Goal: Task Accomplishment & Management: Manage account settings

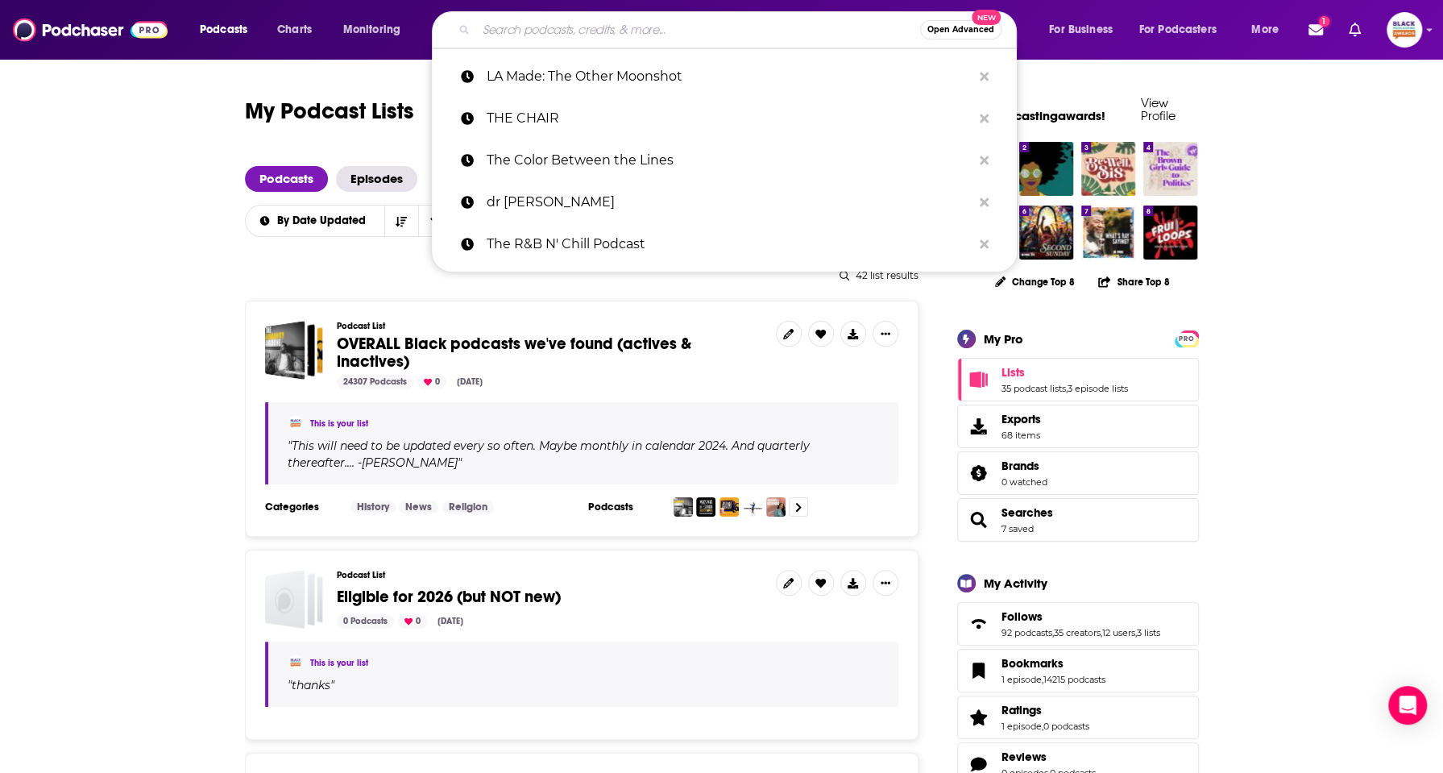
click at [611, 19] on input "Search podcasts, credits, & more..." at bounding box center [698, 30] width 444 height 26
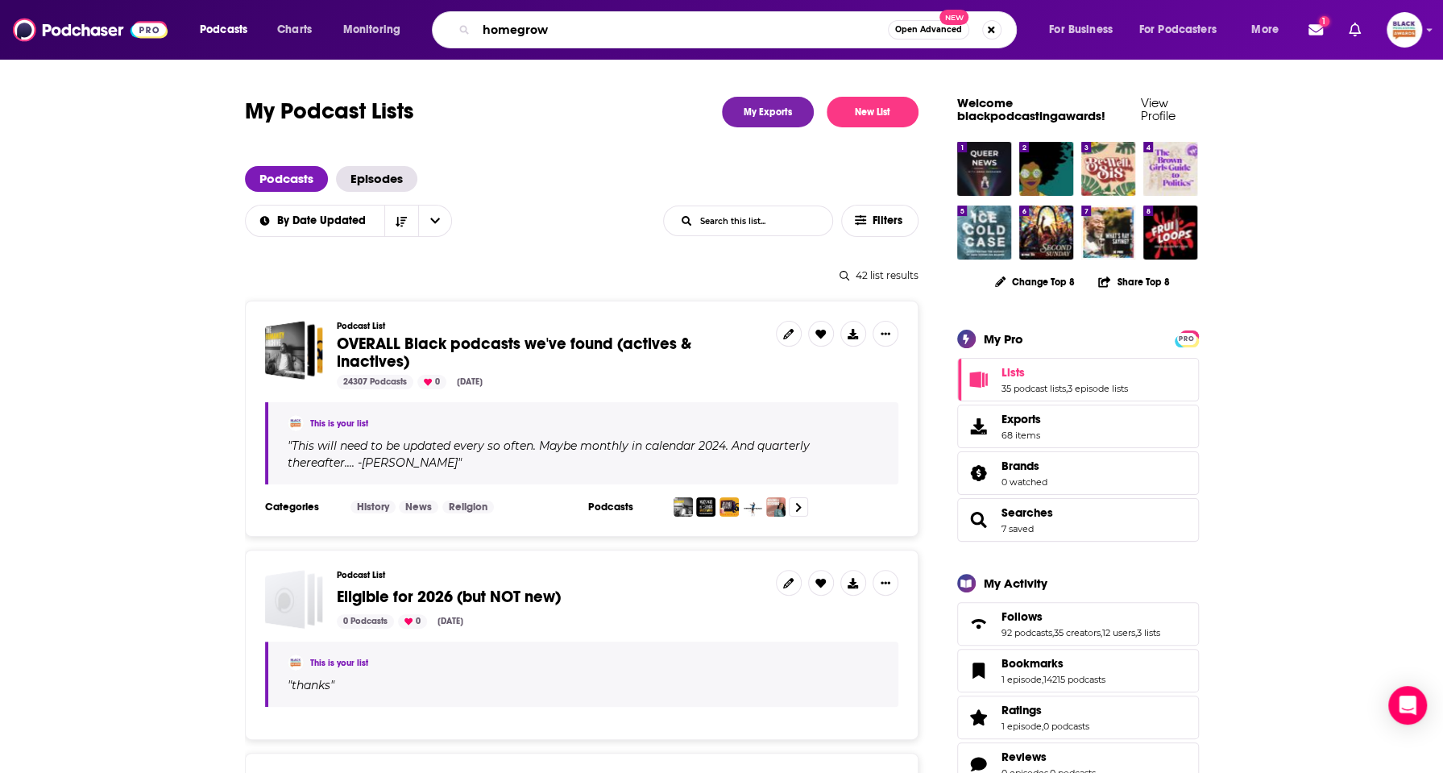
type input "homegrown"
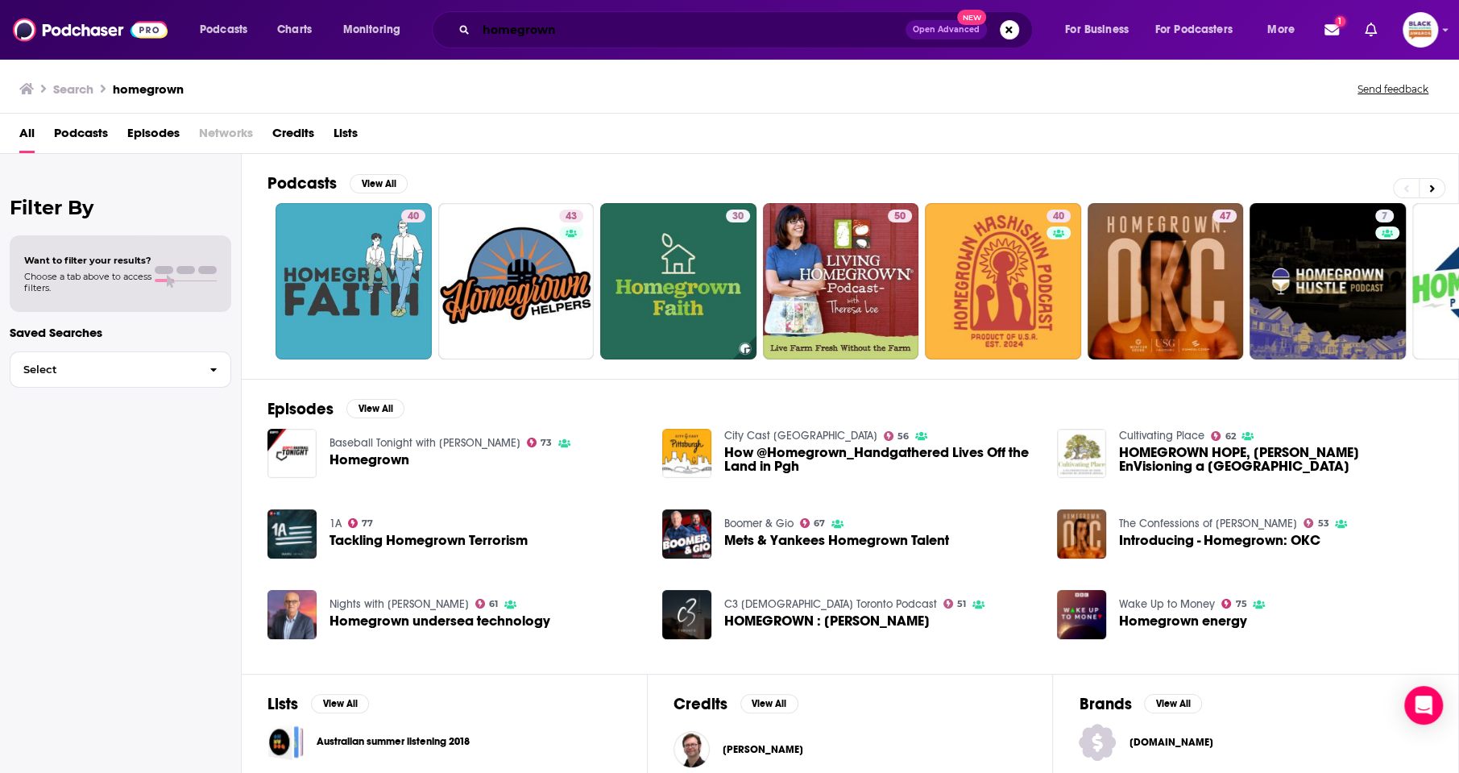
click at [720, 26] on input "homegrown" at bounding box center [690, 30] width 429 height 26
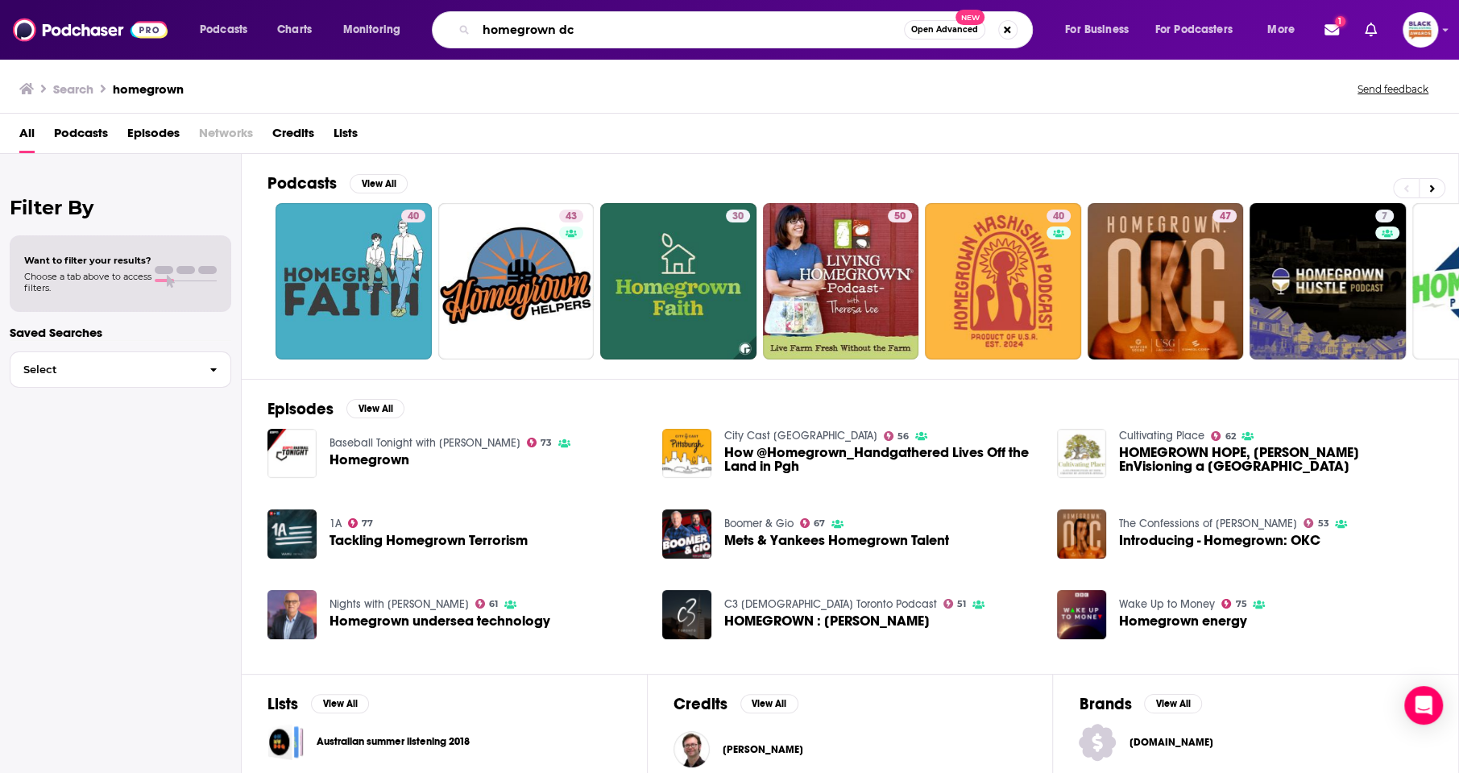
type input "homegrown dc"
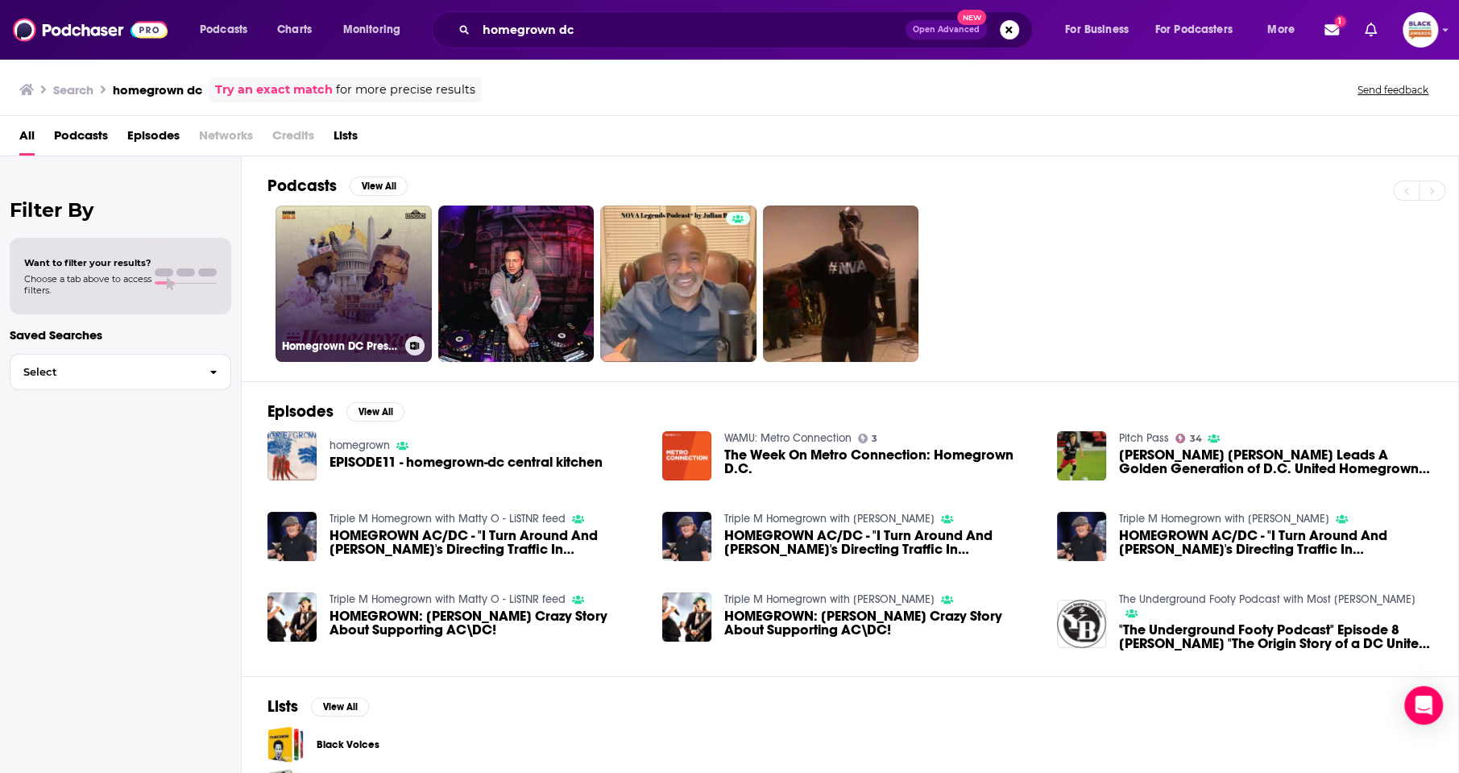
click at [413, 346] on icon at bounding box center [415, 346] width 9 height 8
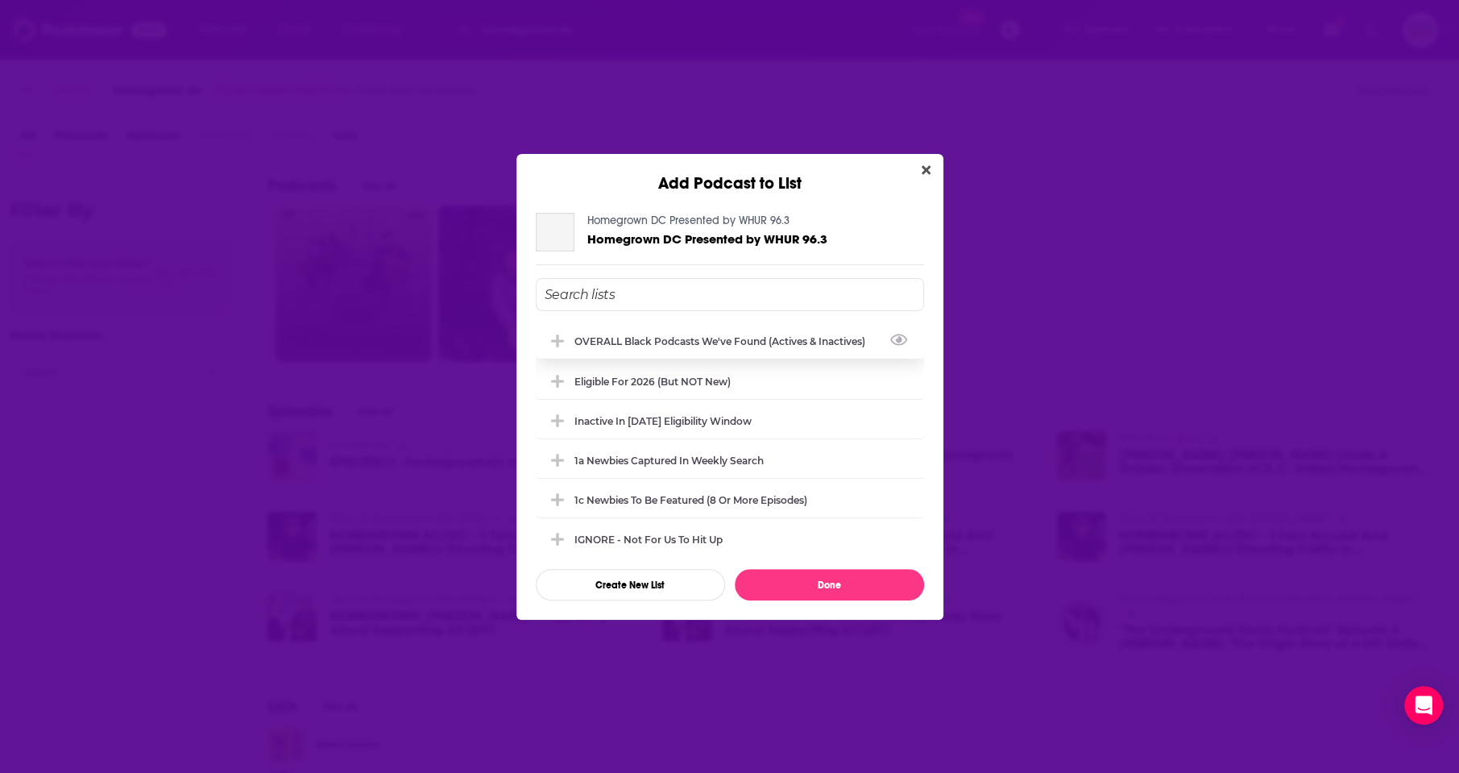
click at [685, 343] on div "OVERALL Black podcasts we've found (actives & inactives)" at bounding box center [724, 341] width 301 height 12
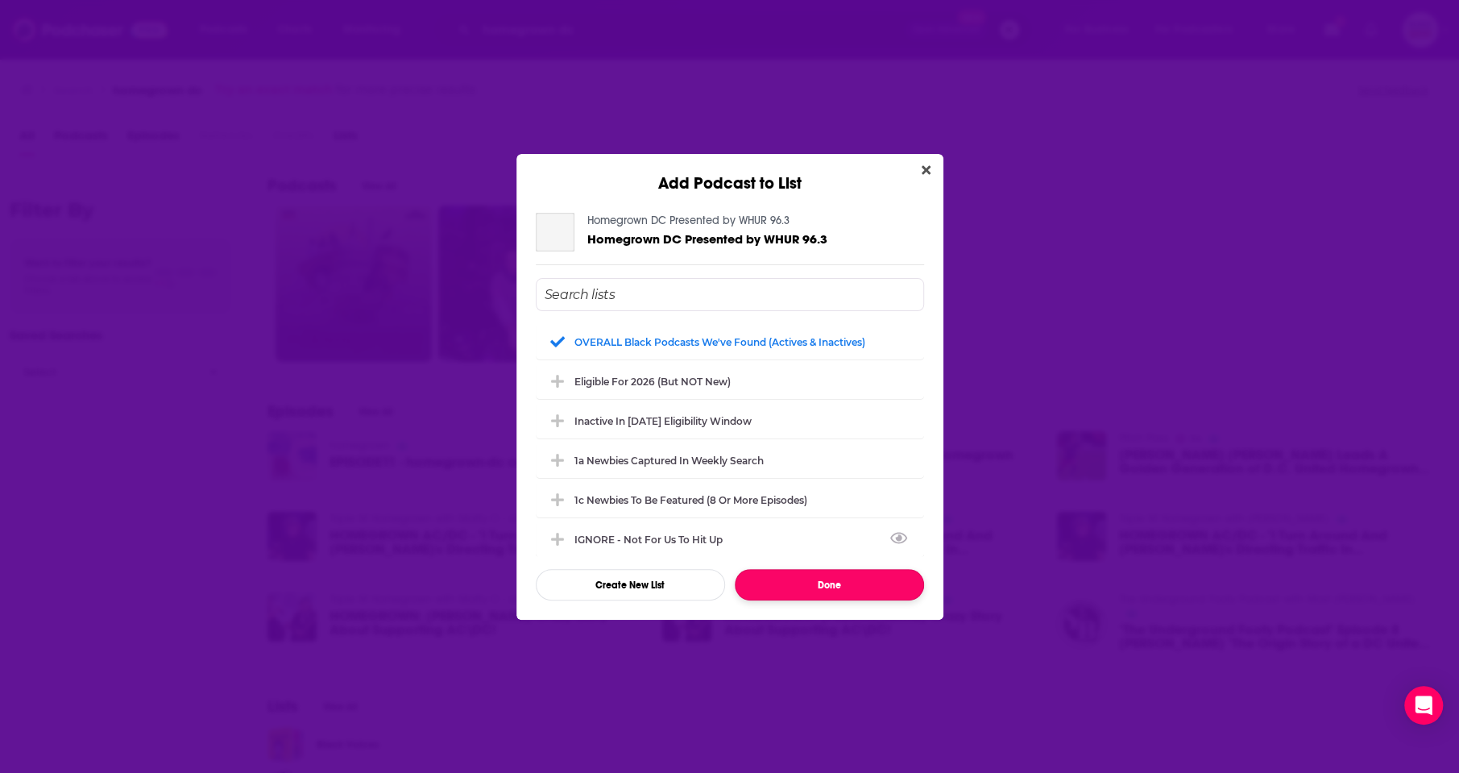
click at [801, 578] on button "Done" at bounding box center [829, 584] width 189 height 31
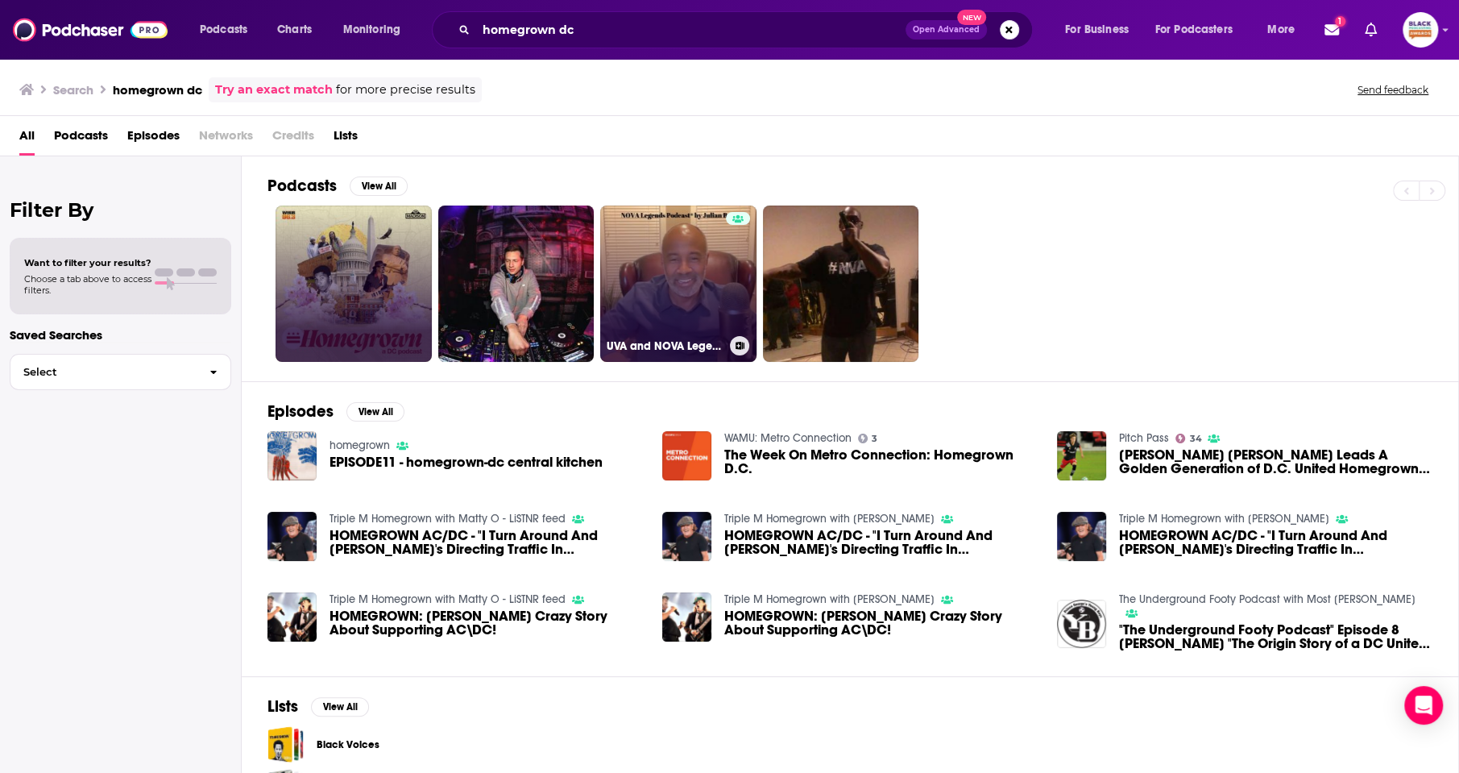
click at [742, 345] on icon at bounding box center [740, 346] width 9 height 8
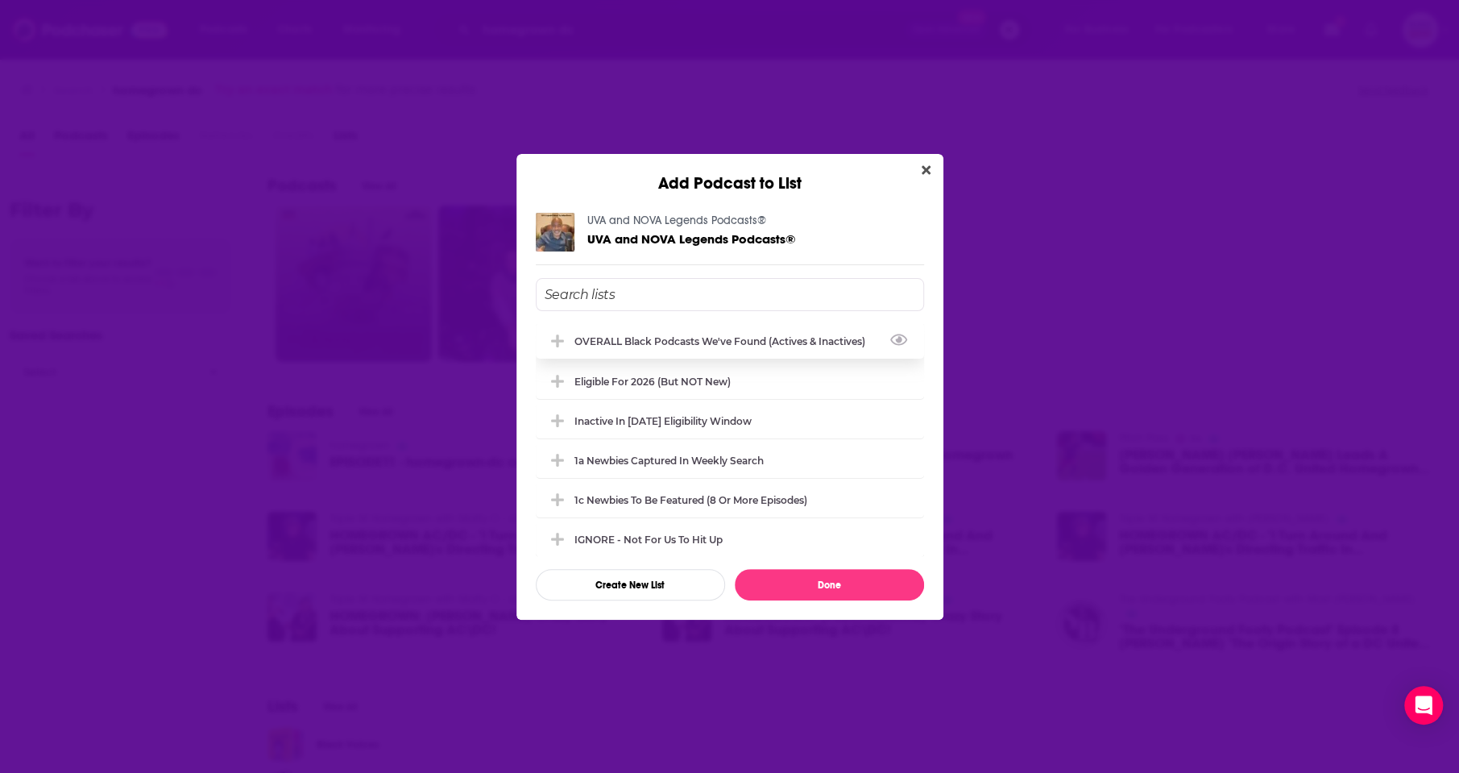
click at [707, 355] on div "OVERALL Black podcasts we've found (actives & inactives)" at bounding box center [730, 340] width 388 height 35
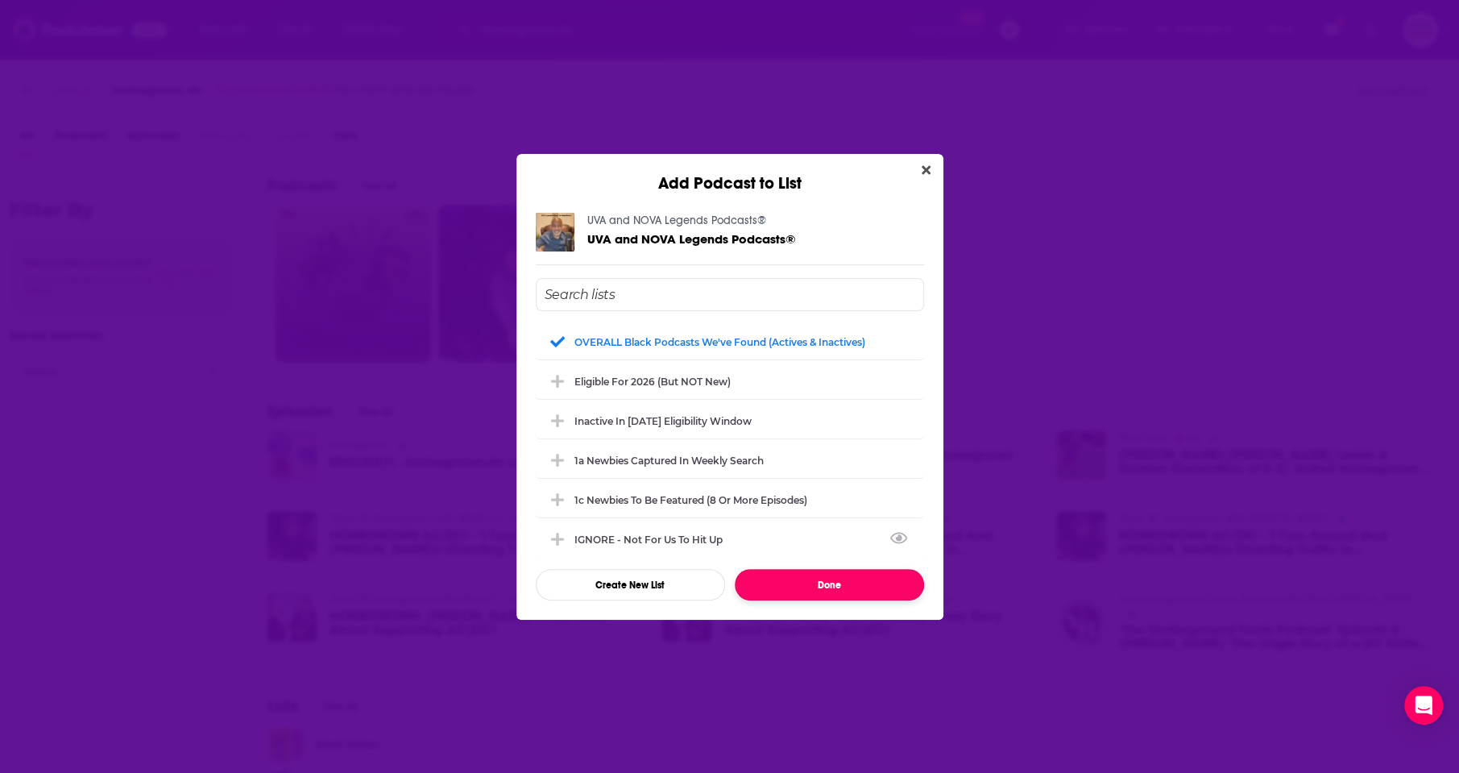
click at [810, 592] on button "Done" at bounding box center [829, 584] width 189 height 31
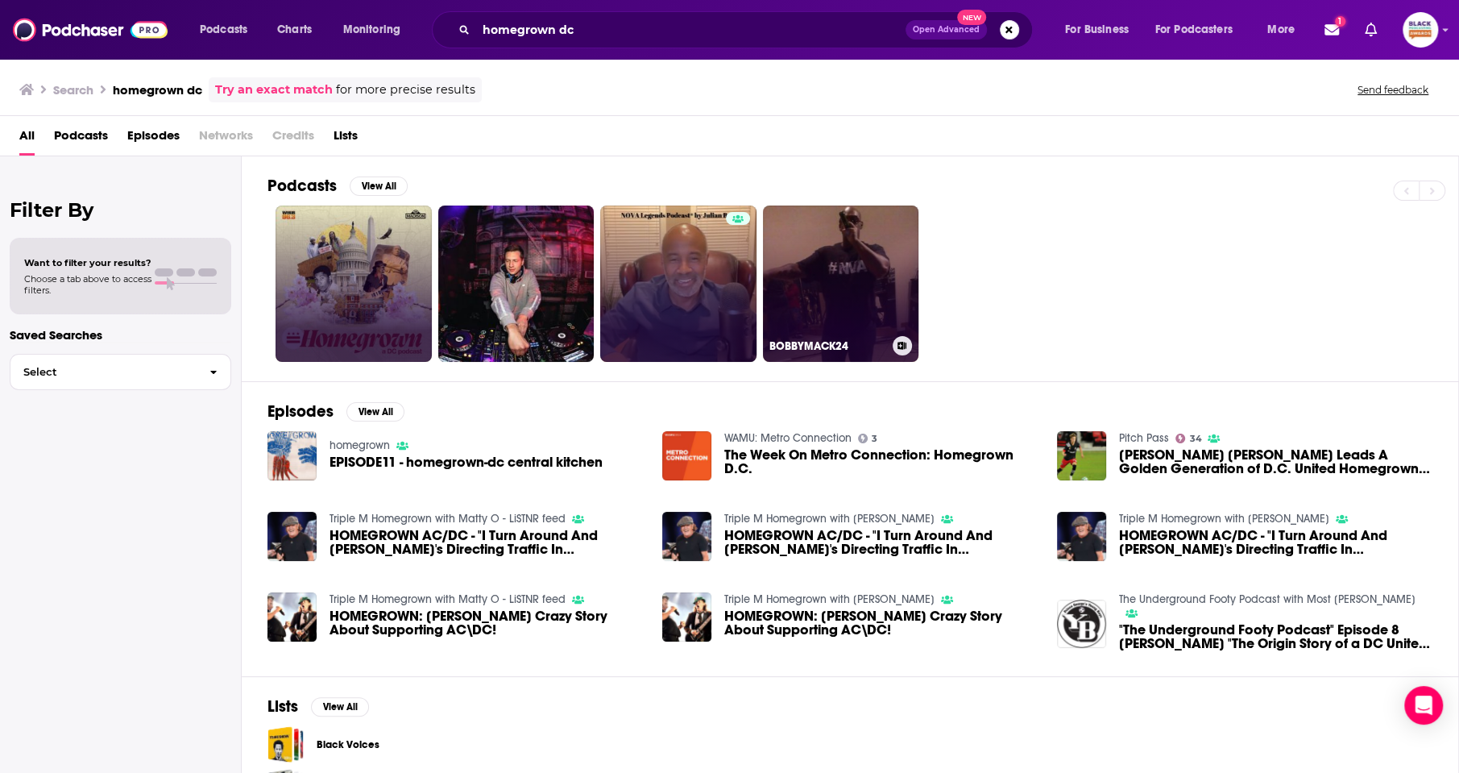
click at [901, 346] on icon at bounding box center [902, 346] width 9 height 8
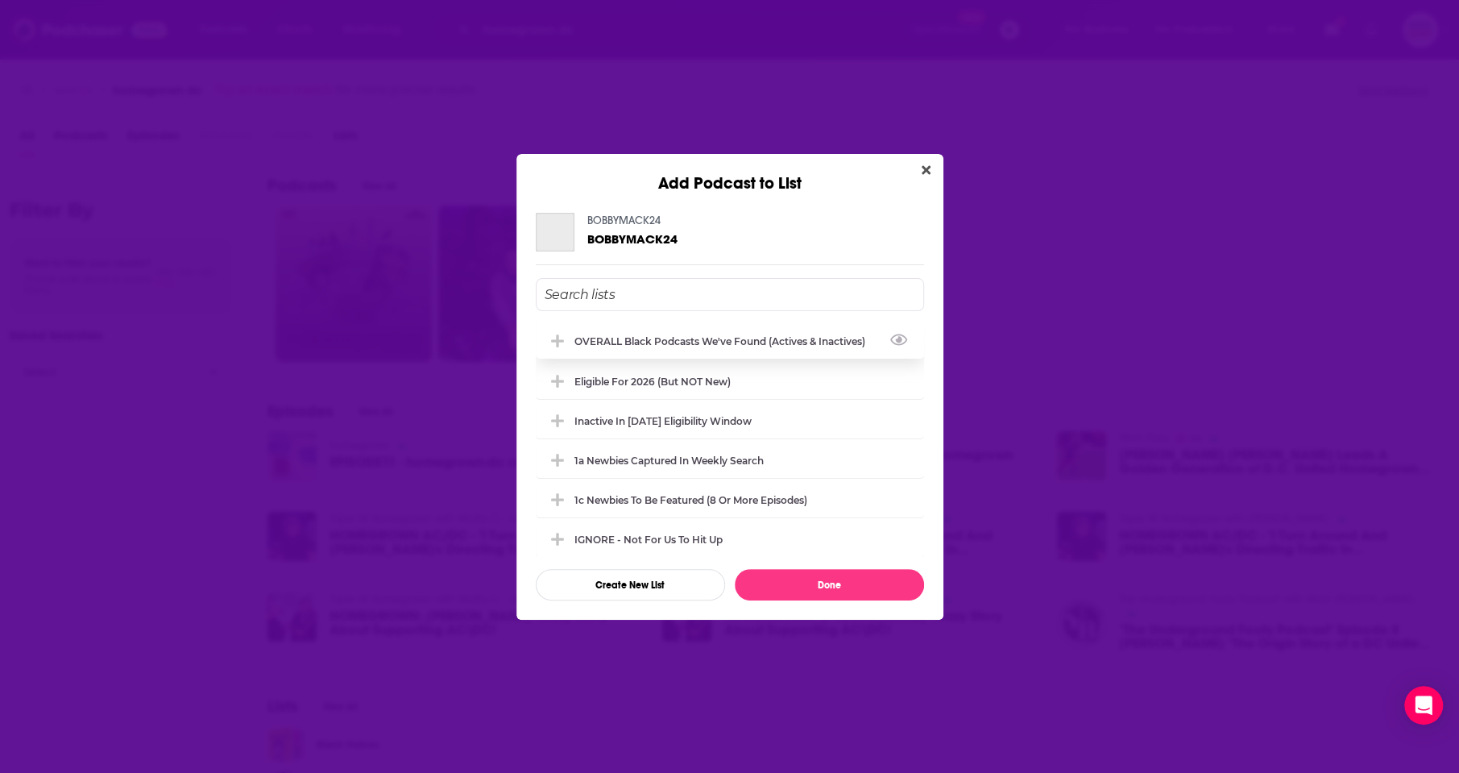
click at [727, 338] on div "OVERALL Black podcasts we've found (actives & inactives)" at bounding box center [724, 341] width 301 height 12
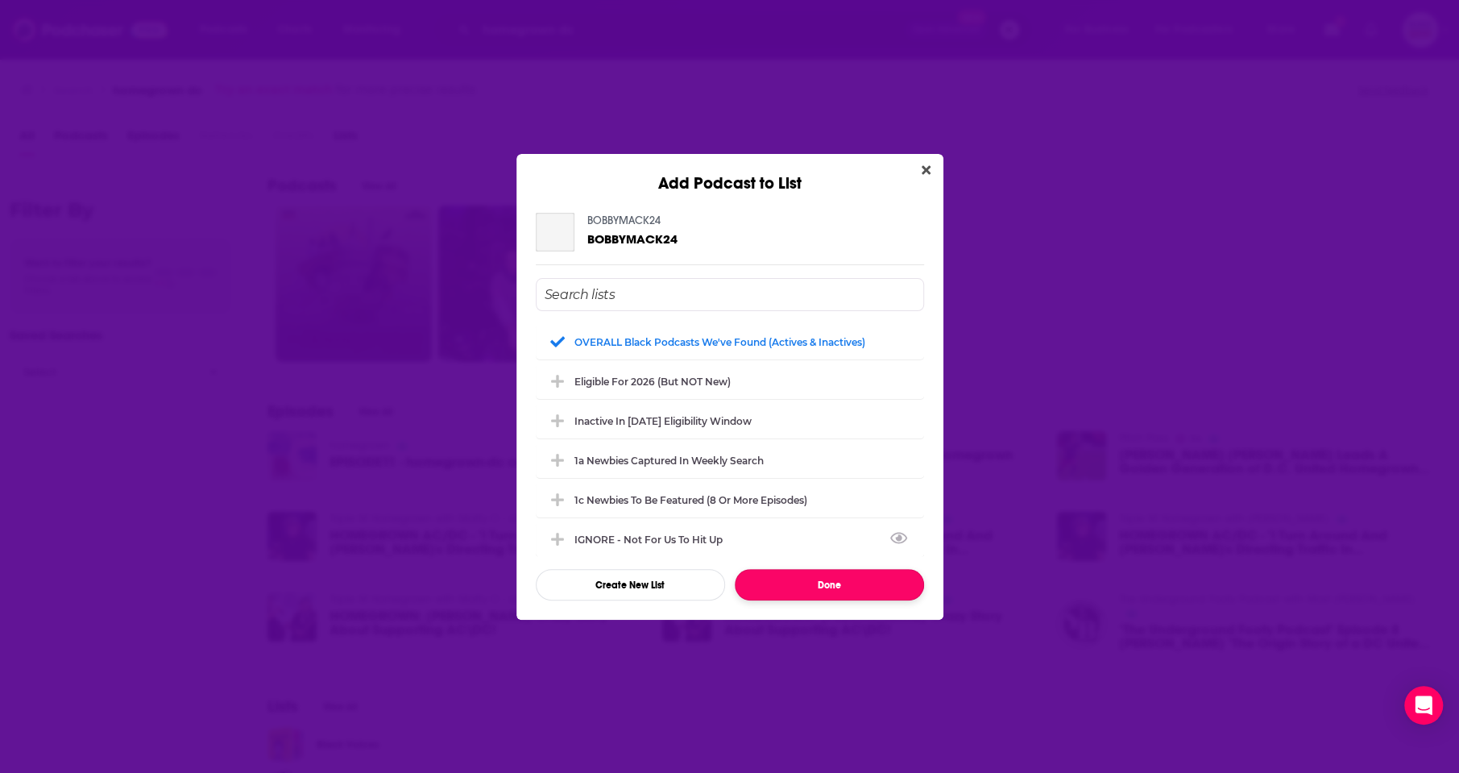
click at [782, 587] on button "Done" at bounding box center [829, 584] width 189 height 31
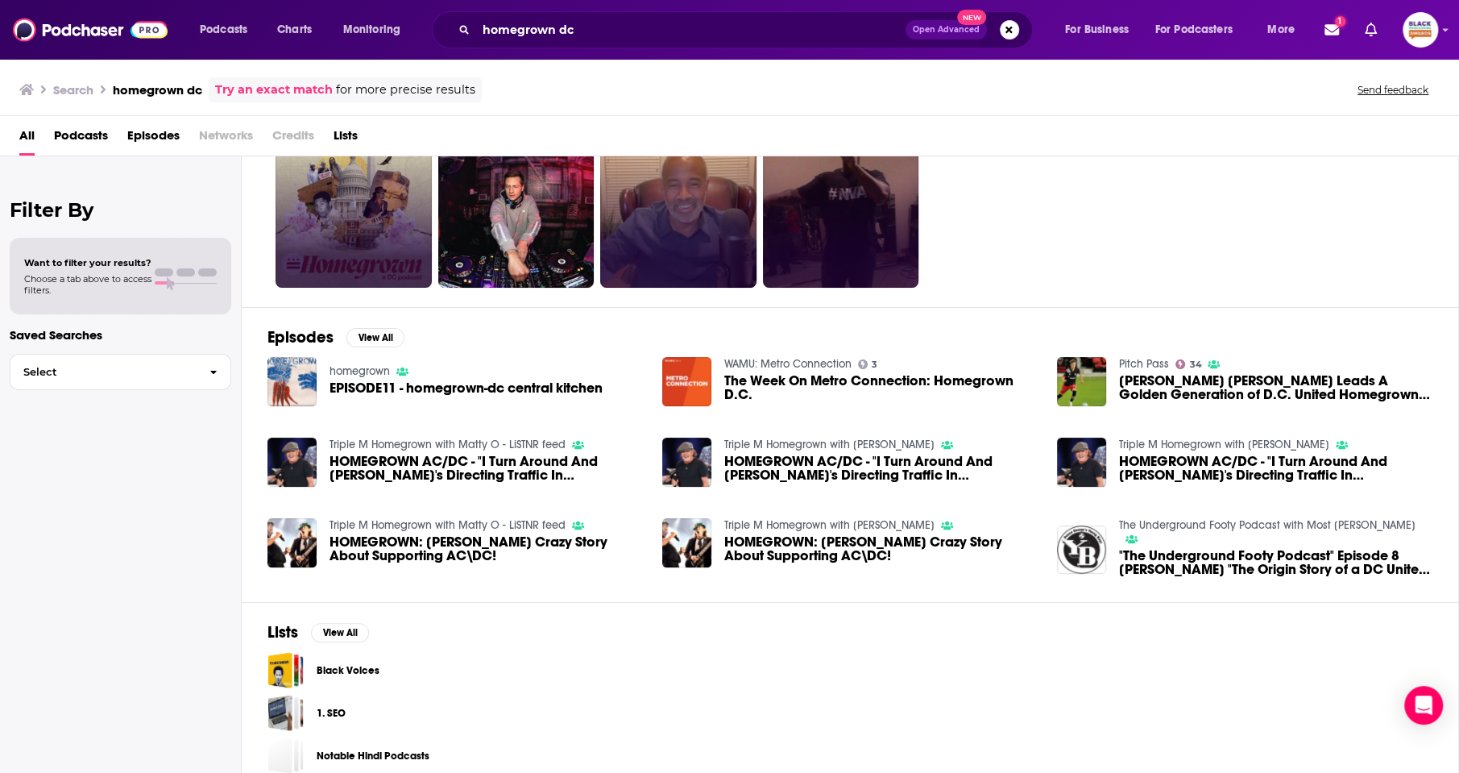
scroll to position [89, 0]
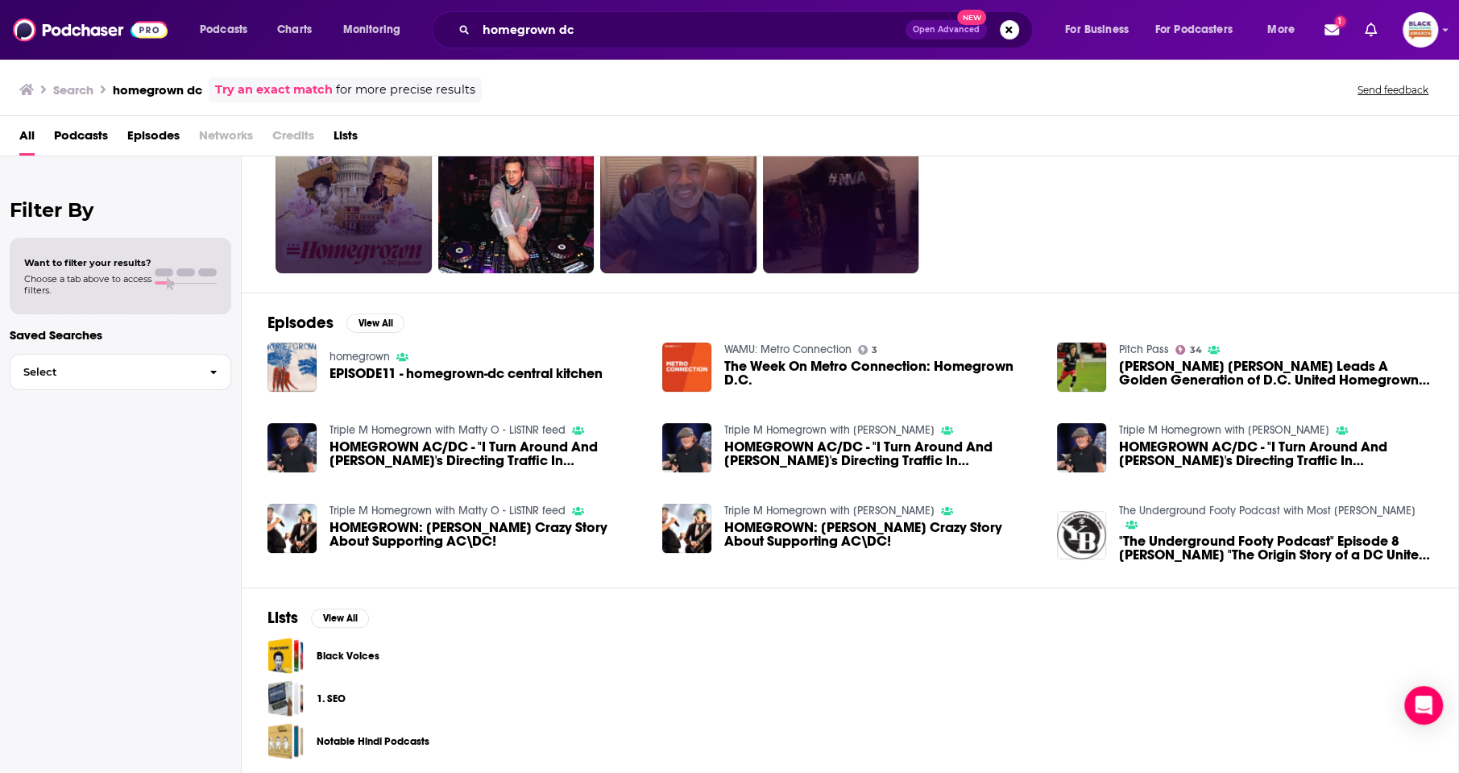
click at [367, 652] on link "Black Voices" at bounding box center [348, 656] width 63 height 18
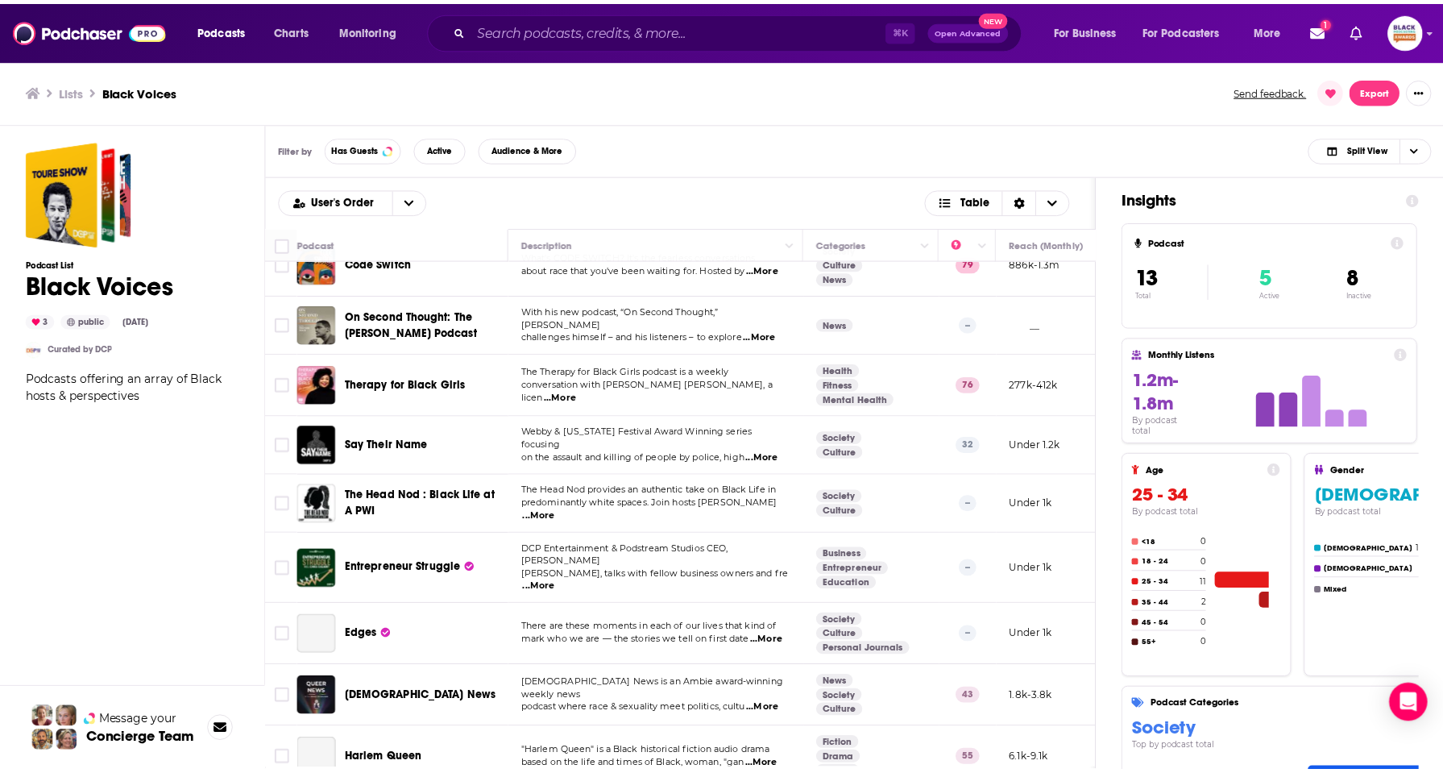
scroll to position [298, 0]
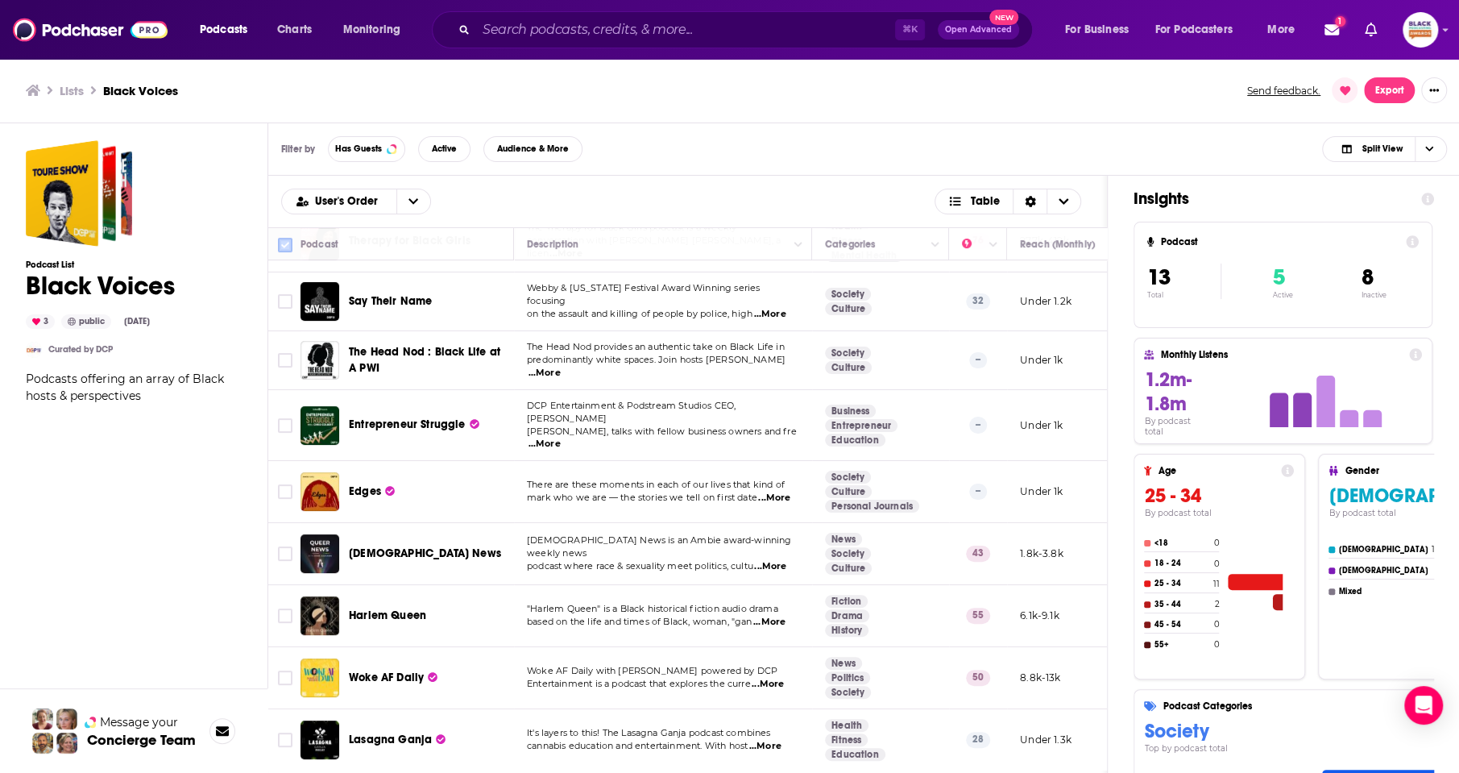
click at [289, 243] on input "Toggle select all" at bounding box center [285, 245] width 15 height 15
checkbox input "true"
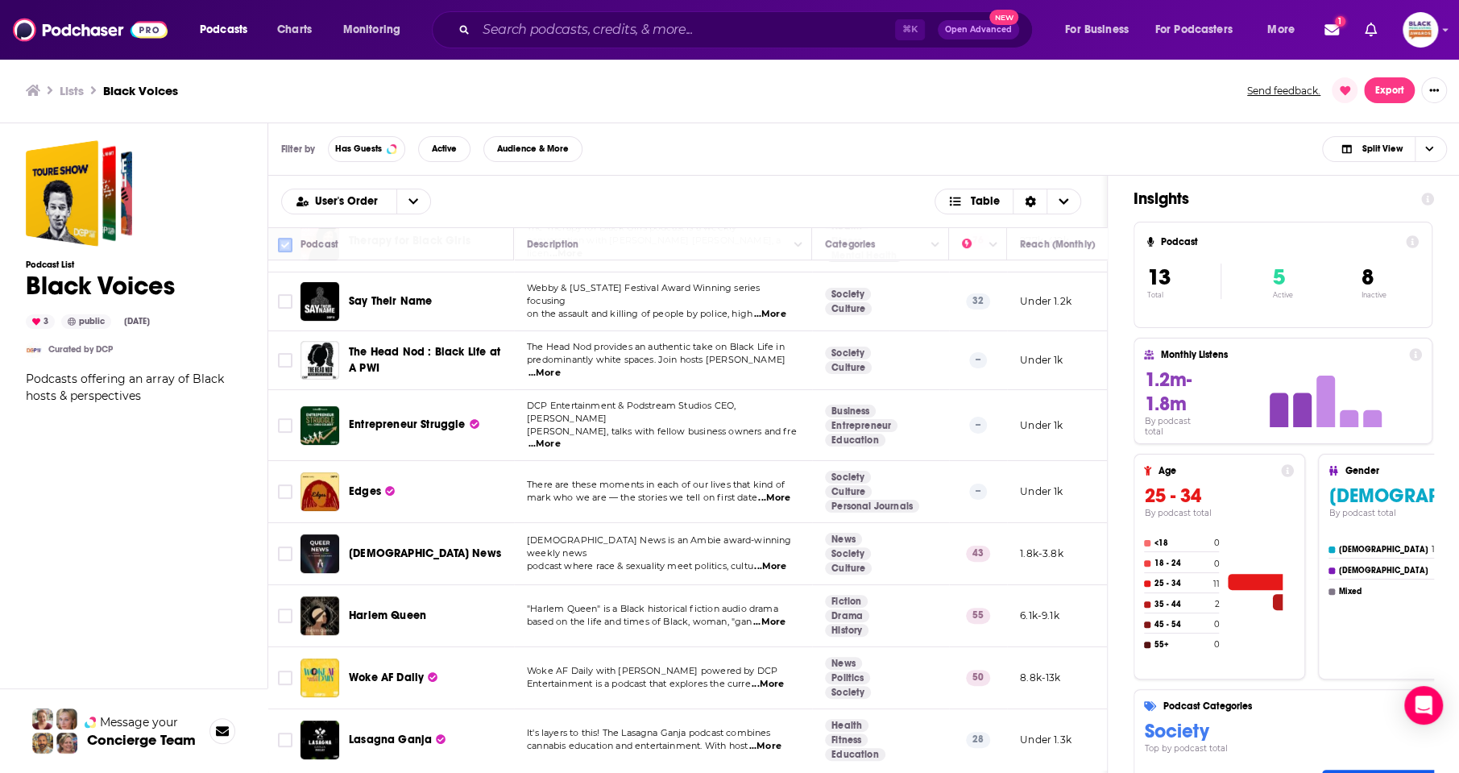
checkbox input "true"
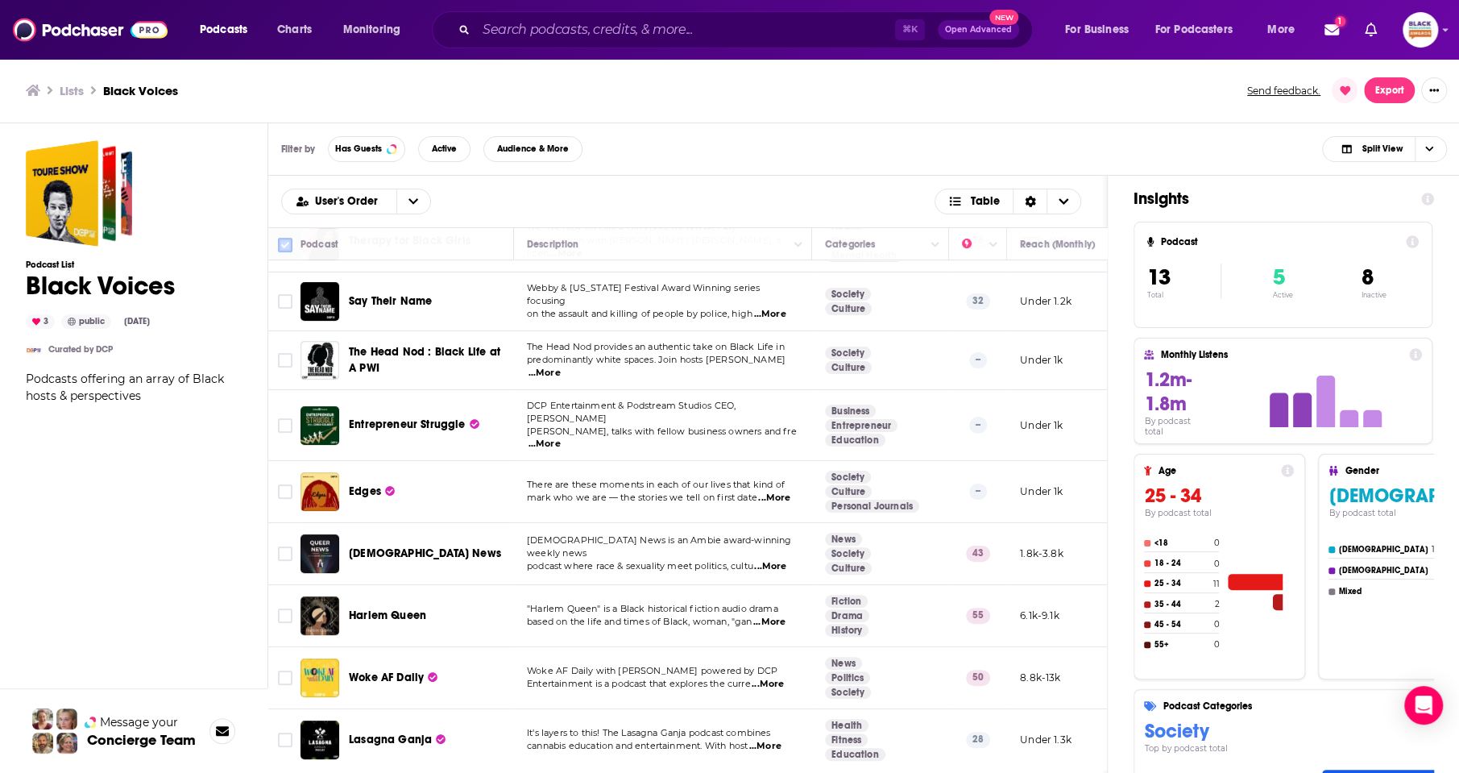
checkbox input "true"
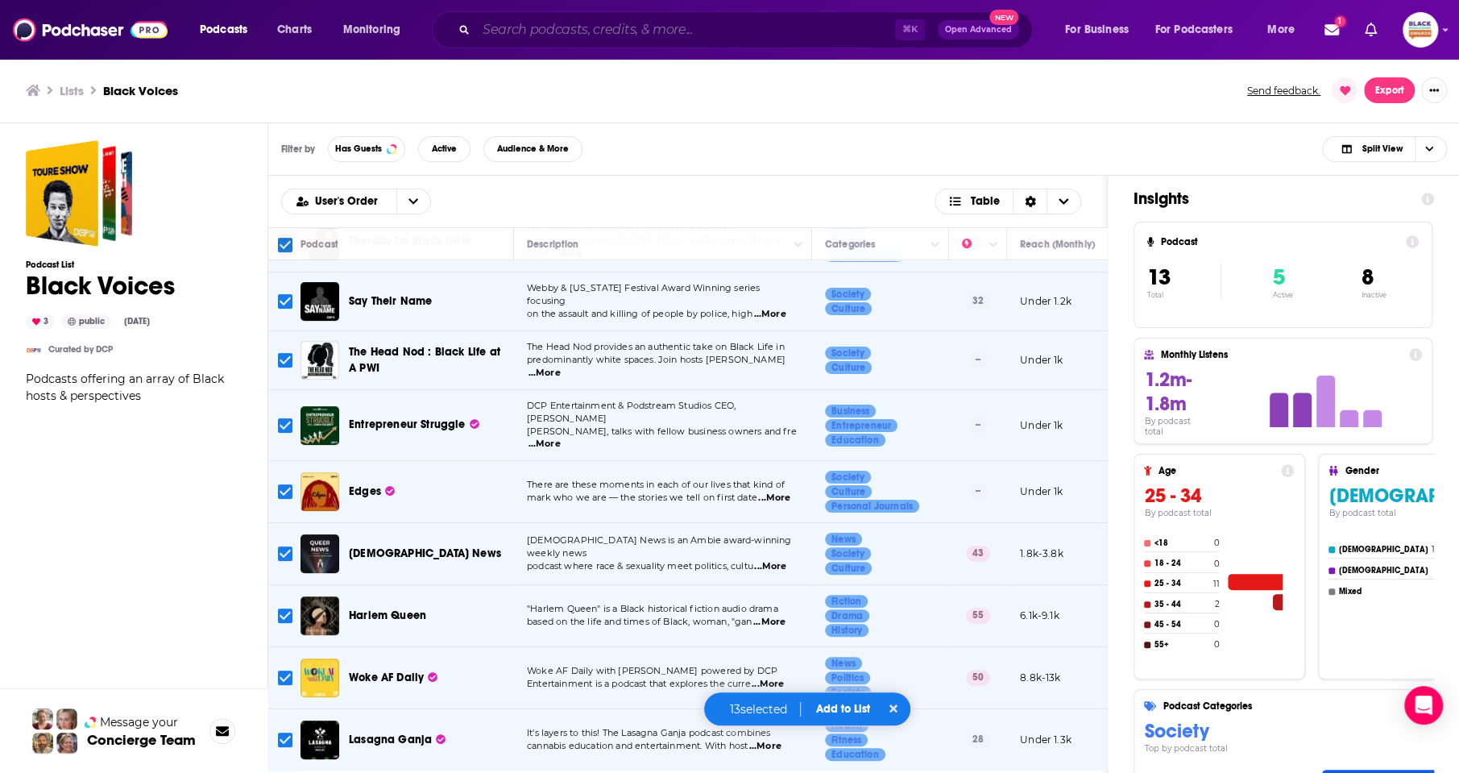
click at [606, 30] on input "Search podcasts, credits, & more..." at bounding box center [685, 30] width 419 height 26
paste input "Taking It To The Streets"
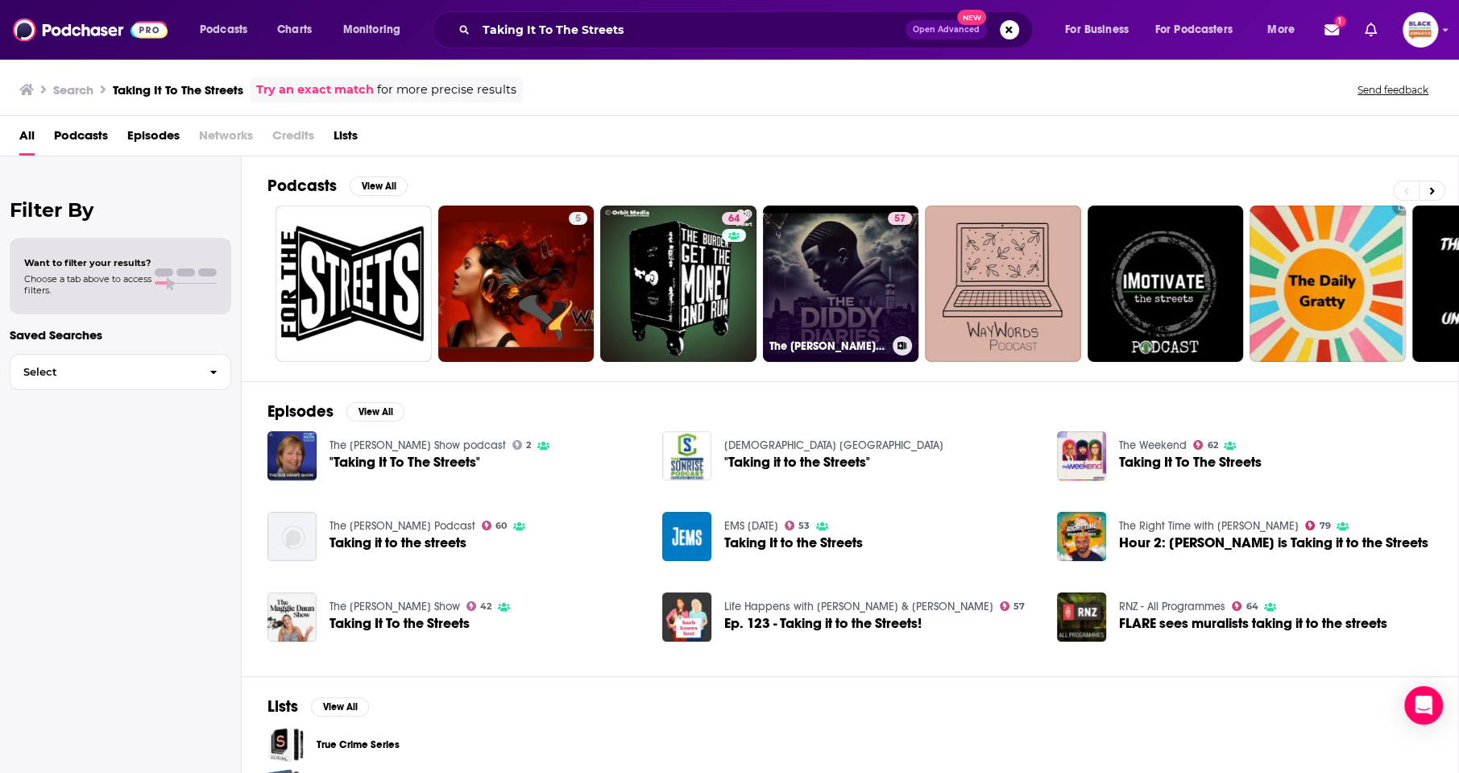
click at [845, 296] on link "57 The Diddy Diaries" at bounding box center [841, 283] width 156 height 156
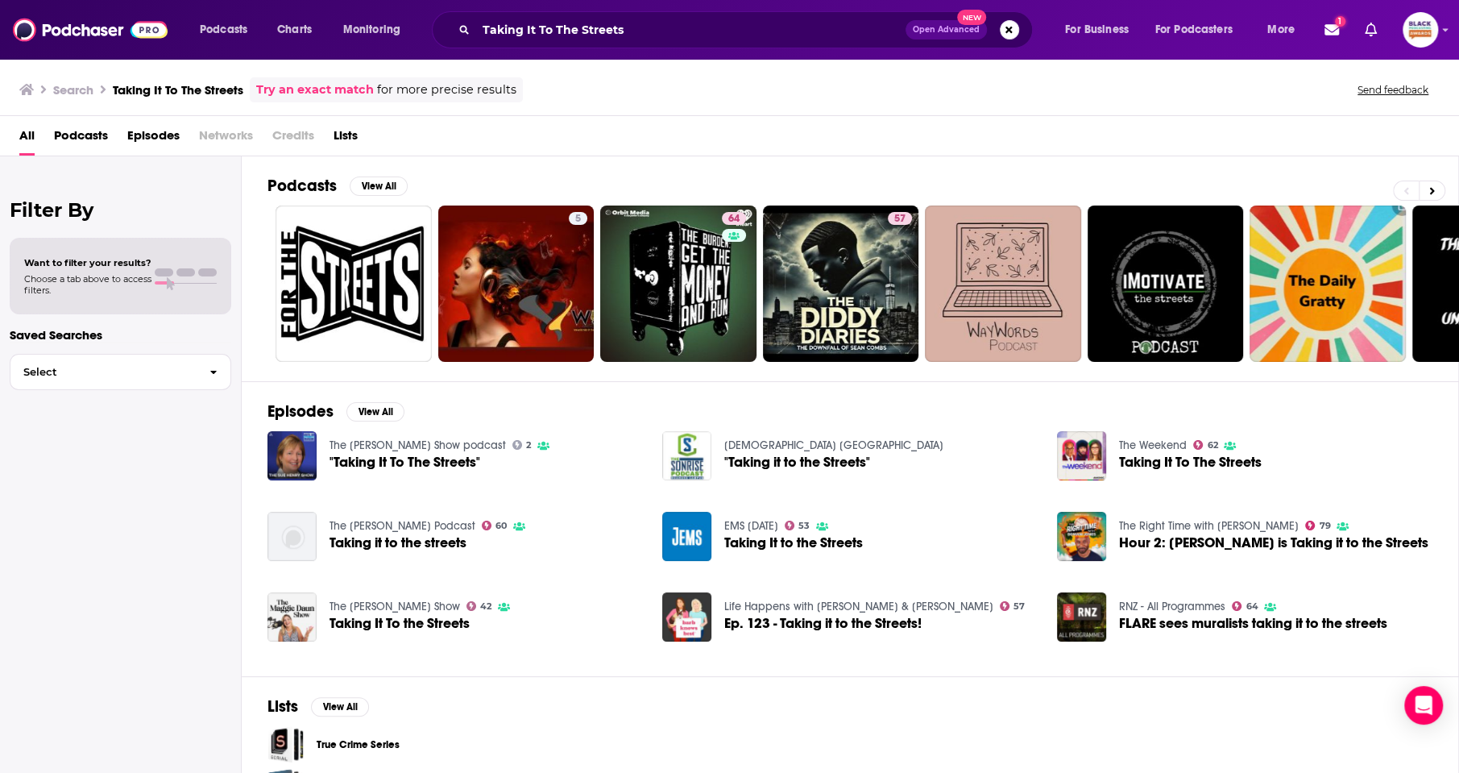
click at [346, 90] on link "Try an exact match" at bounding box center [315, 90] width 118 height 19
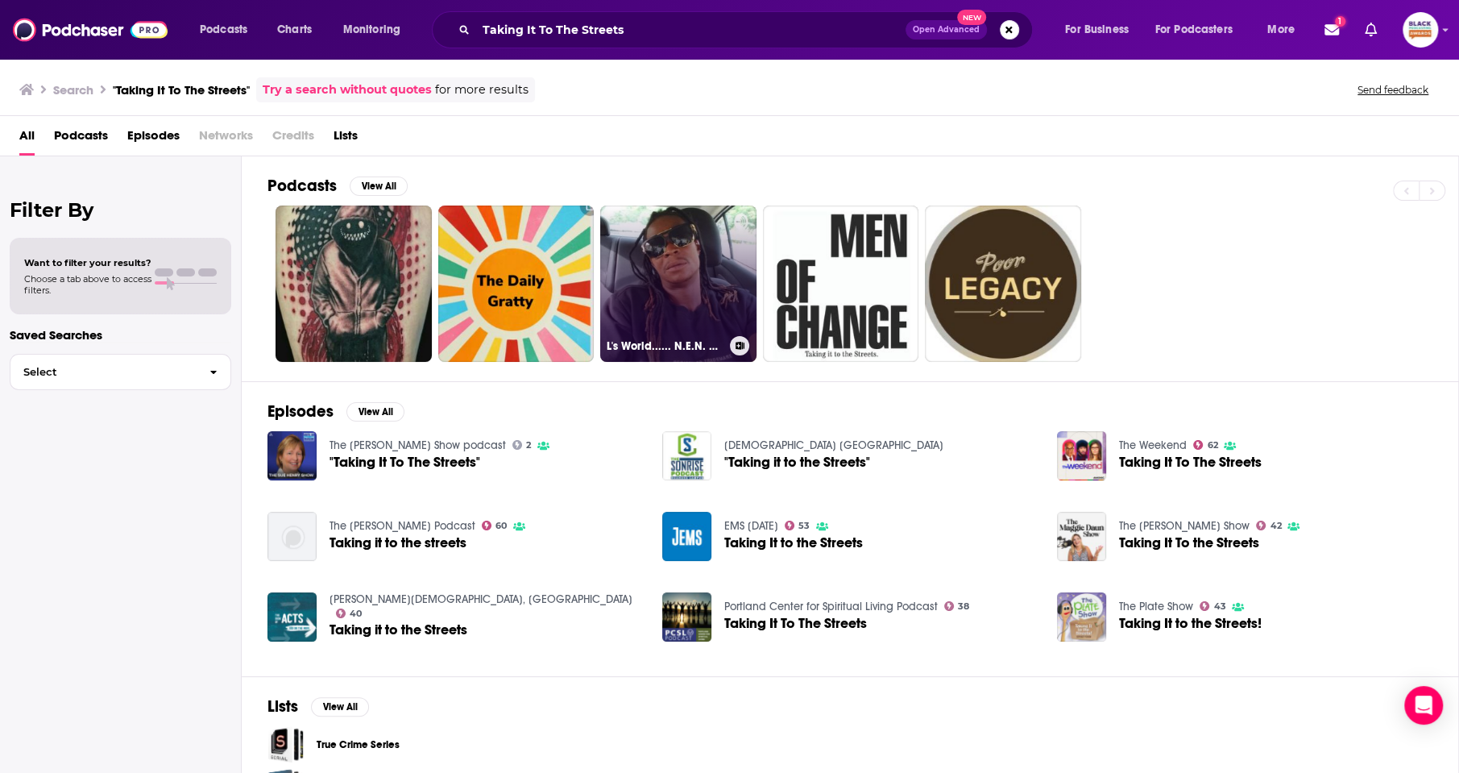
click at [743, 343] on icon at bounding box center [740, 346] width 9 height 8
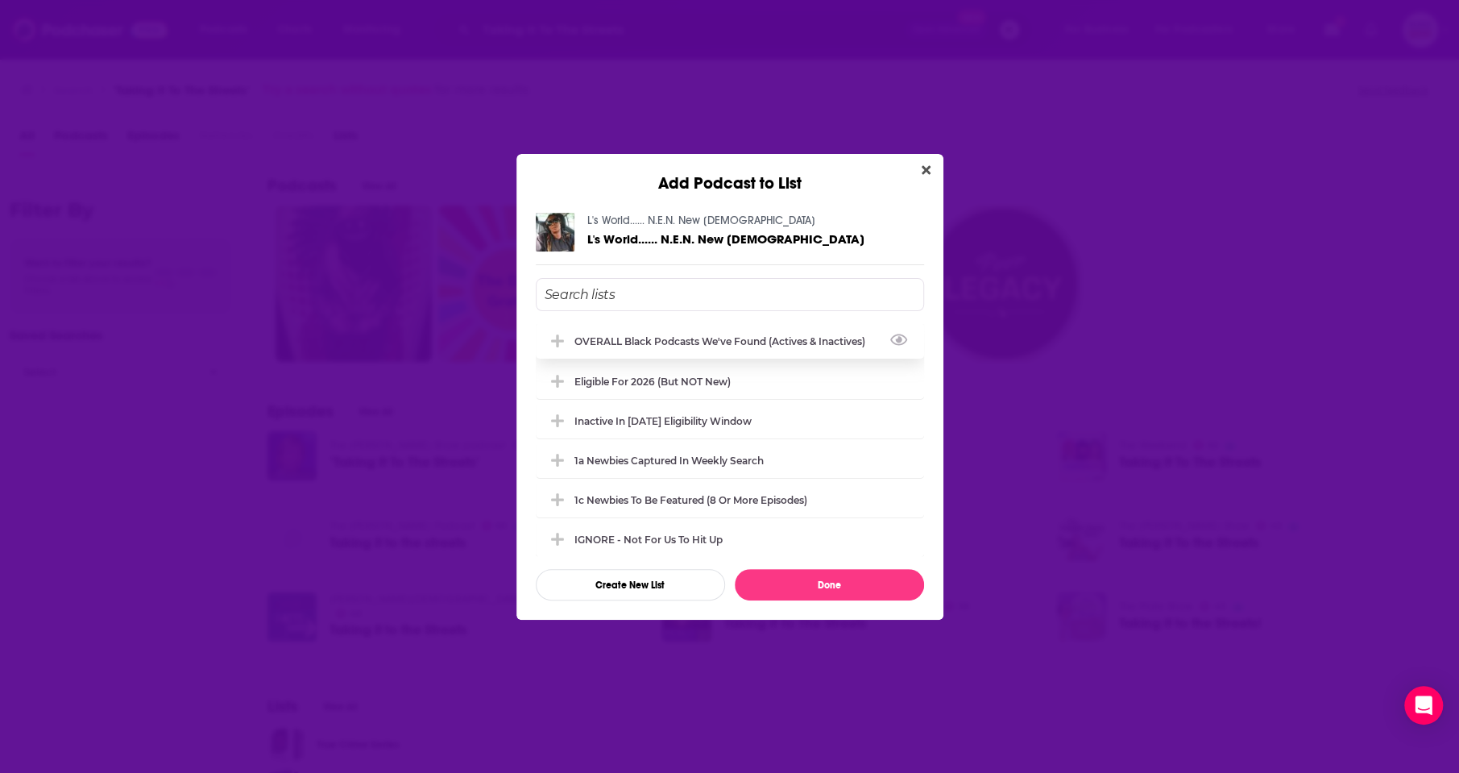
click at [719, 331] on div "OVERALL Black podcasts we've found (actives & inactives)" at bounding box center [730, 340] width 388 height 35
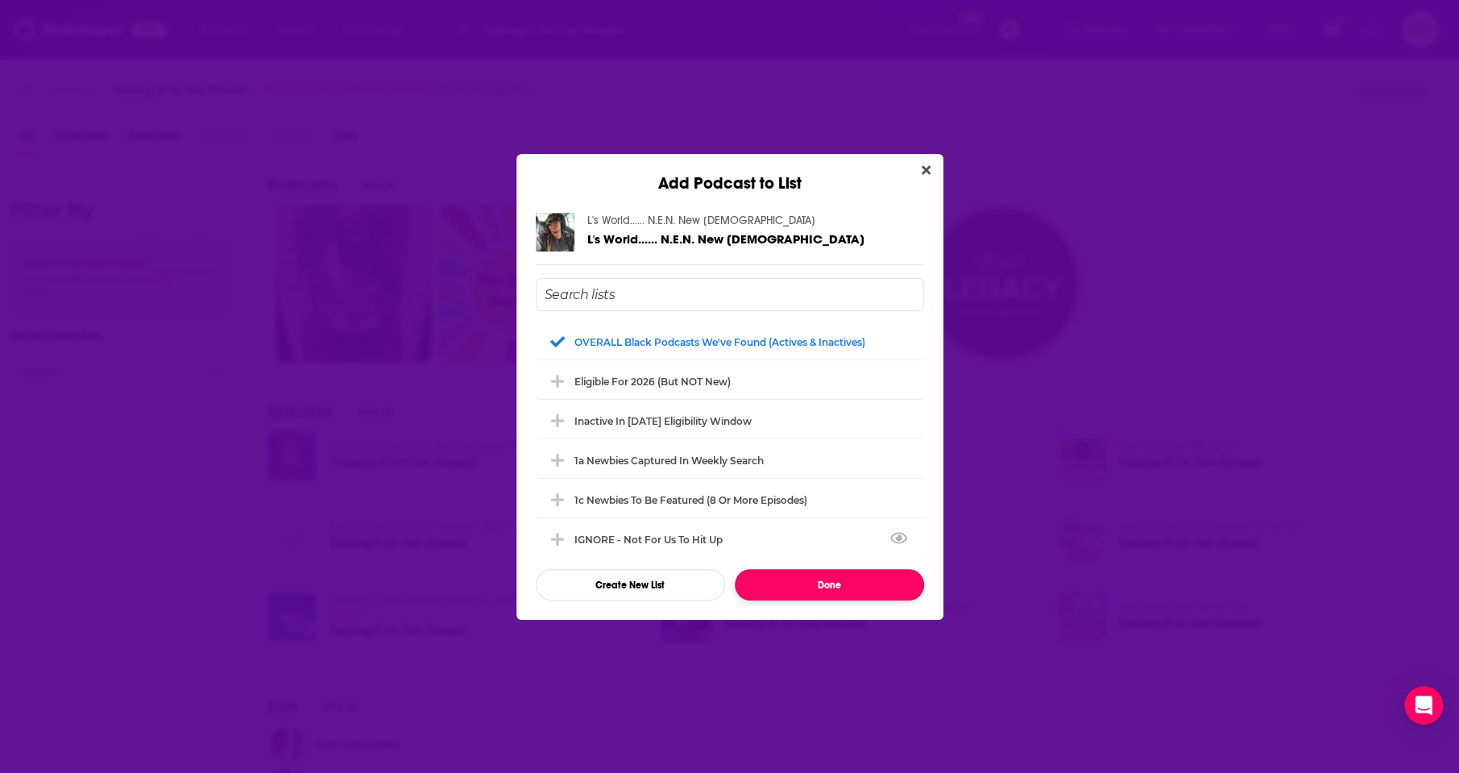
click at [823, 587] on button "Done" at bounding box center [829, 584] width 189 height 31
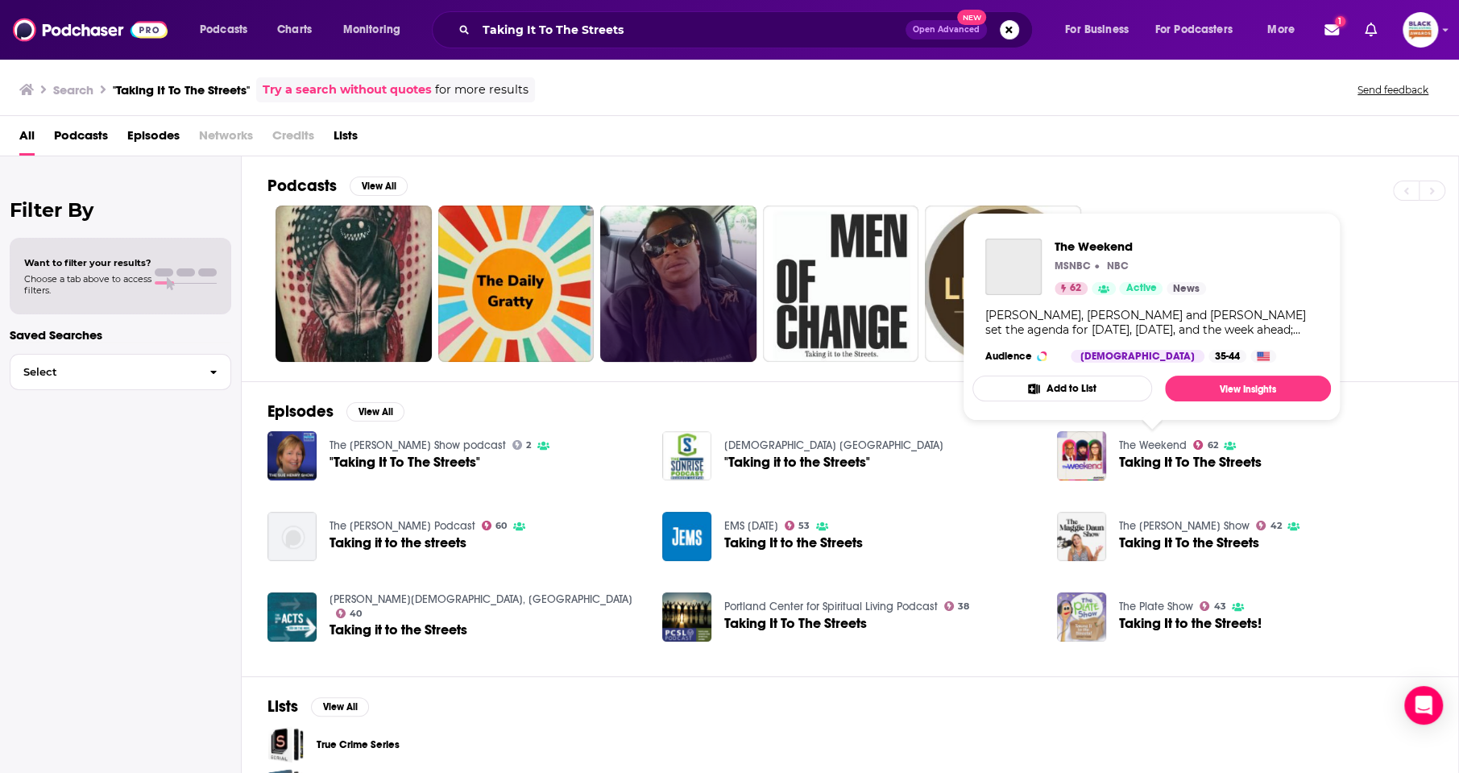
click at [1131, 442] on link "The Weekend" at bounding box center [1153, 445] width 68 height 14
click at [1109, 382] on button "Add to List" at bounding box center [1062, 388] width 180 height 26
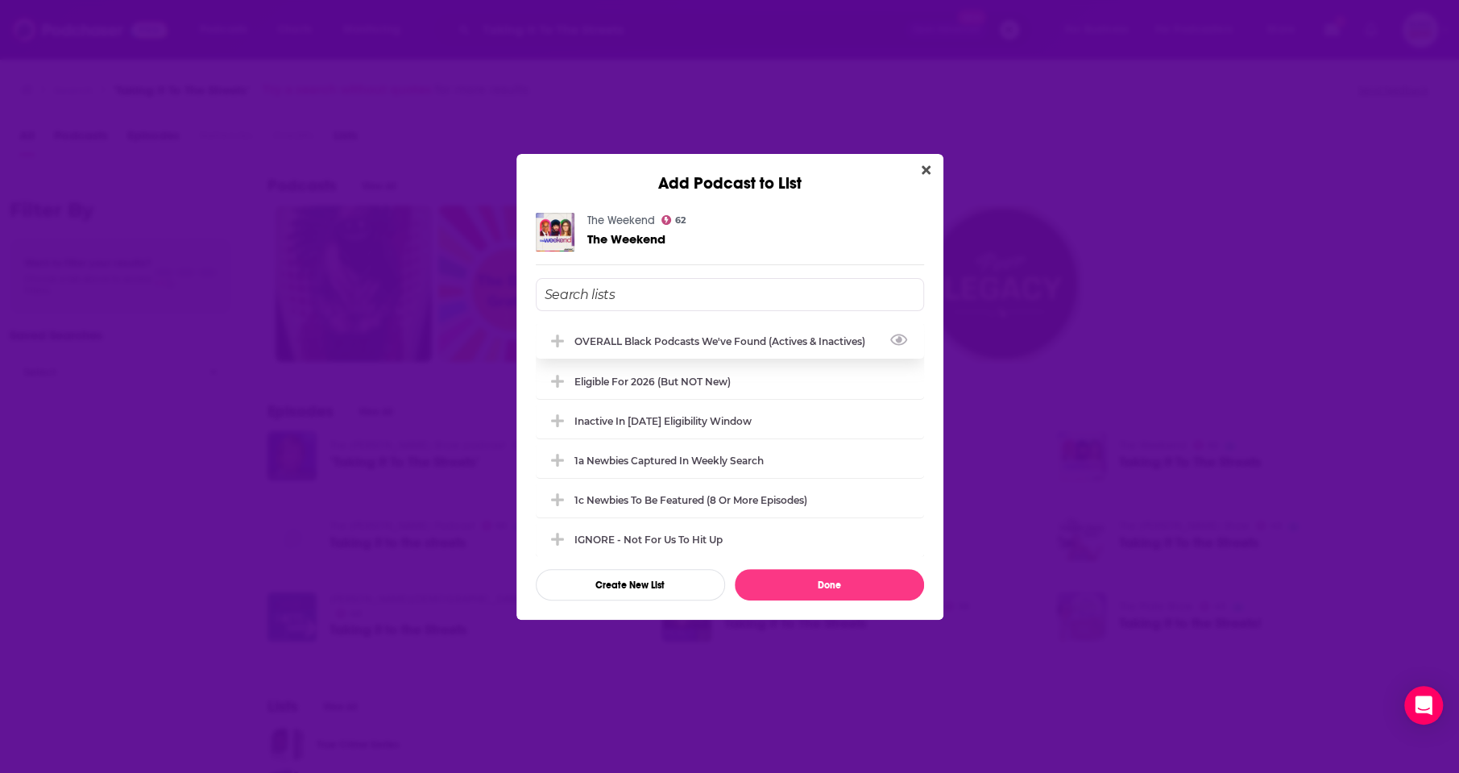
click at [798, 336] on div "OVERALL Black podcasts we've found (actives & inactives)" at bounding box center [724, 341] width 301 height 12
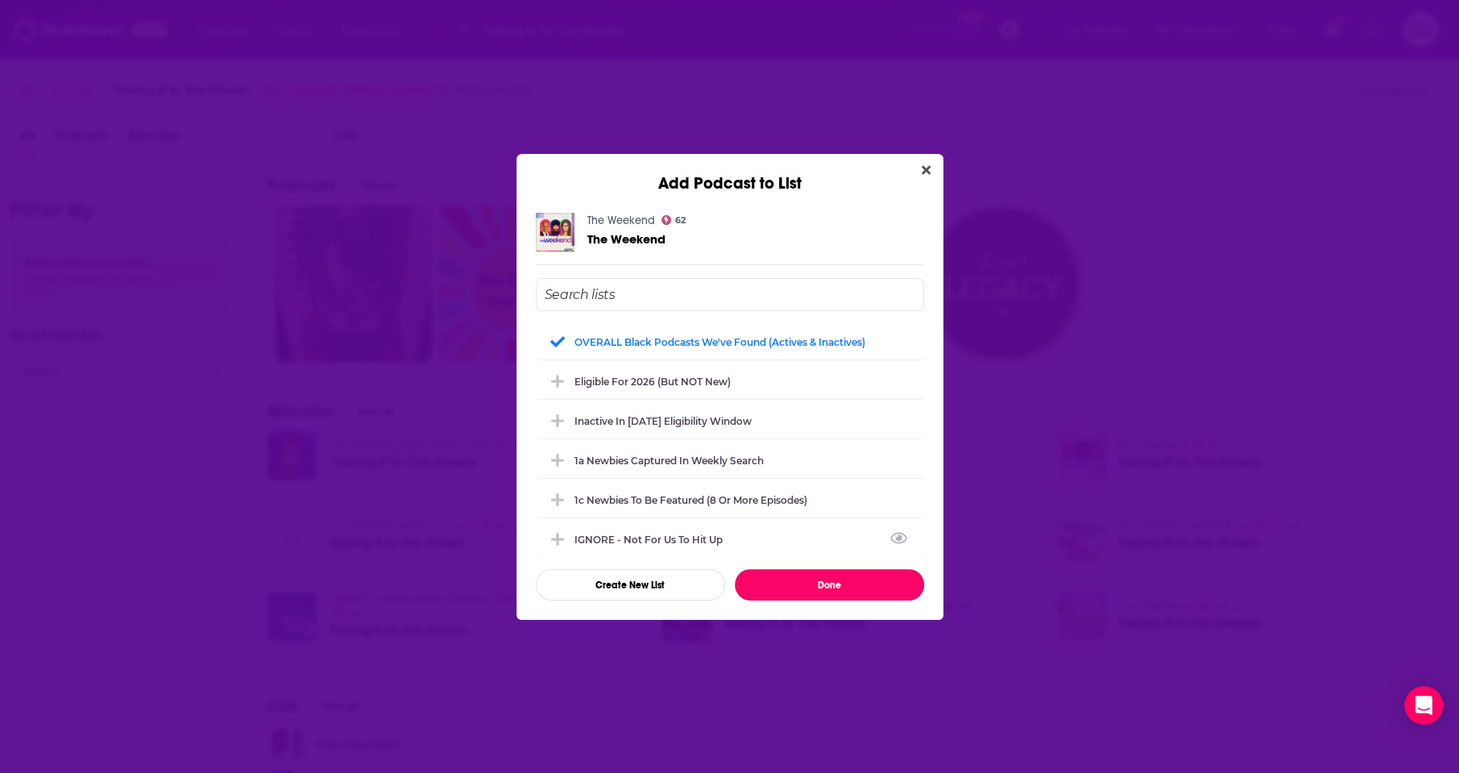
drag, startPoint x: 842, startPoint y: 583, endPoint x: 923, endPoint y: 508, distance: 109.5
click at [842, 583] on button "Done" at bounding box center [829, 584] width 189 height 31
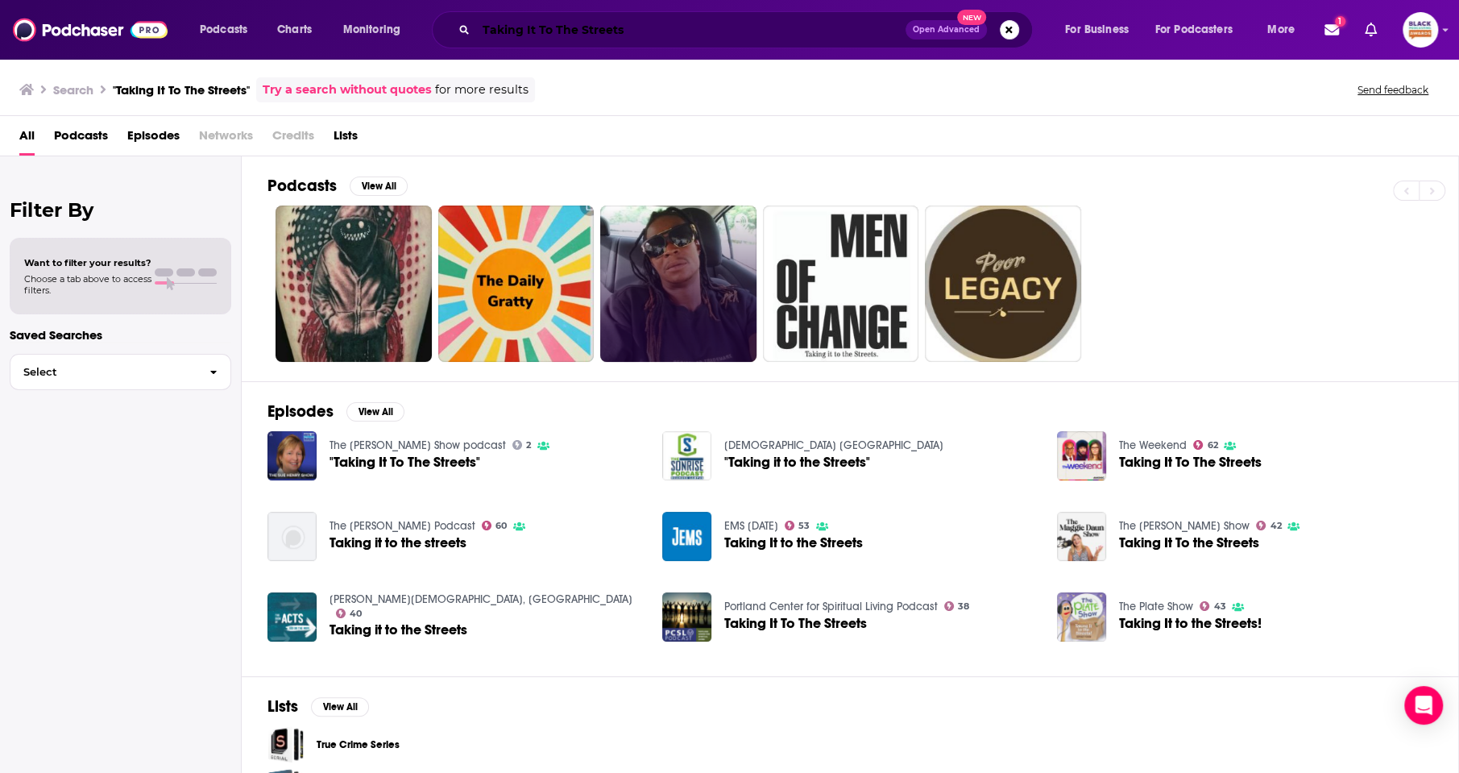
click at [680, 30] on input "Taking It To The Streets" at bounding box center [690, 30] width 429 height 26
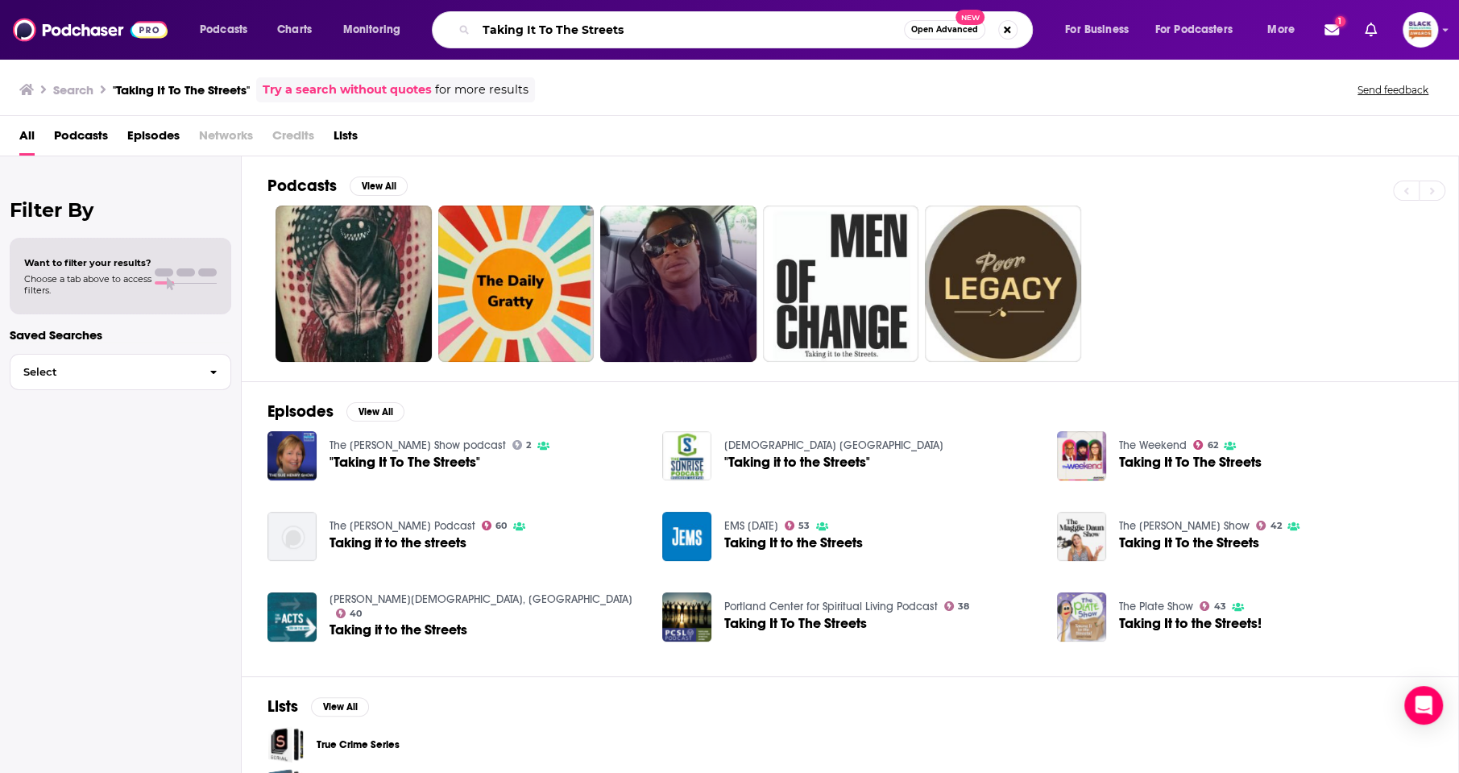
paste input "Bobby Gaile"
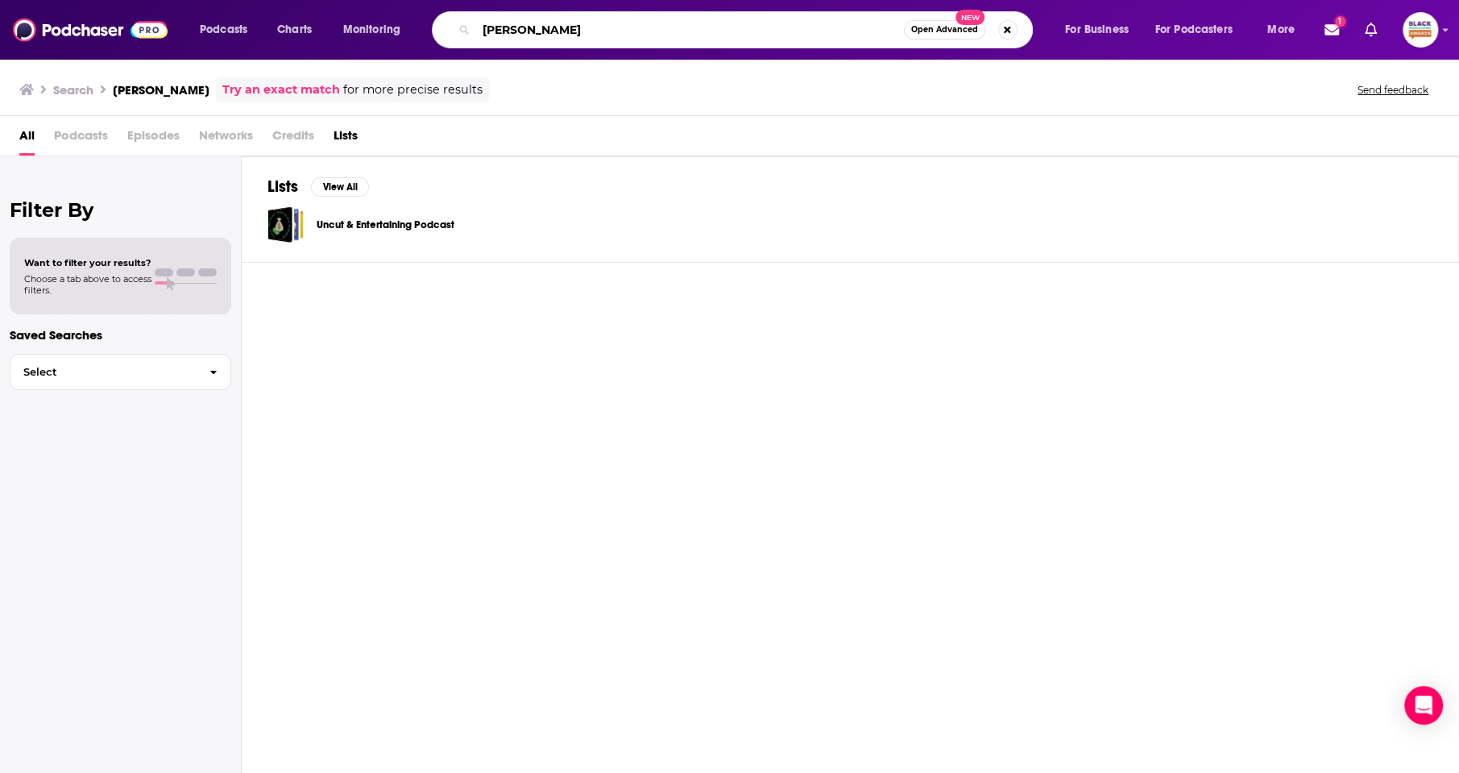
click at [757, 26] on input "Bobby Gailes" at bounding box center [690, 30] width 428 height 26
paste input "The Daily Drum with Harold Fisher"
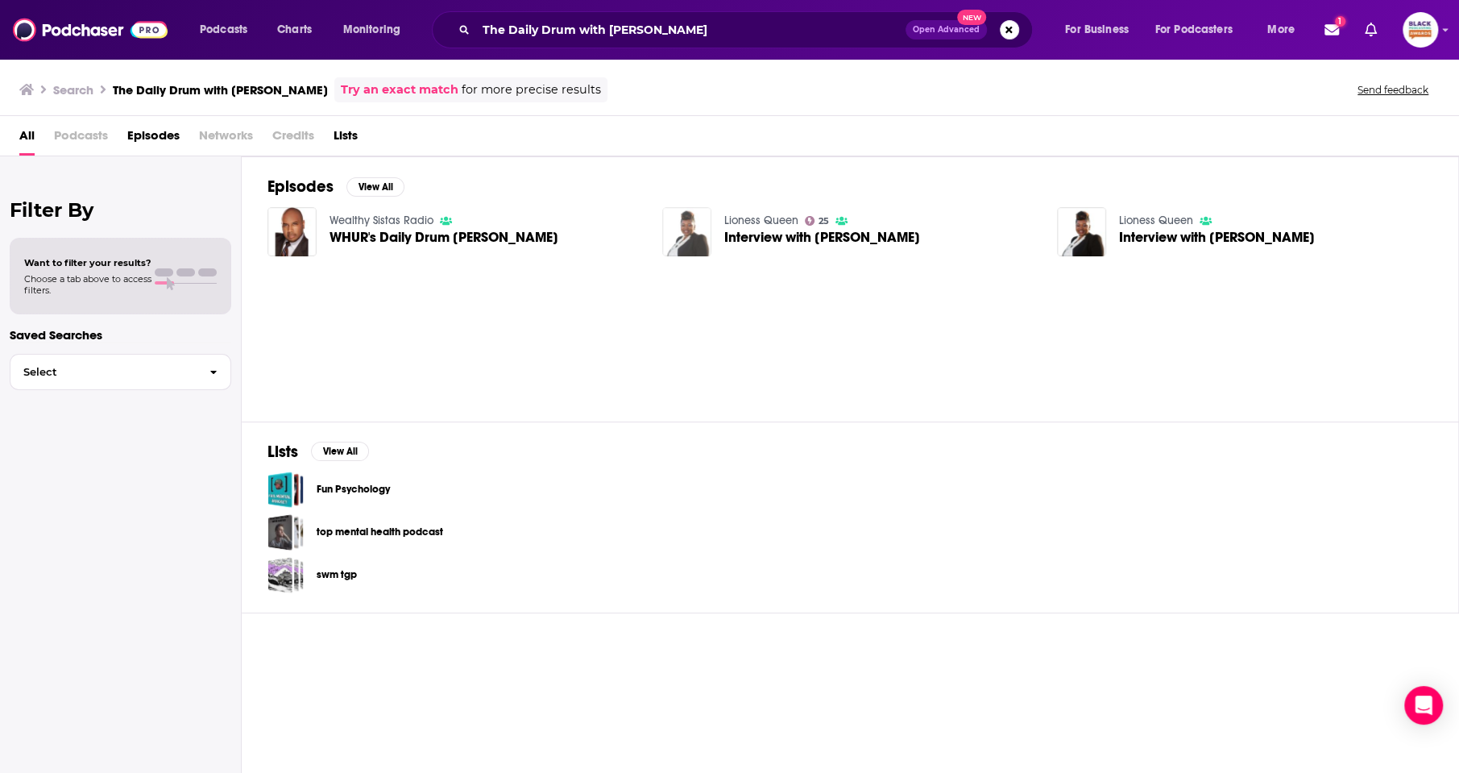
click at [678, 226] on img "Interview with Tarinna Olley" at bounding box center [686, 231] width 49 height 49
click at [298, 221] on img "WHUR's Daily Drum Harold T. Fisher" at bounding box center [291, 231] width 49 height 49
click at [630, 36] on input "The Daily Drum with Harold Fisher" at bounding box center [690, 30] width 429 height 26
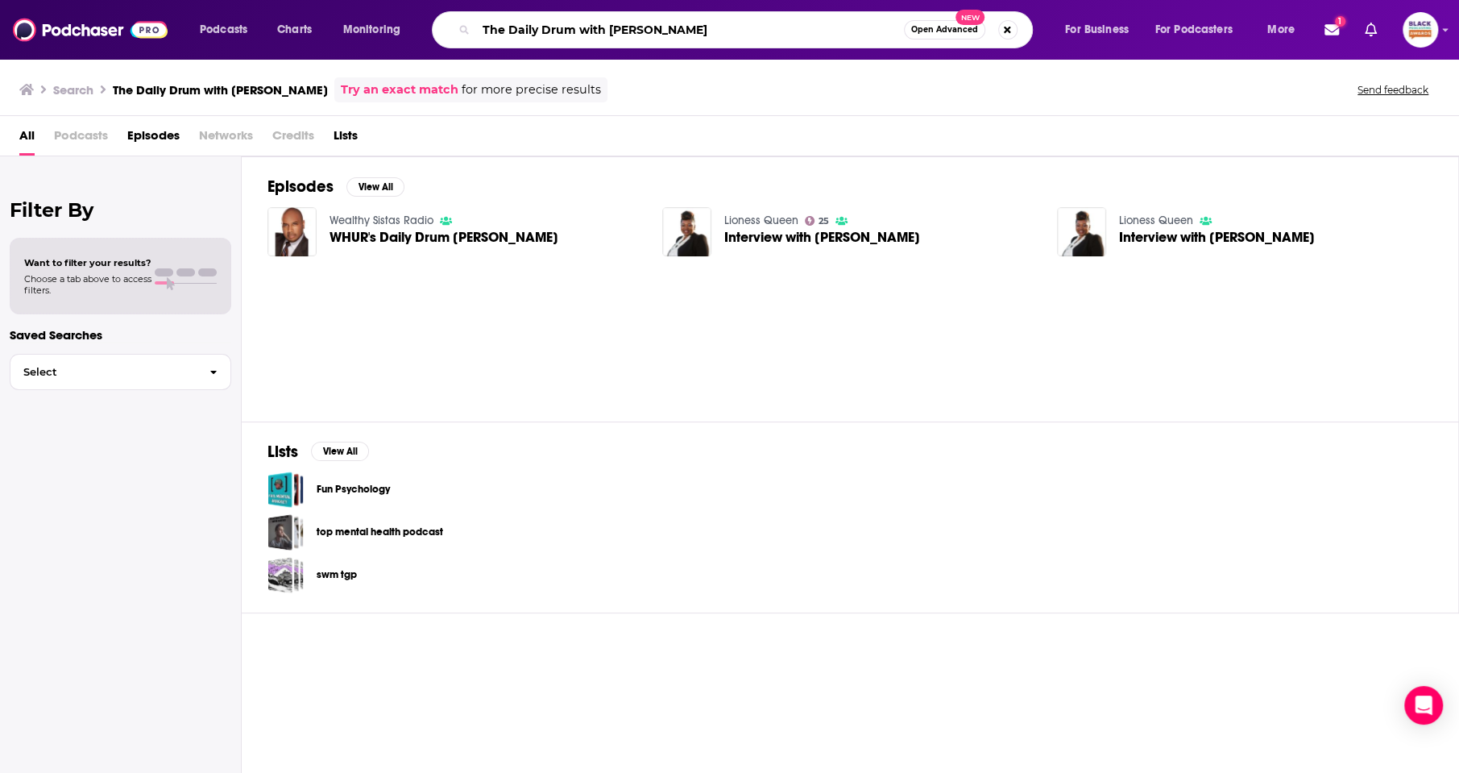
paste input "Sunni And The City"
type input "Sunni And The City"
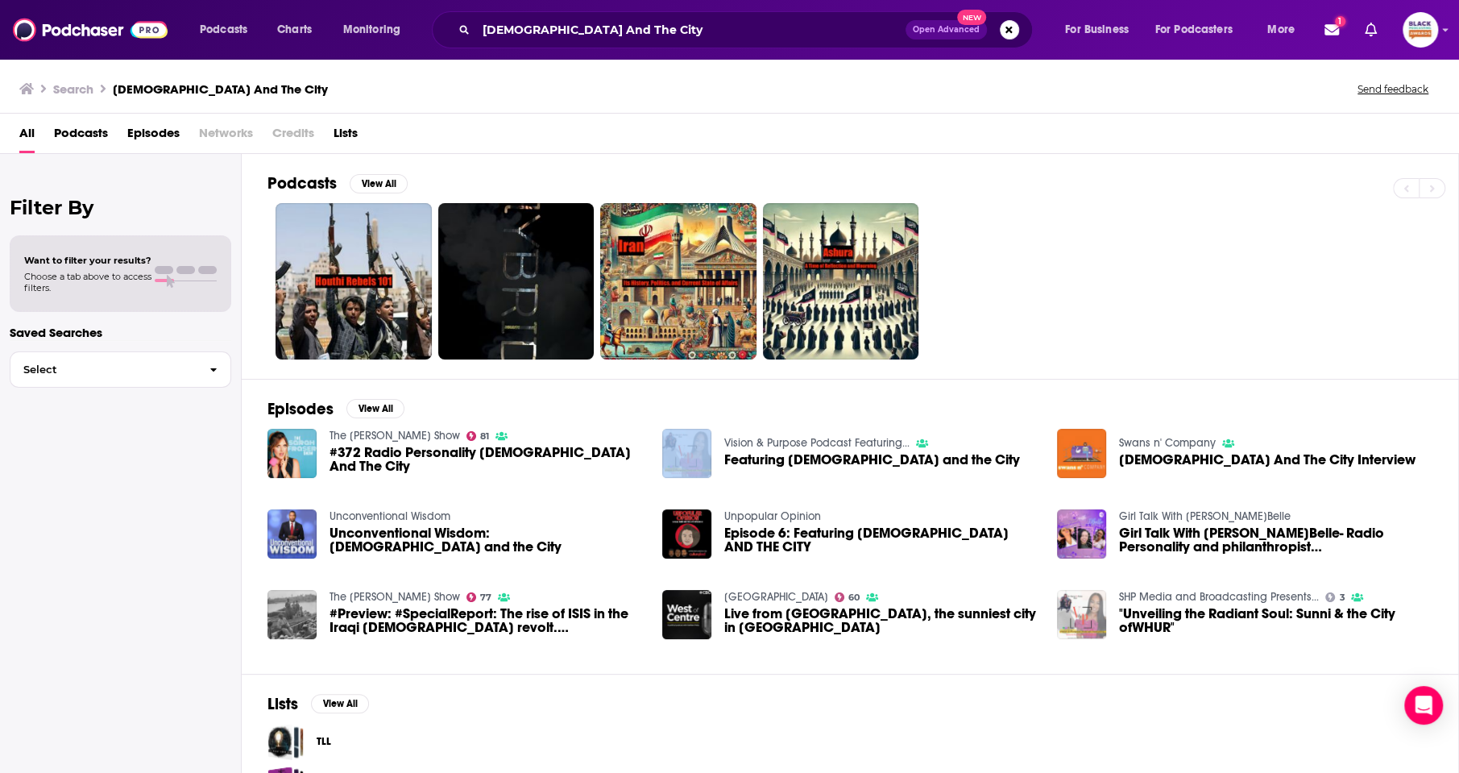
click at [1093, 603] on img at bounding box center [1081, 614] width 49 height 49
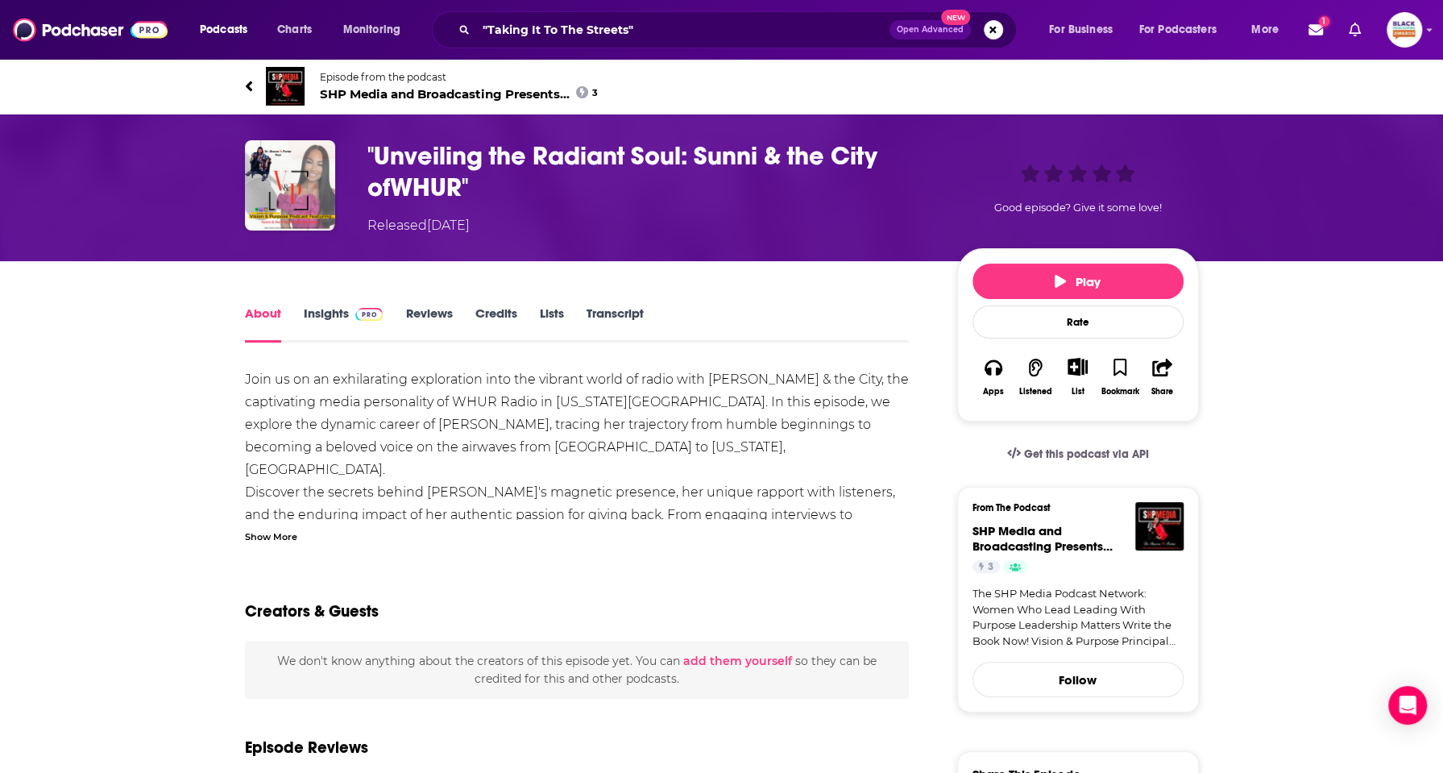
click at [291, 94] on img at bounding box center [285, 86] width 39 height 39
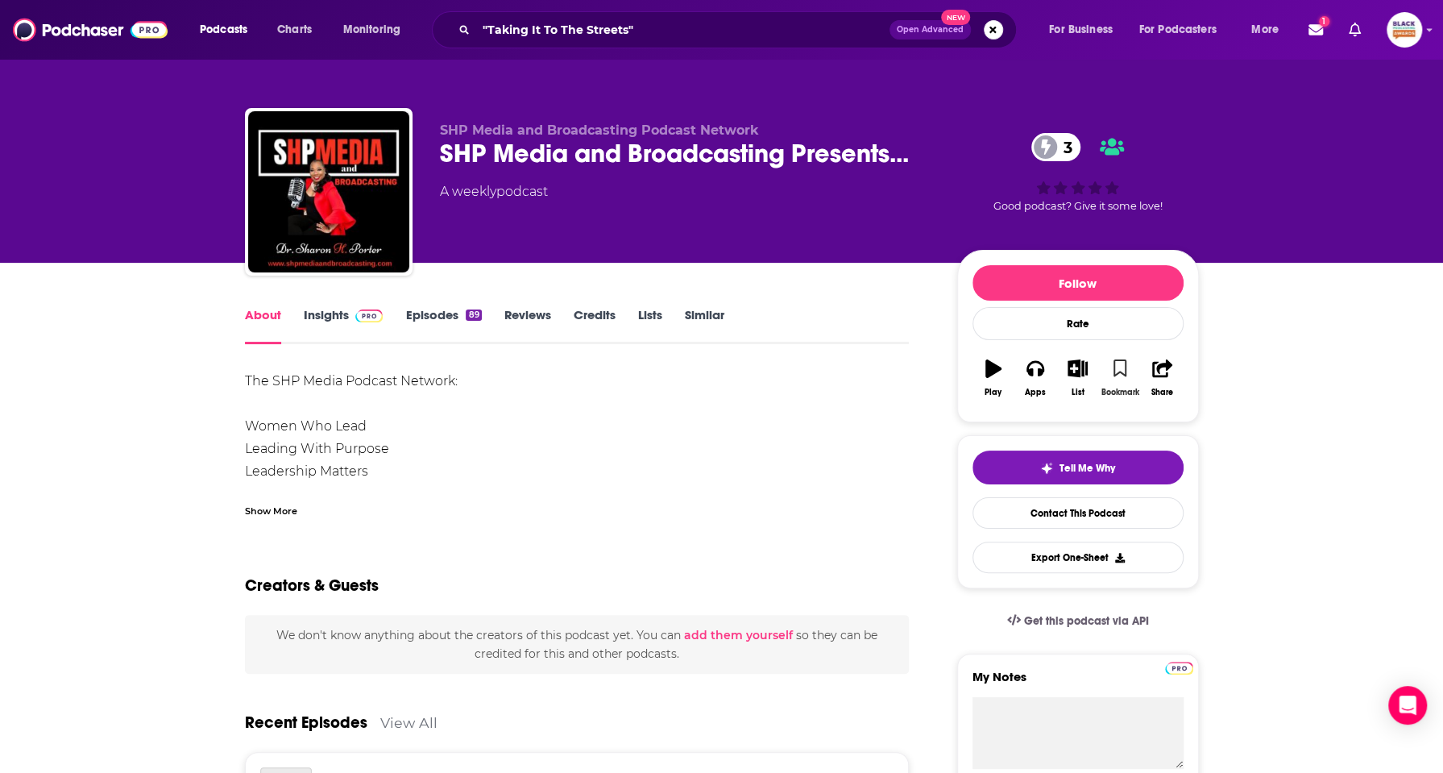
click at [1126, 363] on icon "button" at bounding box center [1120, 368] width 14 height 18
click at [1085, 371] on icon "button" at bounding box center [1078, 368] width 20 height 18
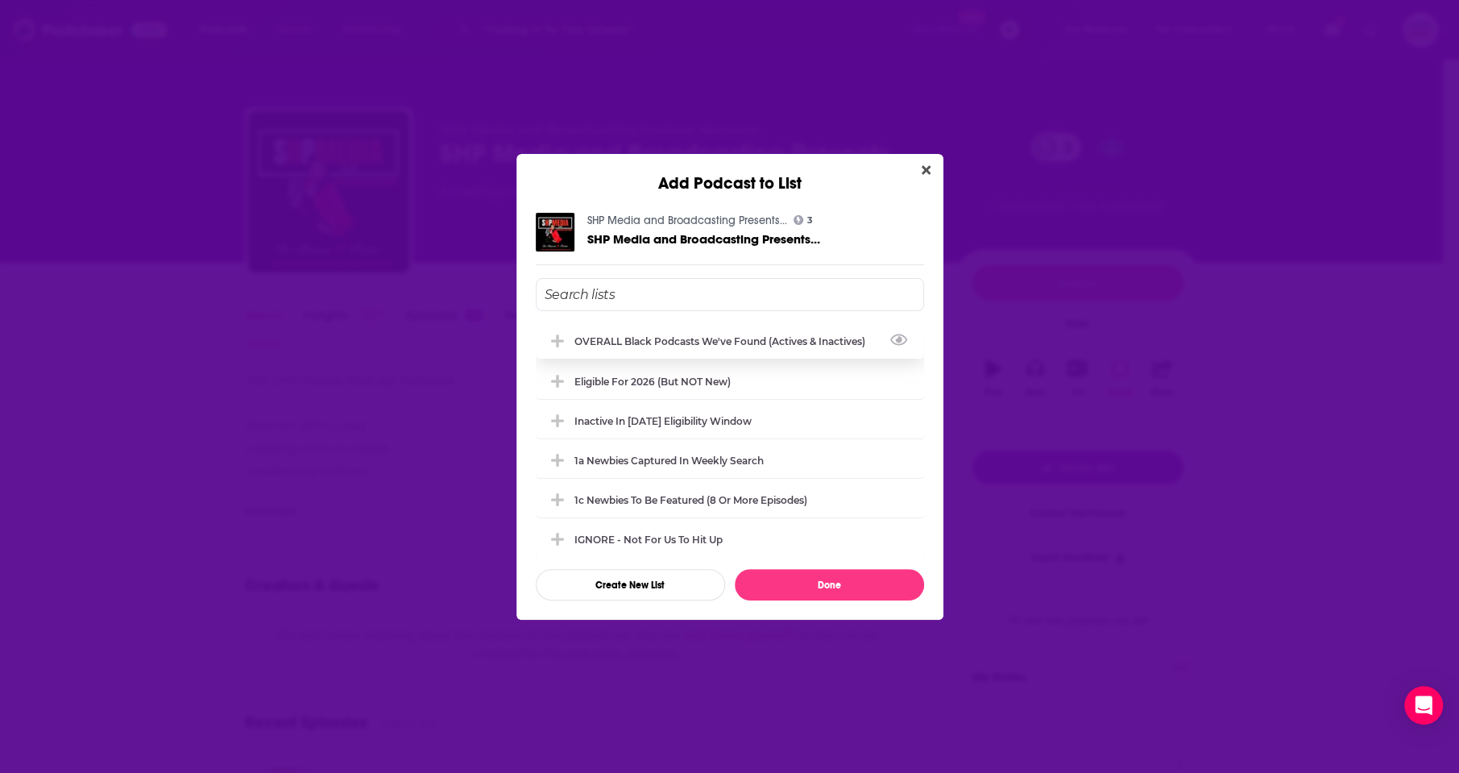
click at [719, 335] on div "OVERALL Black podcasts we've found (actives & inactives)" at bounding box center [724, 341] width 301 height 12
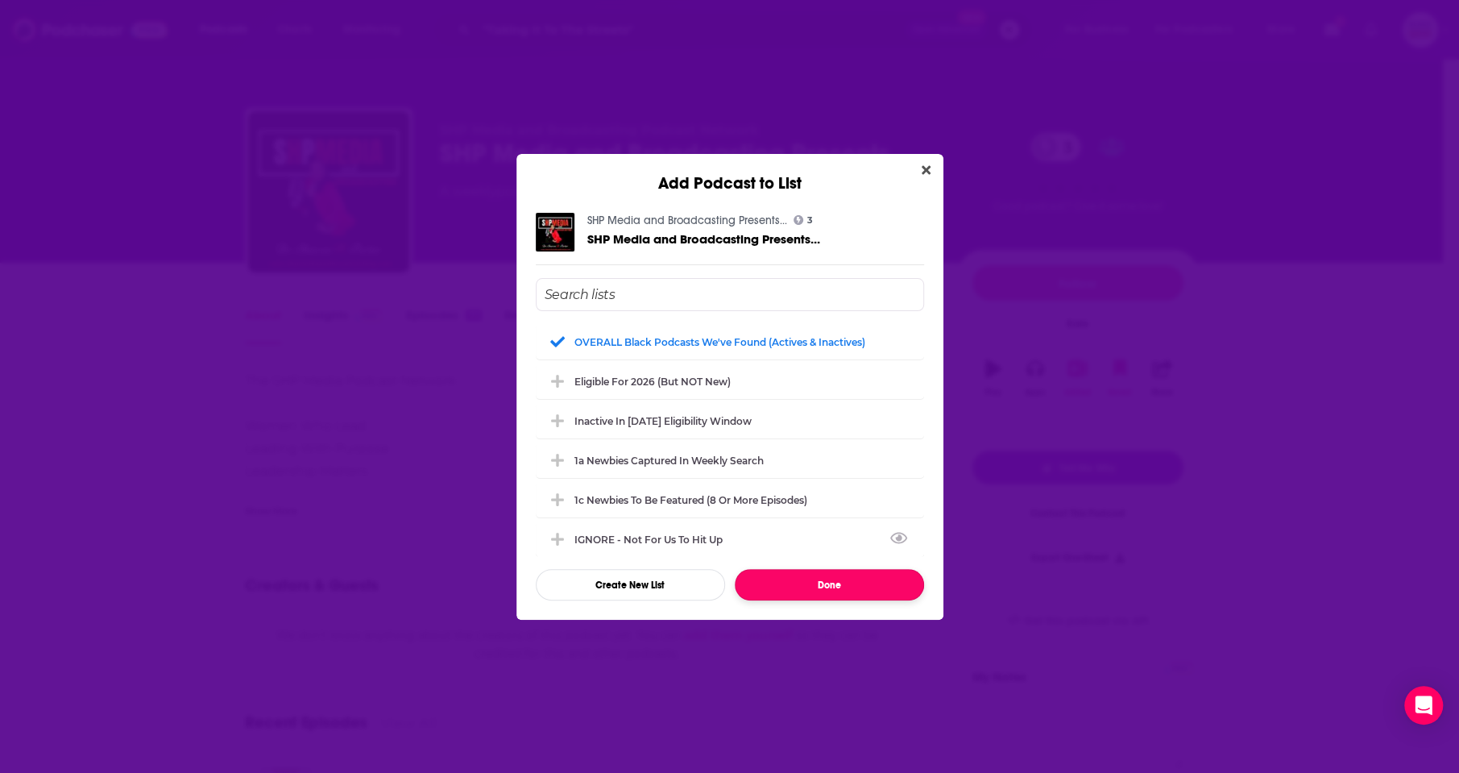
click at [844, 579] on button "Done" at bounding box center [829, 584] width 189 height 31
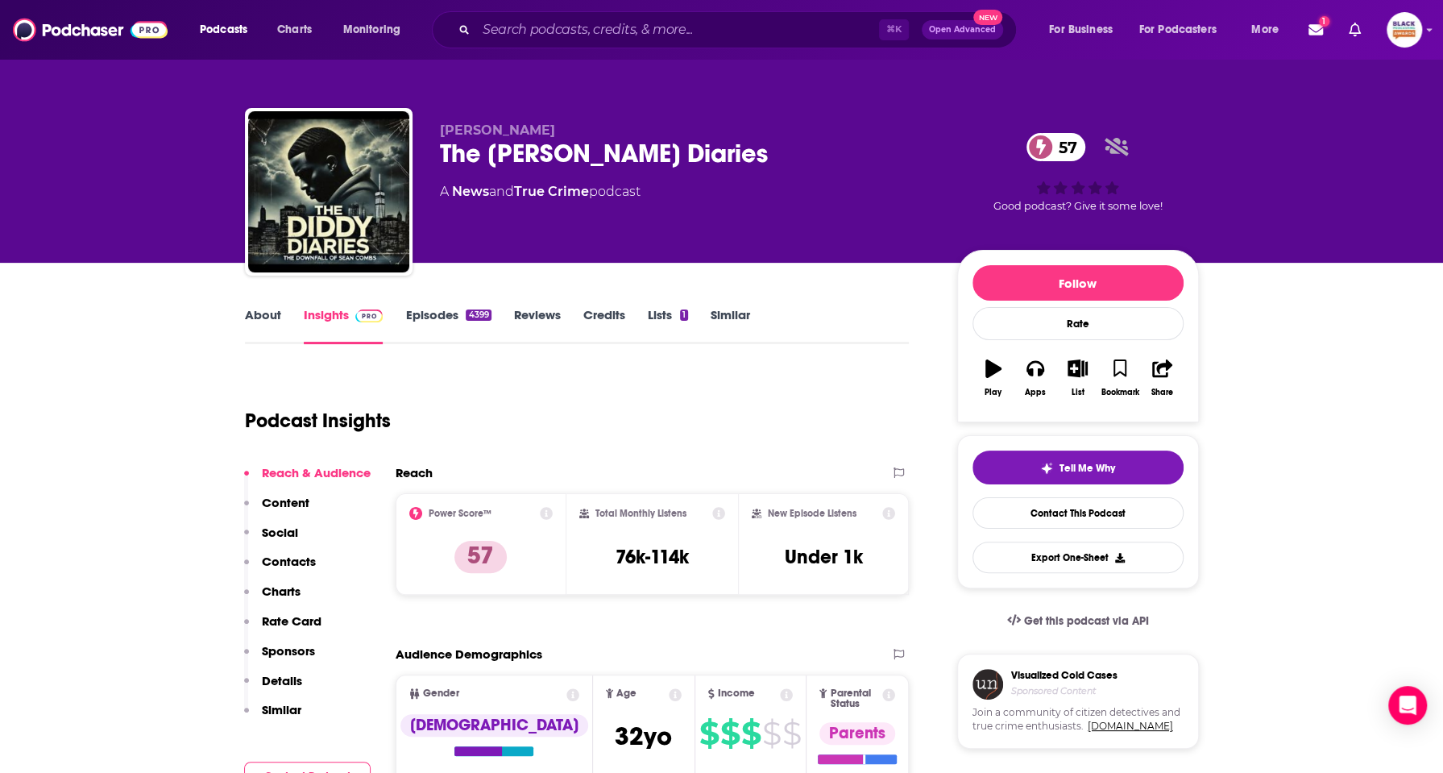
click at [270, 322] on link "About" at bounding box center [263, 325] width 36 height 37
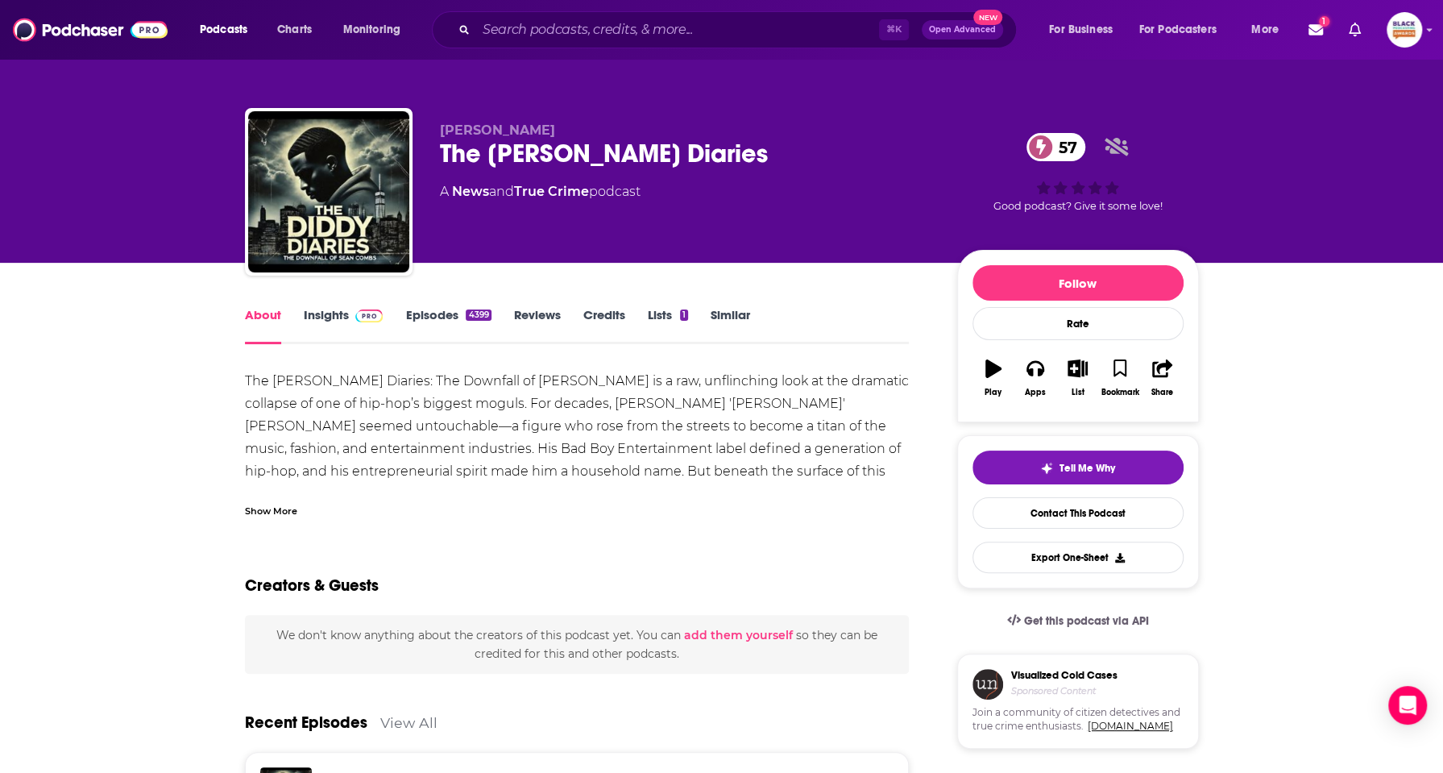
click at [288, 506] on div "Show More" at bounding box center [271, 509] width 52 height 15
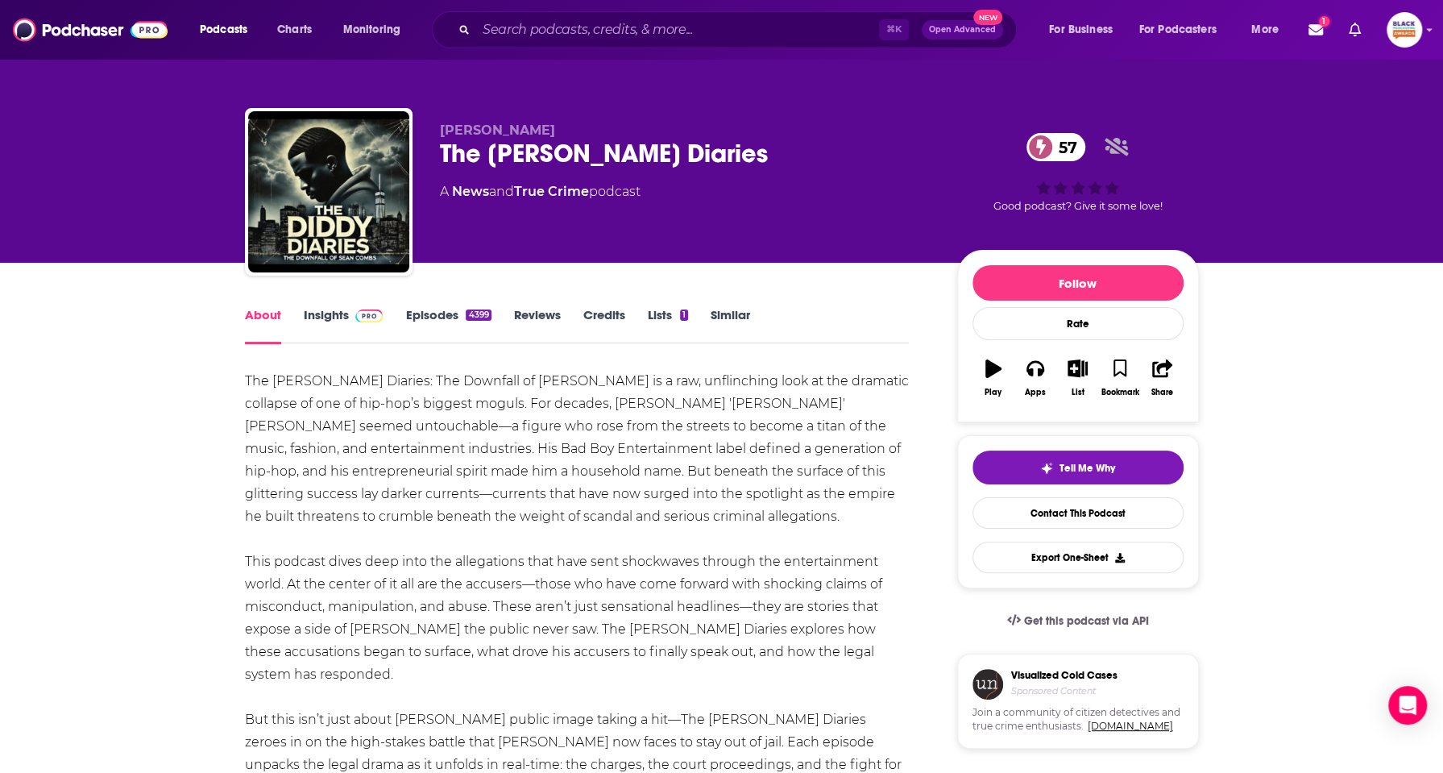
click at [441, 318] on link "Episodes 4399" at bounding box center [447, 325] width 85 height 37
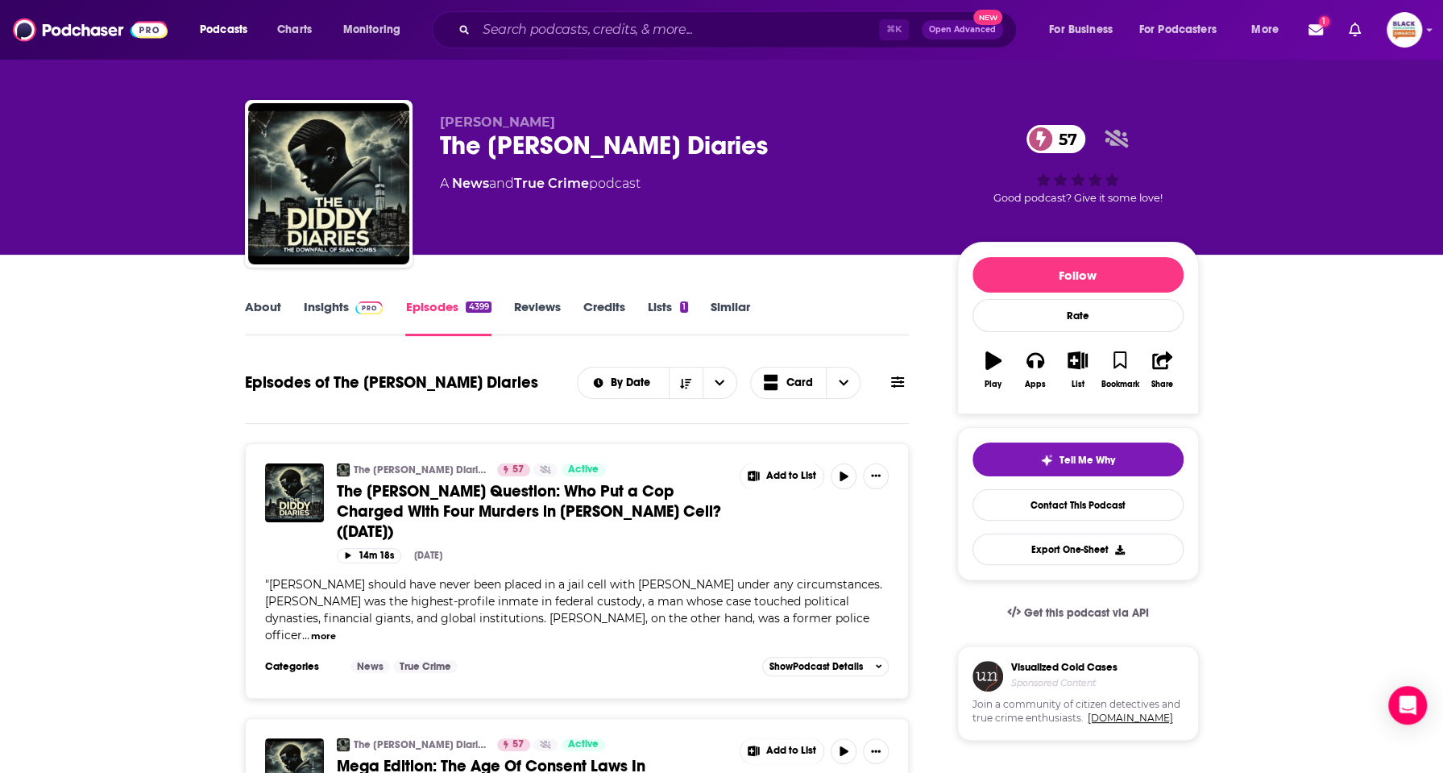
scroll to position [166, 0]
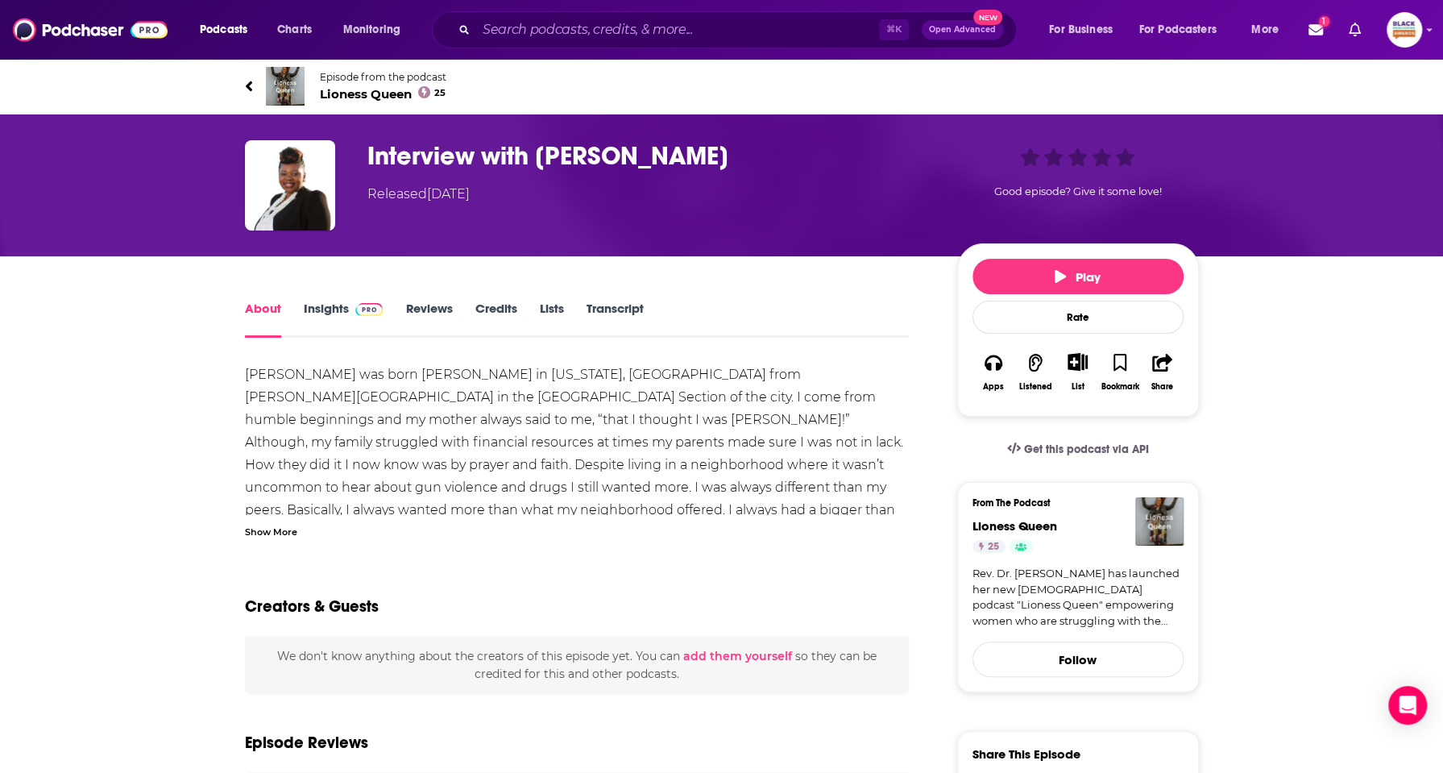
click at [288, 99] on img at bounding box center [285, 86] width 39 height 39
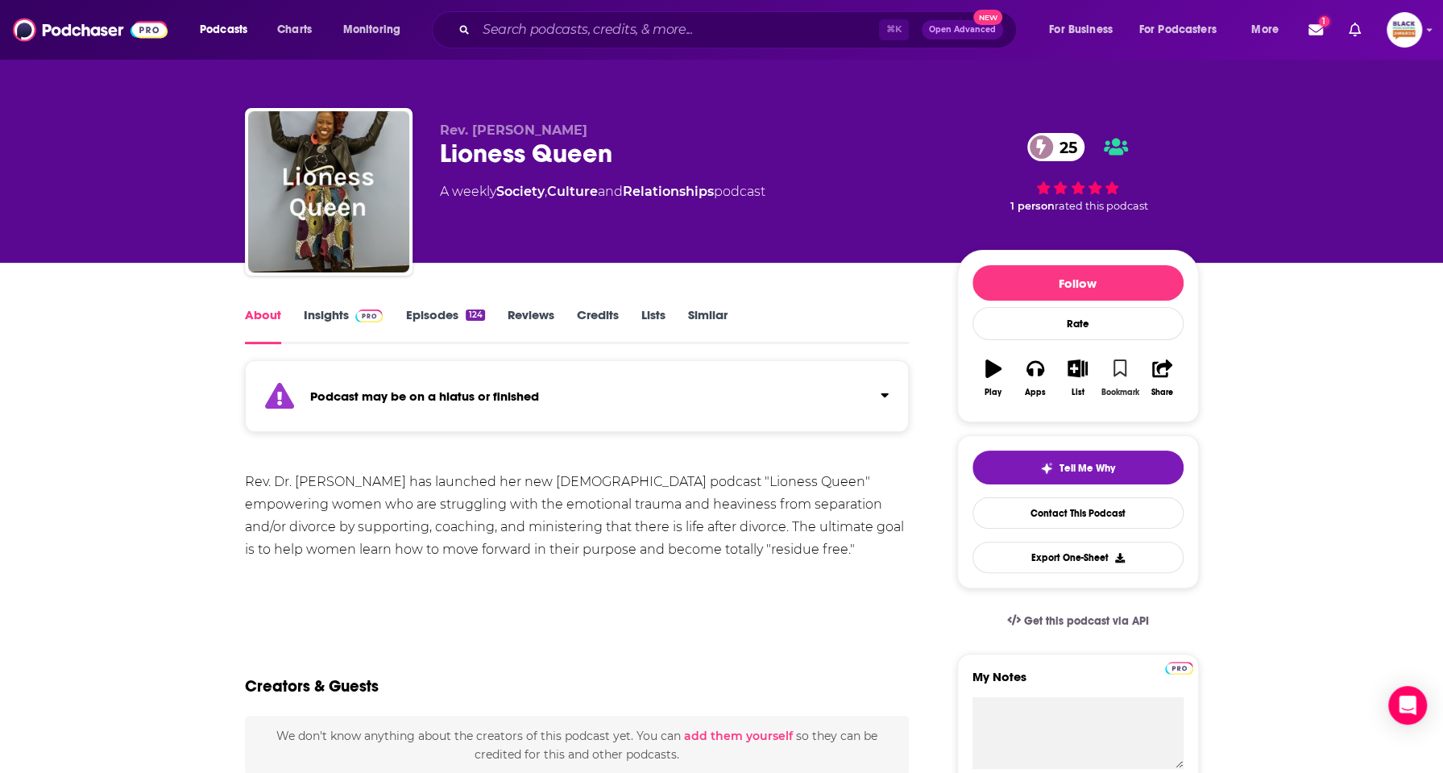
click at [1118, 363] on icon "button" at bounding box center [1120, 368] width 14 height 18
click at [1082, 371] on icon "button" at bounding box center [1078, 368] width 20 height 18
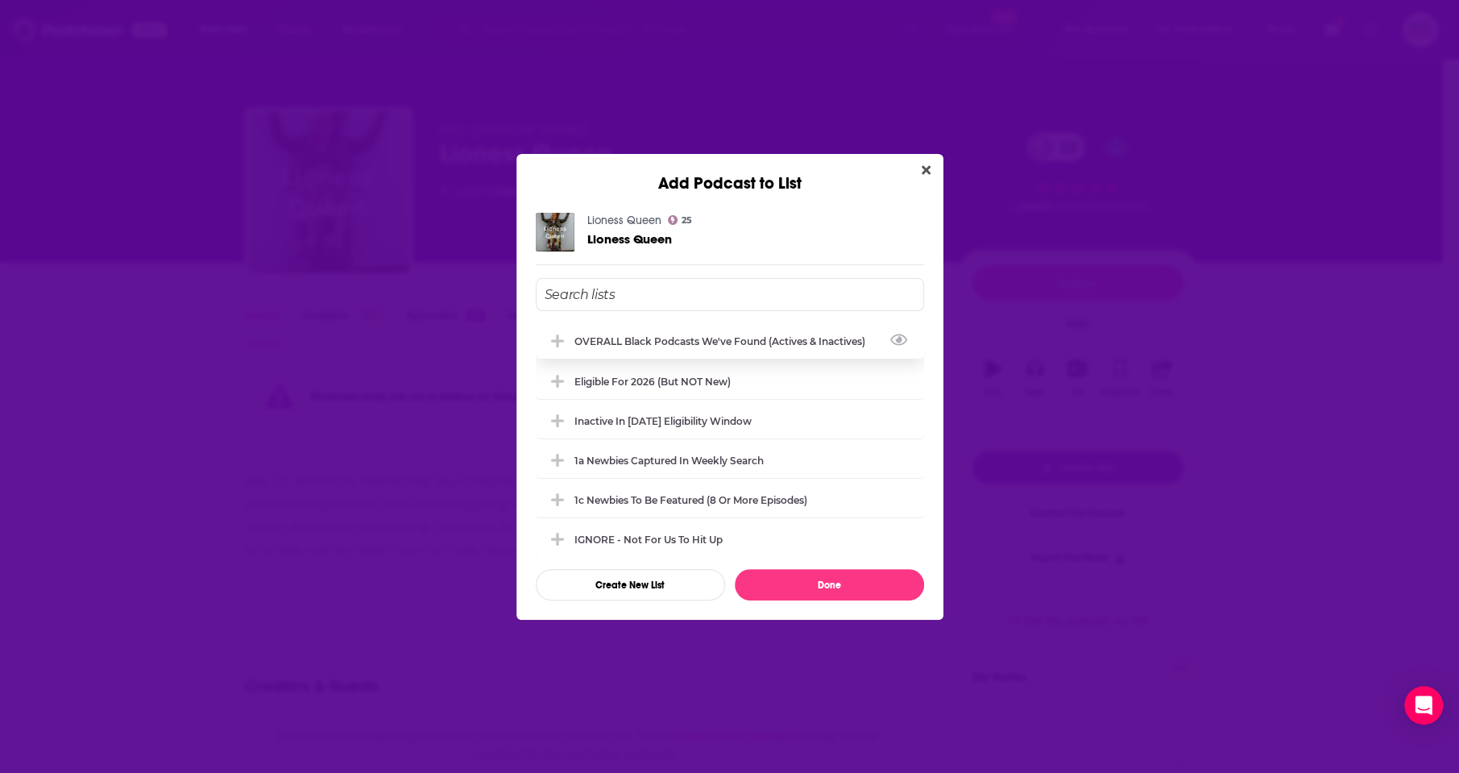
click at [721, 336] on div "OVERALL Black podcasts we've found (actives & inactives)" at bounding box center [724, 341] width 301 height 12
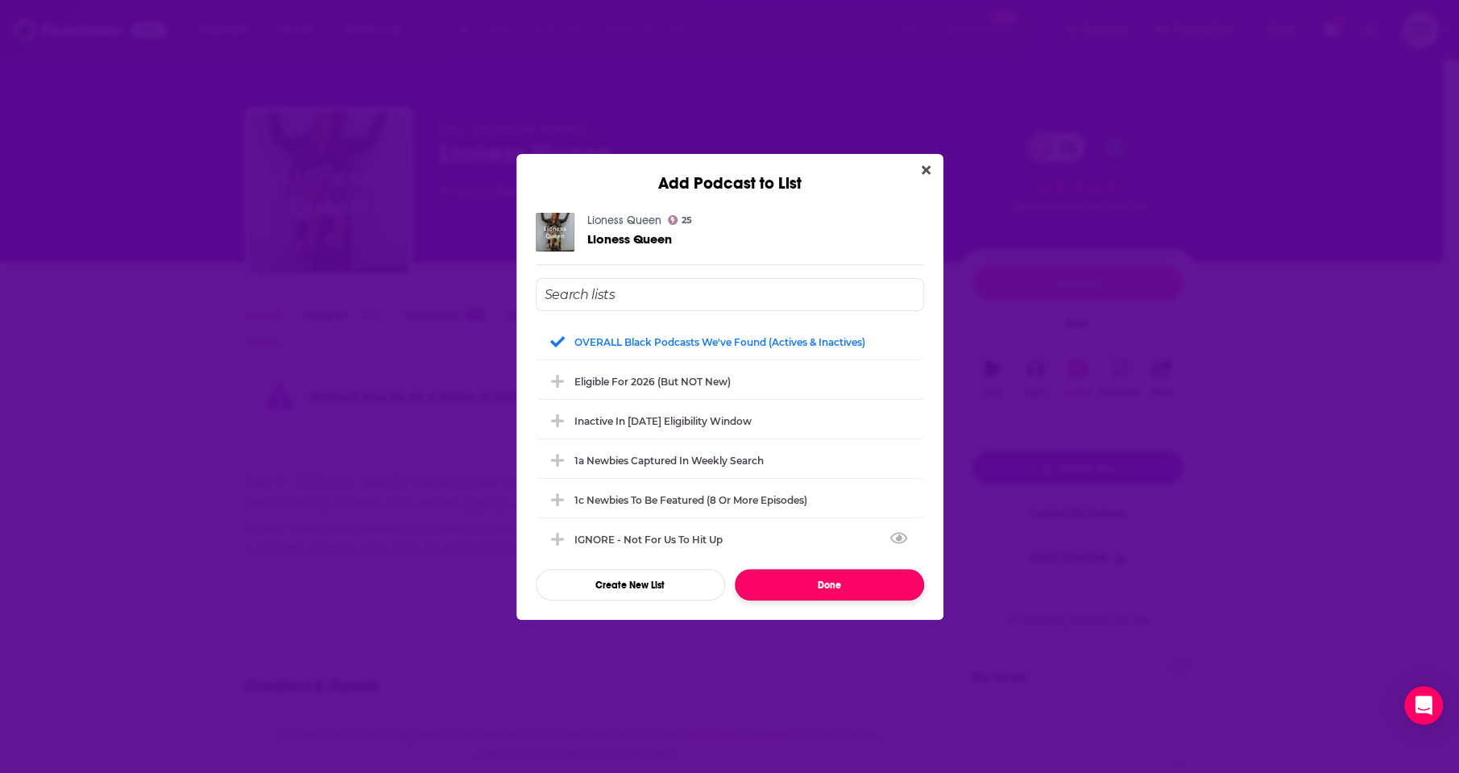
click at [840, 580] on button "Done" at bounding box center [829, 584] width 189 height 31
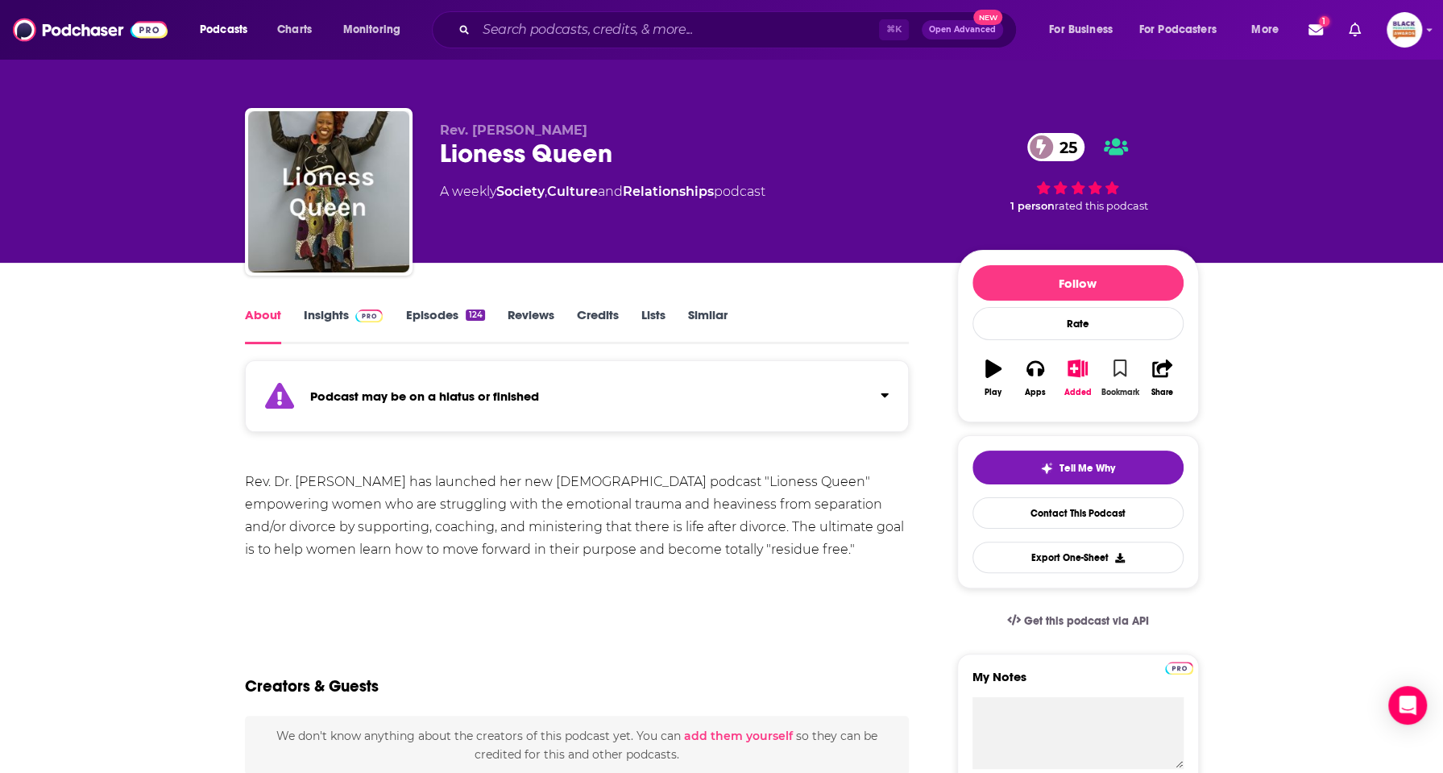
click at [1122, 373] on icon "button" at bounding box center [1120, 368] width 14 height 18
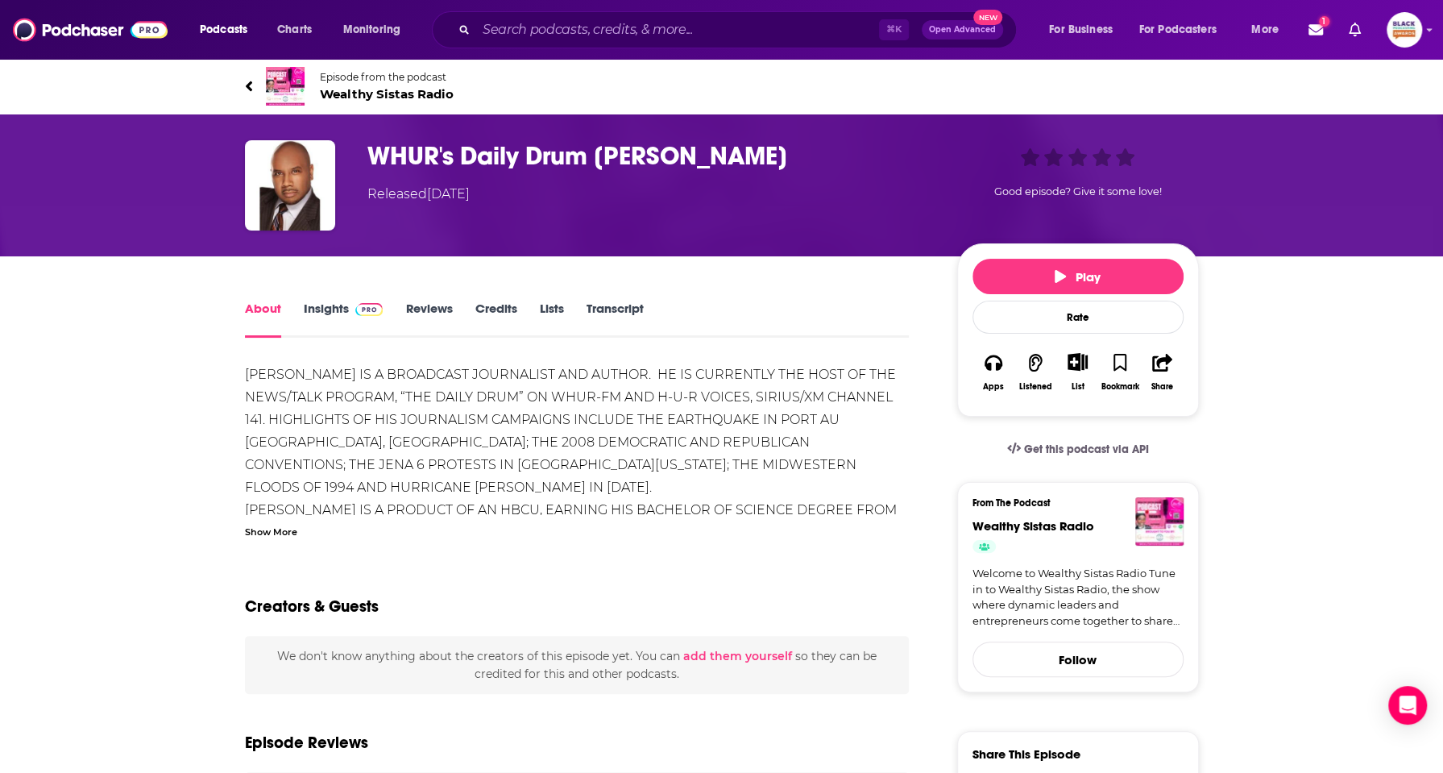
click at [283, 93] on img at bounding box center [285, 86] width 39 height 39
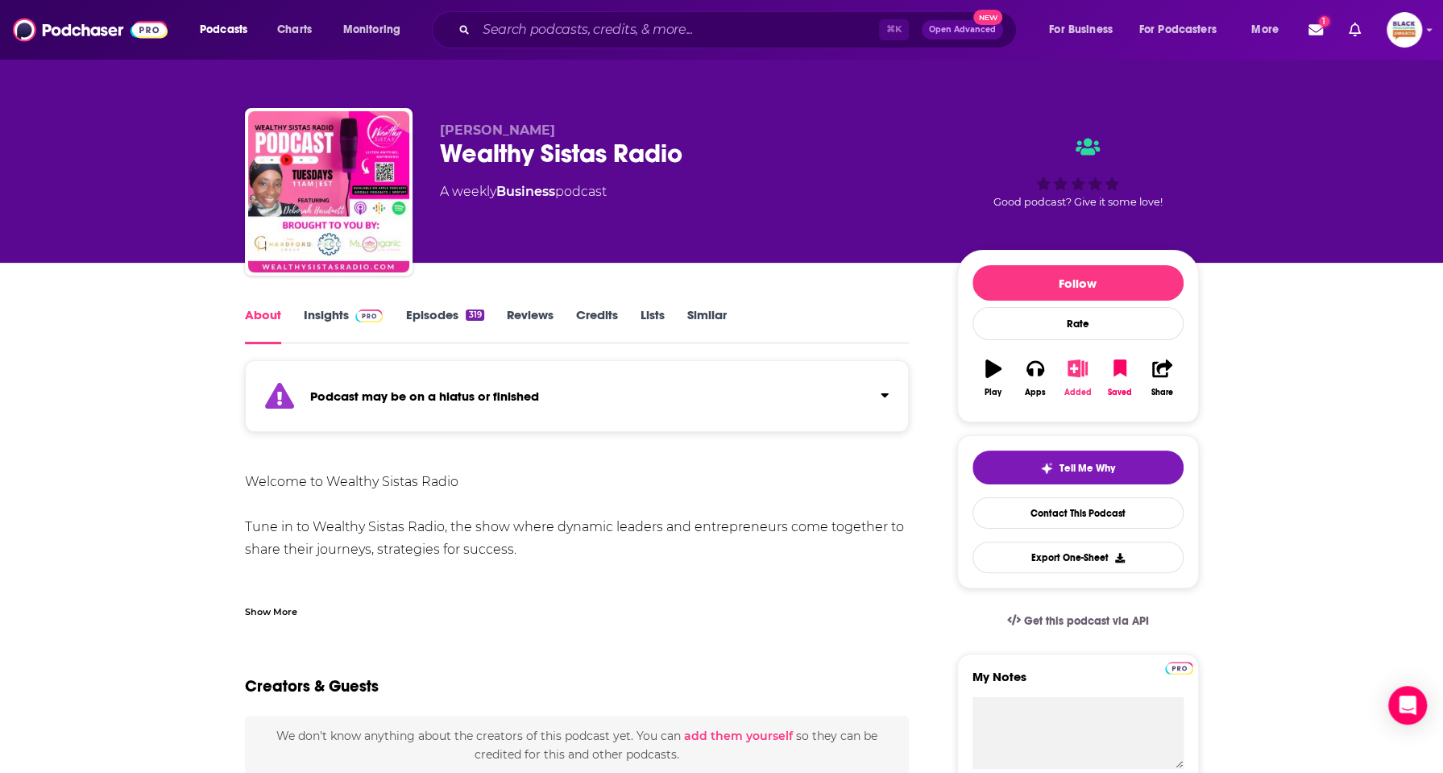
click at [1083, 368] on icon "button" at bounding box center [1078, 368] width 20 height 18
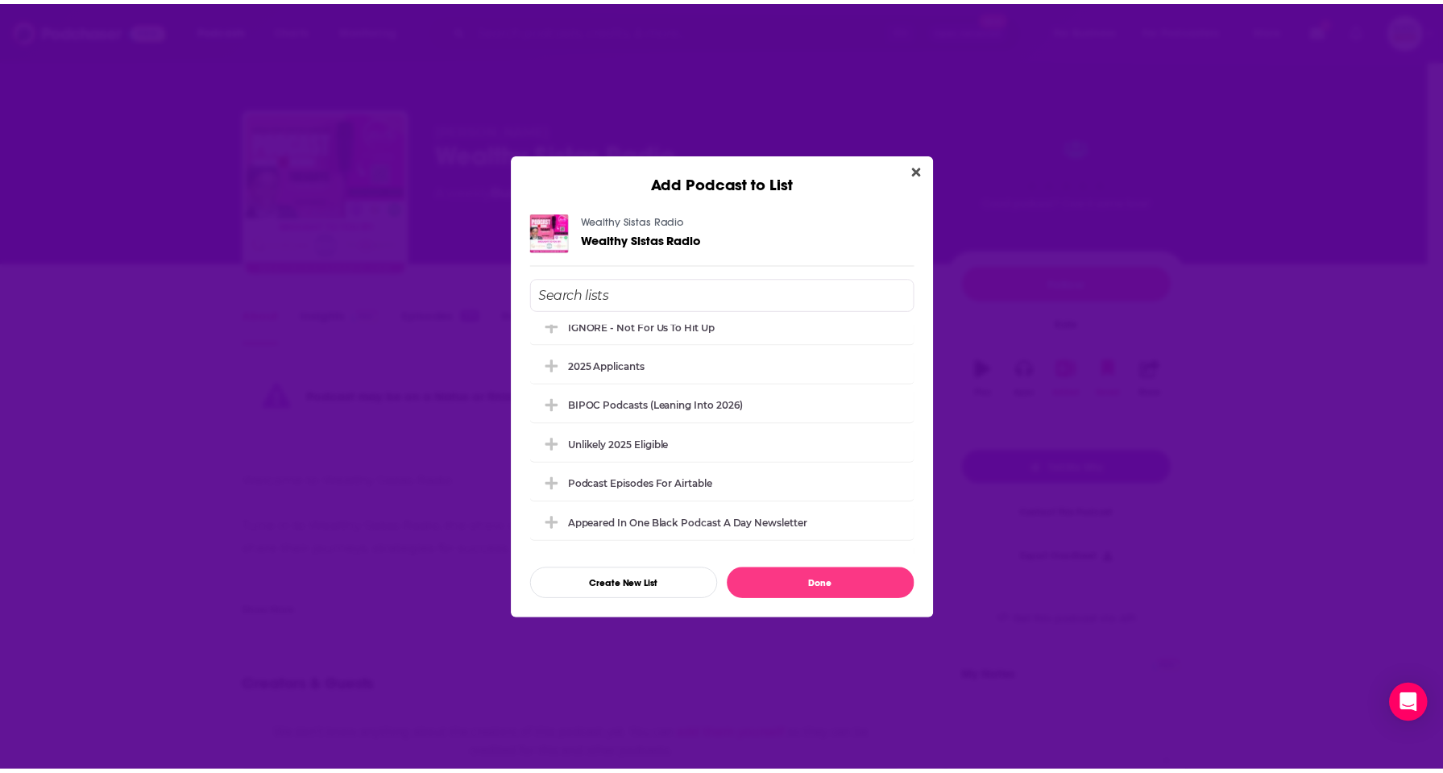
scroll to position [413, 0]
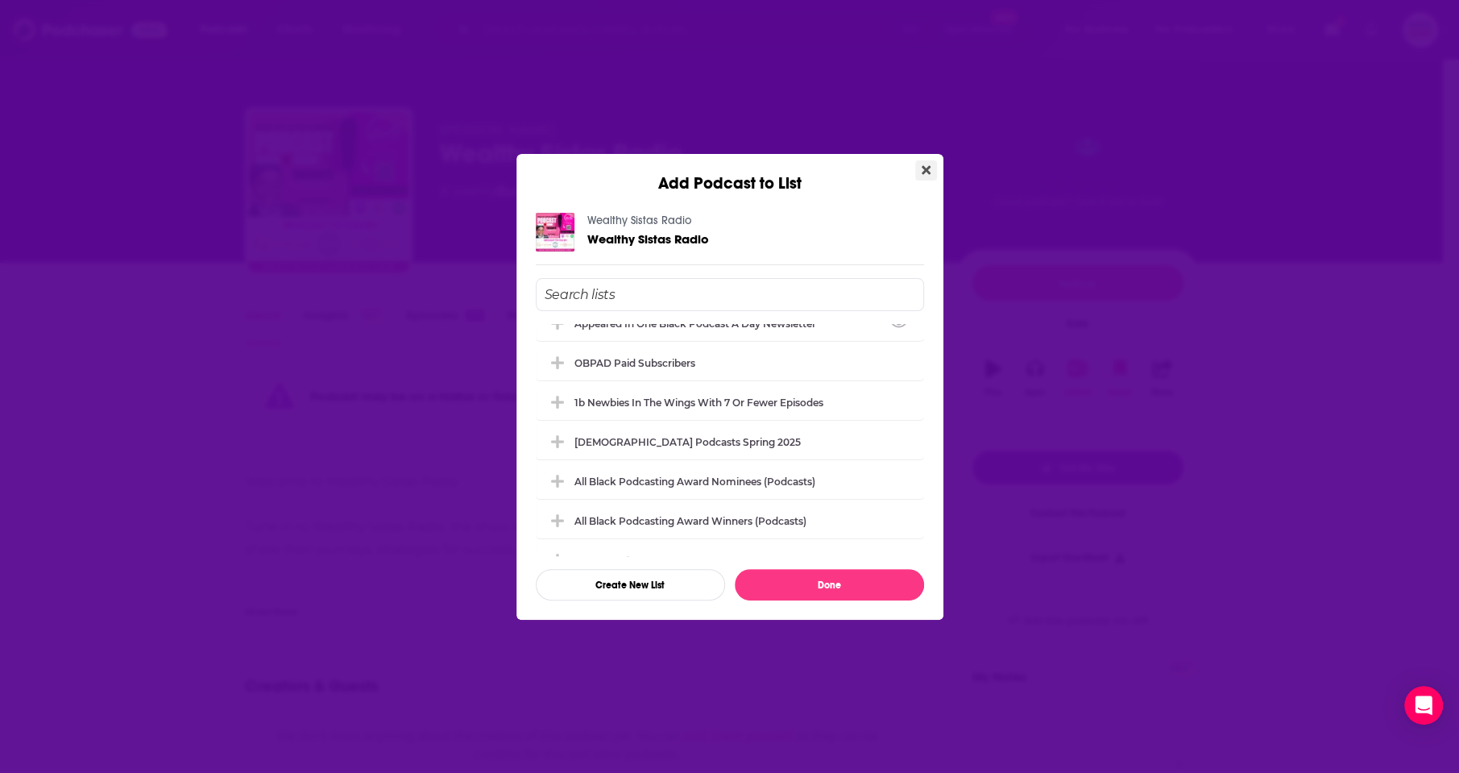
click at [928, 172] on icon "Close" at bounding box center [926, 169] width 9 height 9
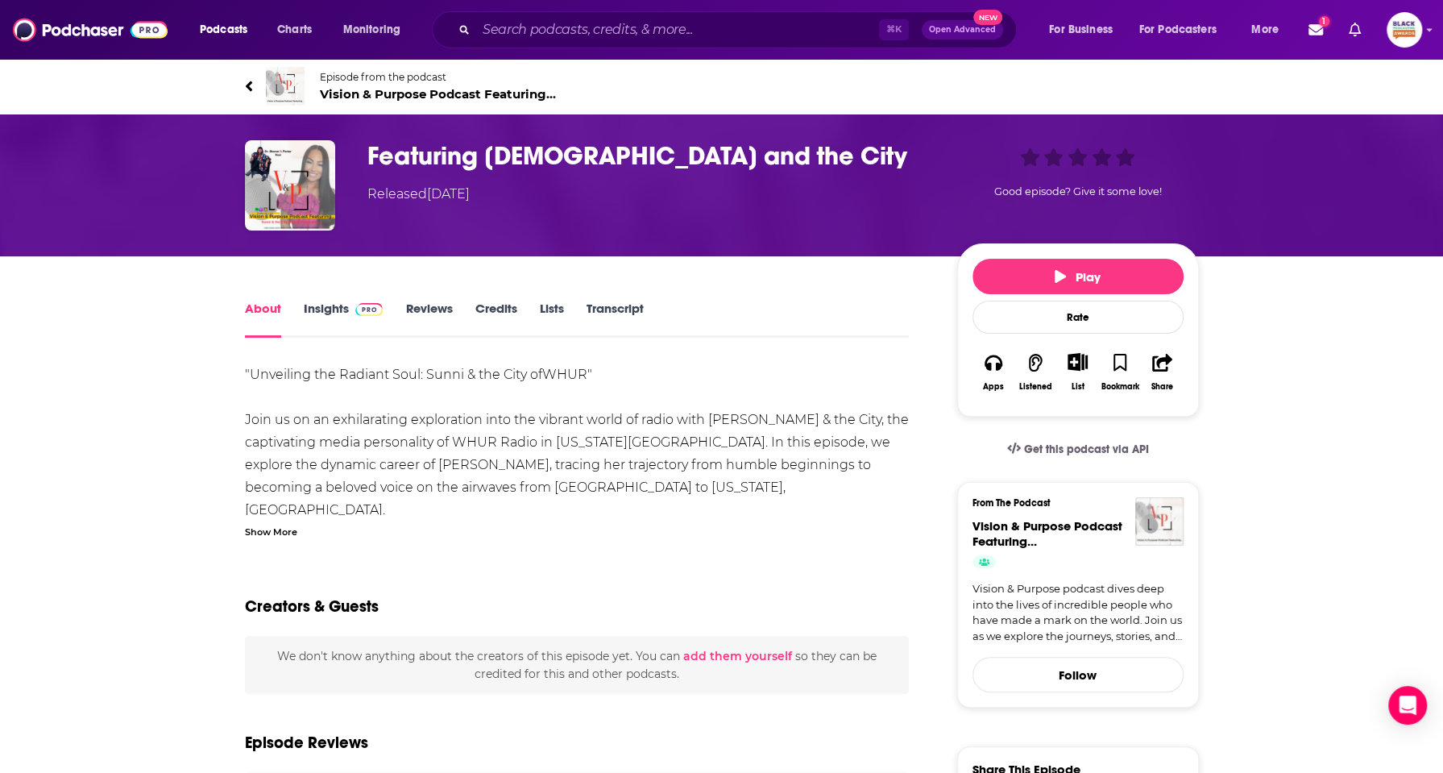
click at [268, 77] on img at bounding box center [285, 86] width 39 height 39
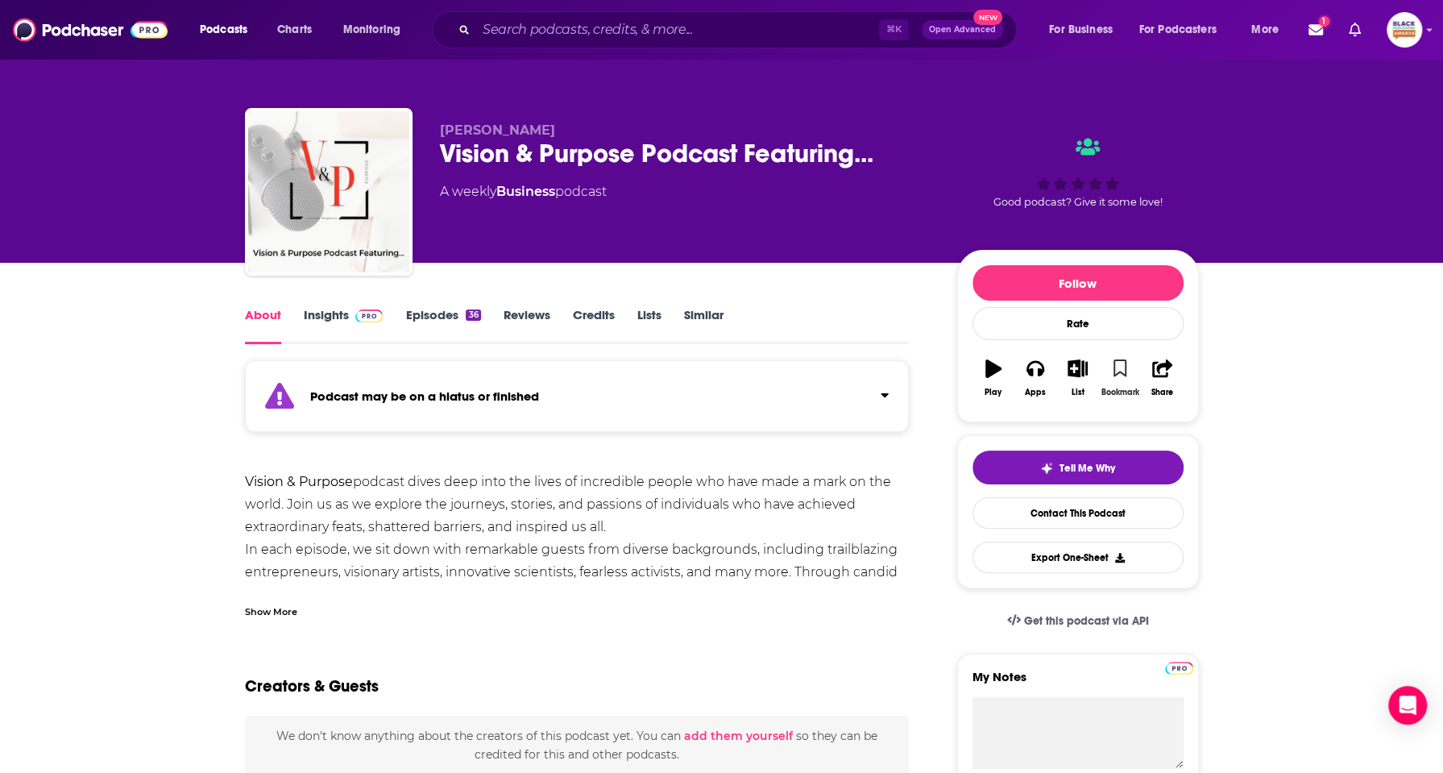
drag, startPoint x: 1127, startPoint y: 369, endPoint x: 1097, endPoint y: 369, distance: 29.8
click at [1126, 369] on button "Bookmark" at bounding box center [1120, 378] width 42 height 58
click at [1079, 369] on icon "button" at bounding box center [1078, 368] width 20 height 18
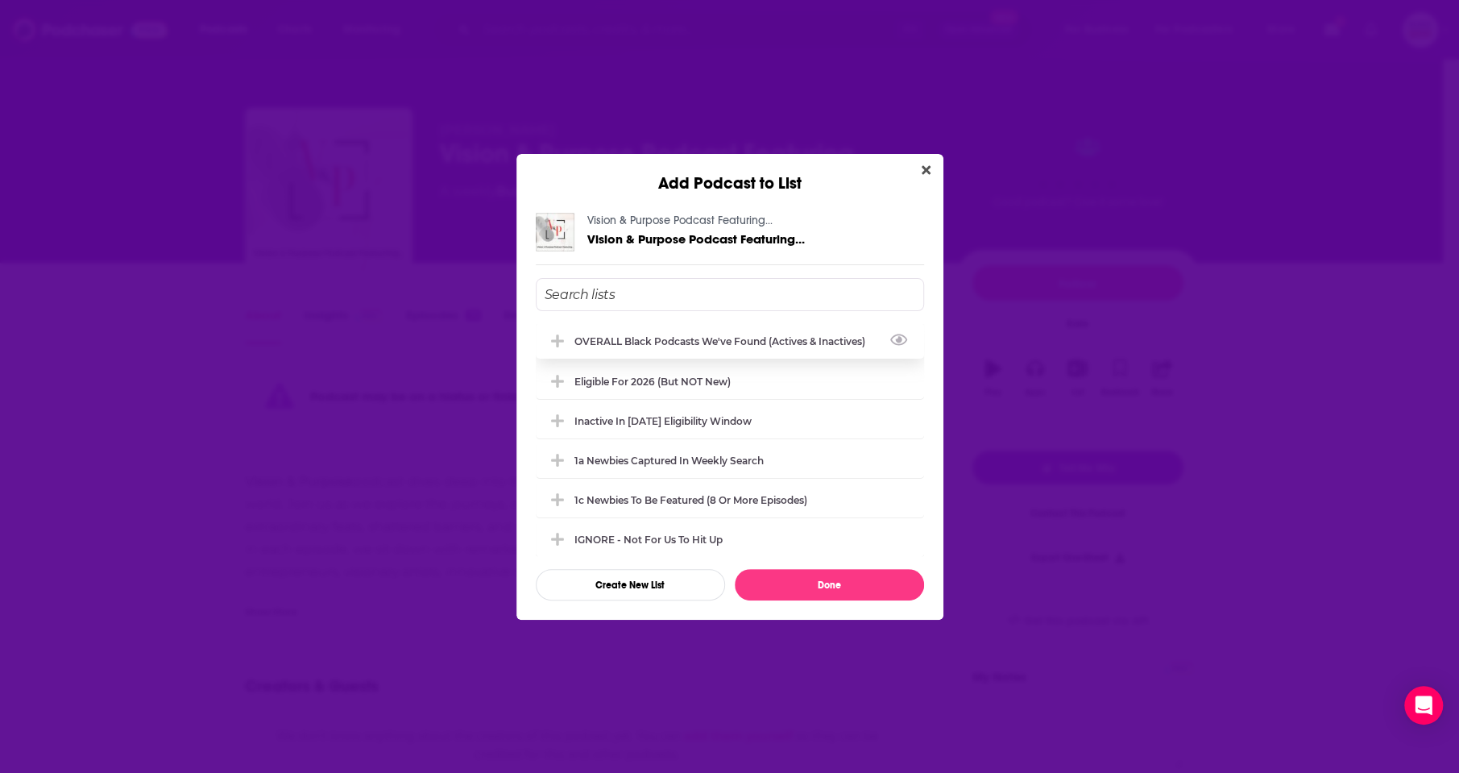
click at [682, 350] on div "OVERALL Black podcasts we've found (actives & inactives)" at bounding box center [730, 340] width 388 height 35
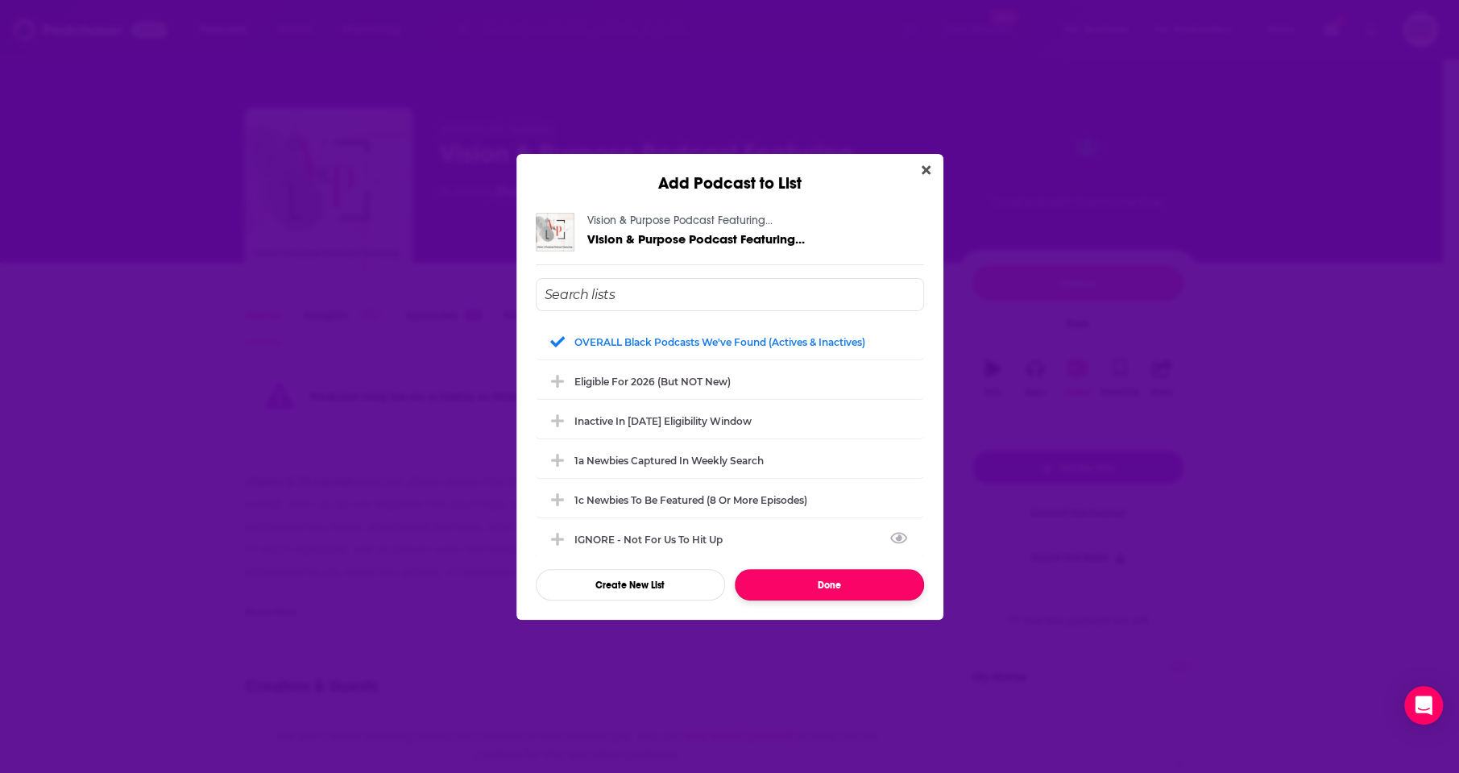
click at [825, 579] on button "Done" at bounding box center [829, 584] width 189 height 31
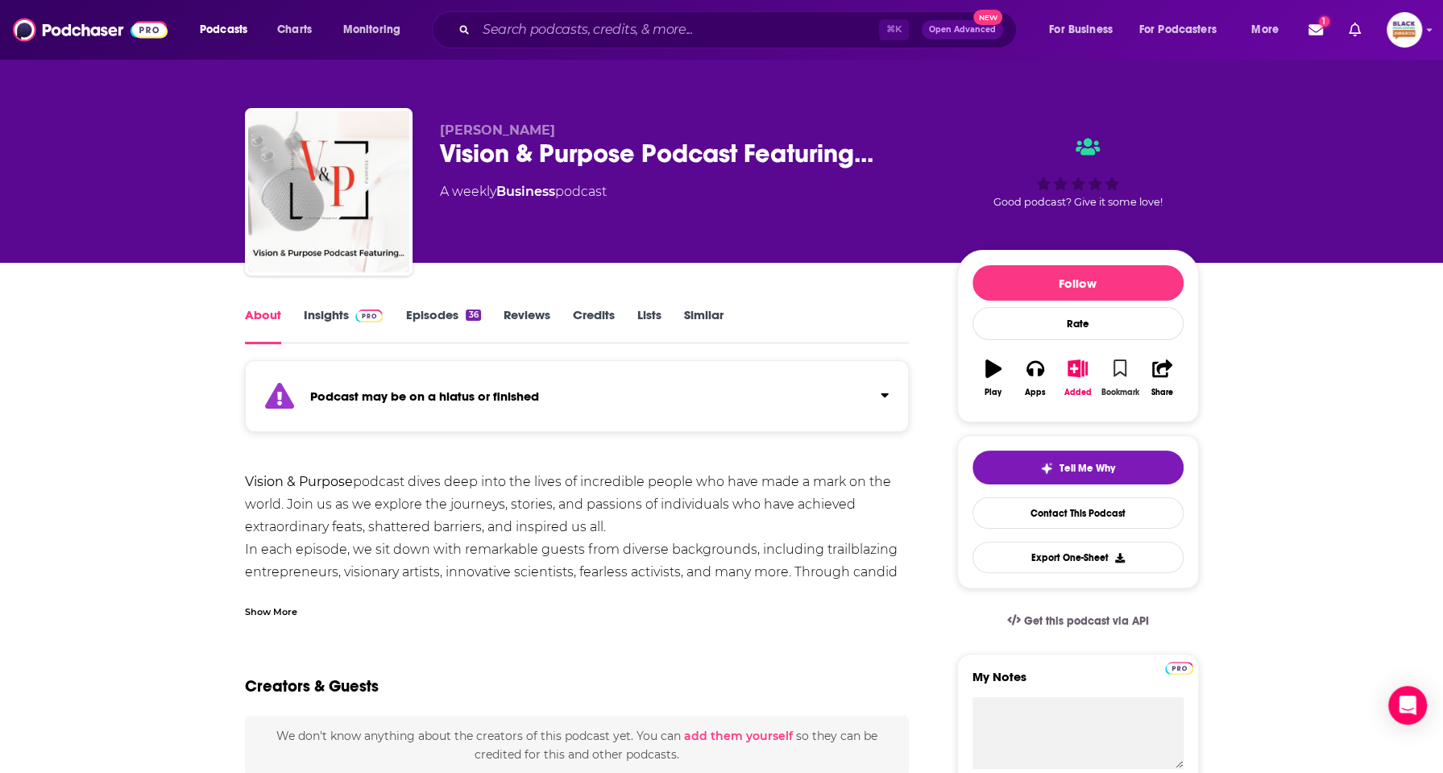
click at [1125, 363] on icon "button" at bounding box center [1120, 368] width 14 height 18
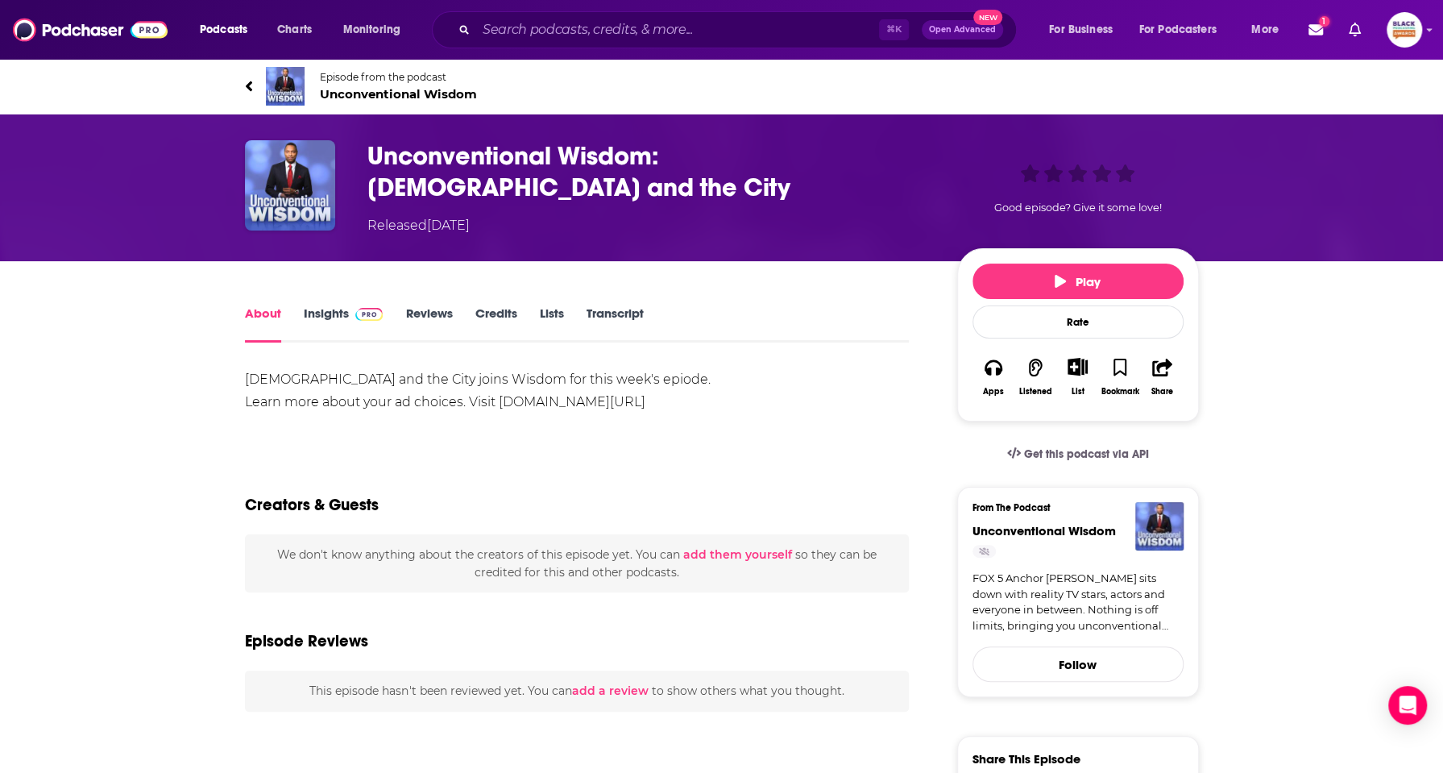
click at [293, 84] on img at bounding box center [285, 86] width 39 height 39
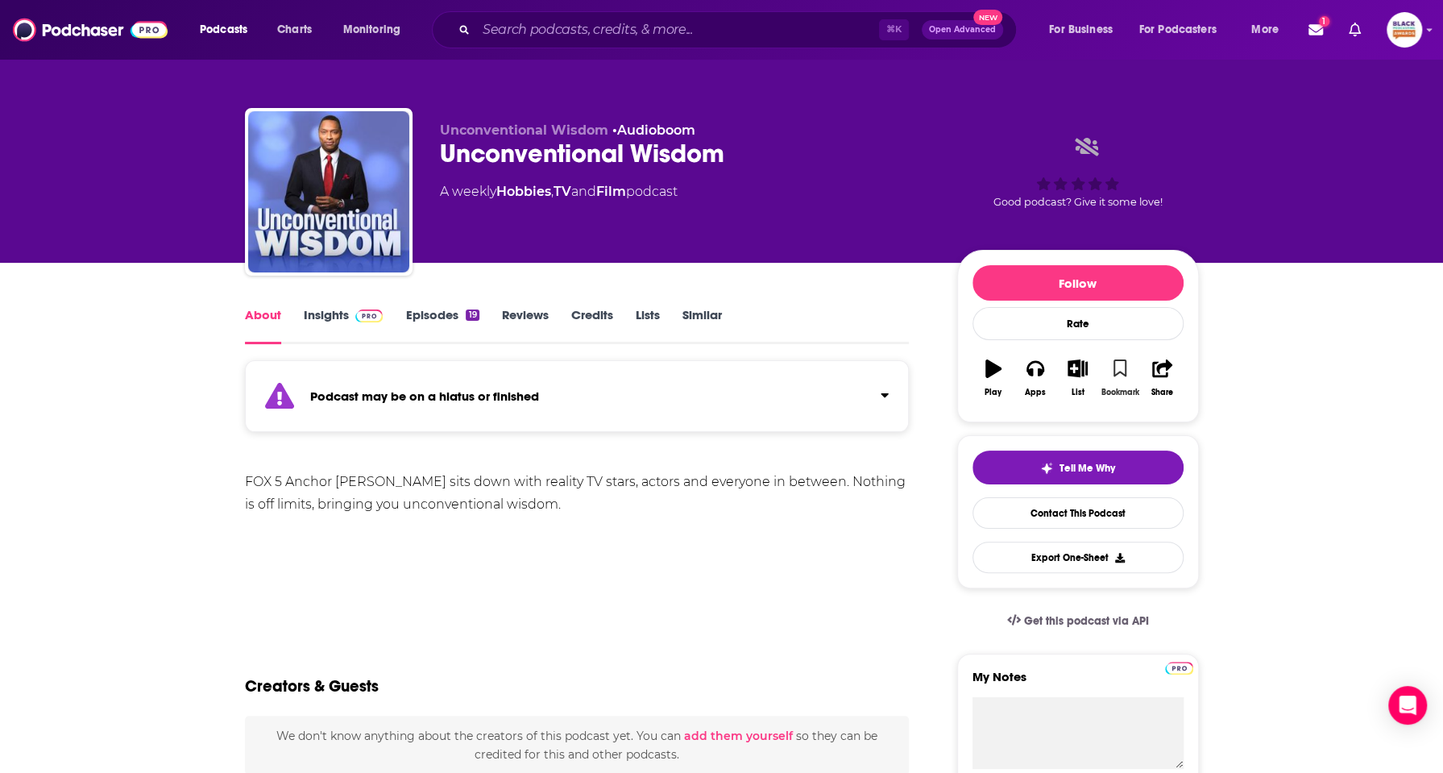
click at [1120, 369] on icon "button" at bounding box center [1120, 368] width 14 height 18
click at [1088, 371] on button "List" at bounding box center [1077, 378] width 42 height 58
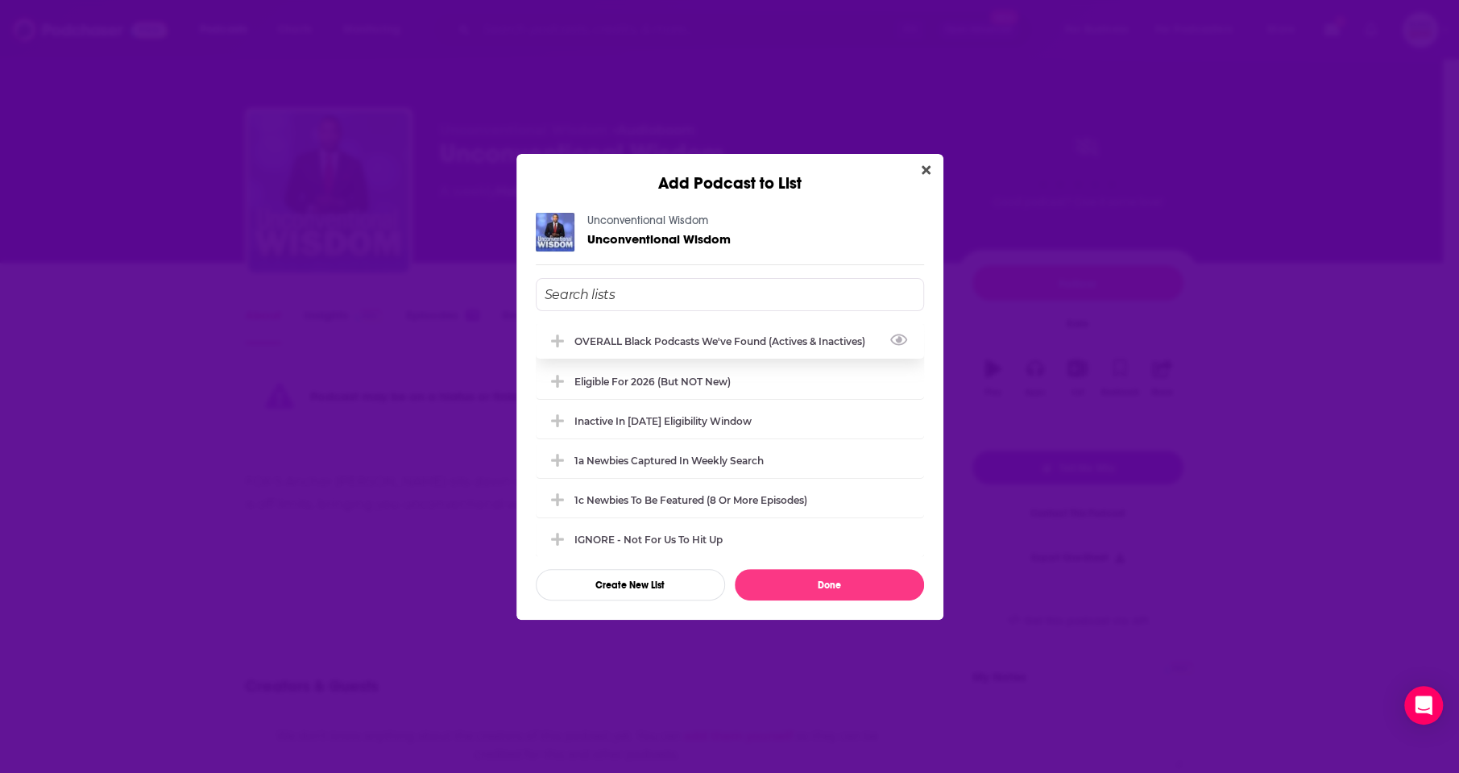
click at [763, 339] on div "OVERALL Black podcasts we've found (actives & inactives)" at bounding box center [724, 341] width 301 height 12
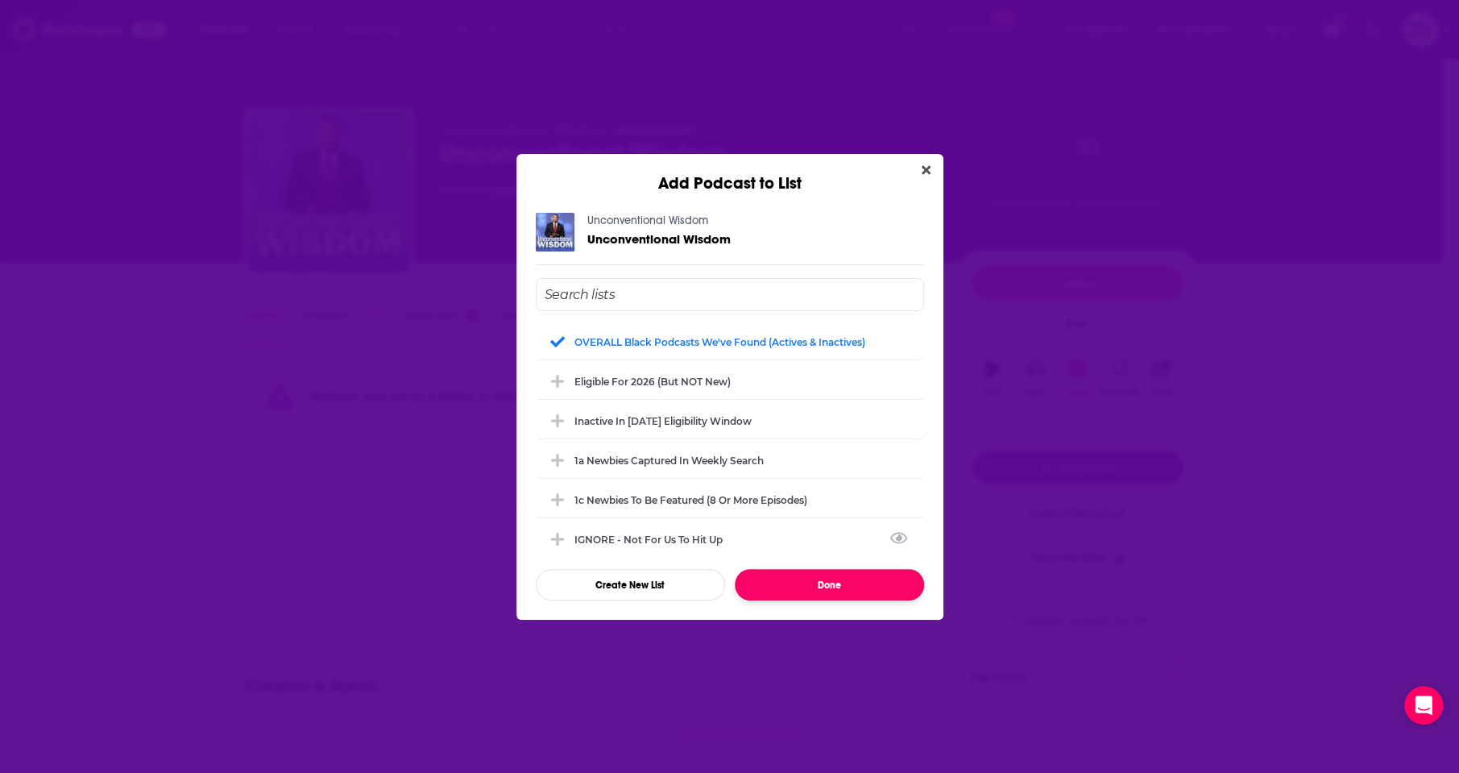
click at [832, 577] on button "Done" at bounding box center [829, 584] width 189 height 31
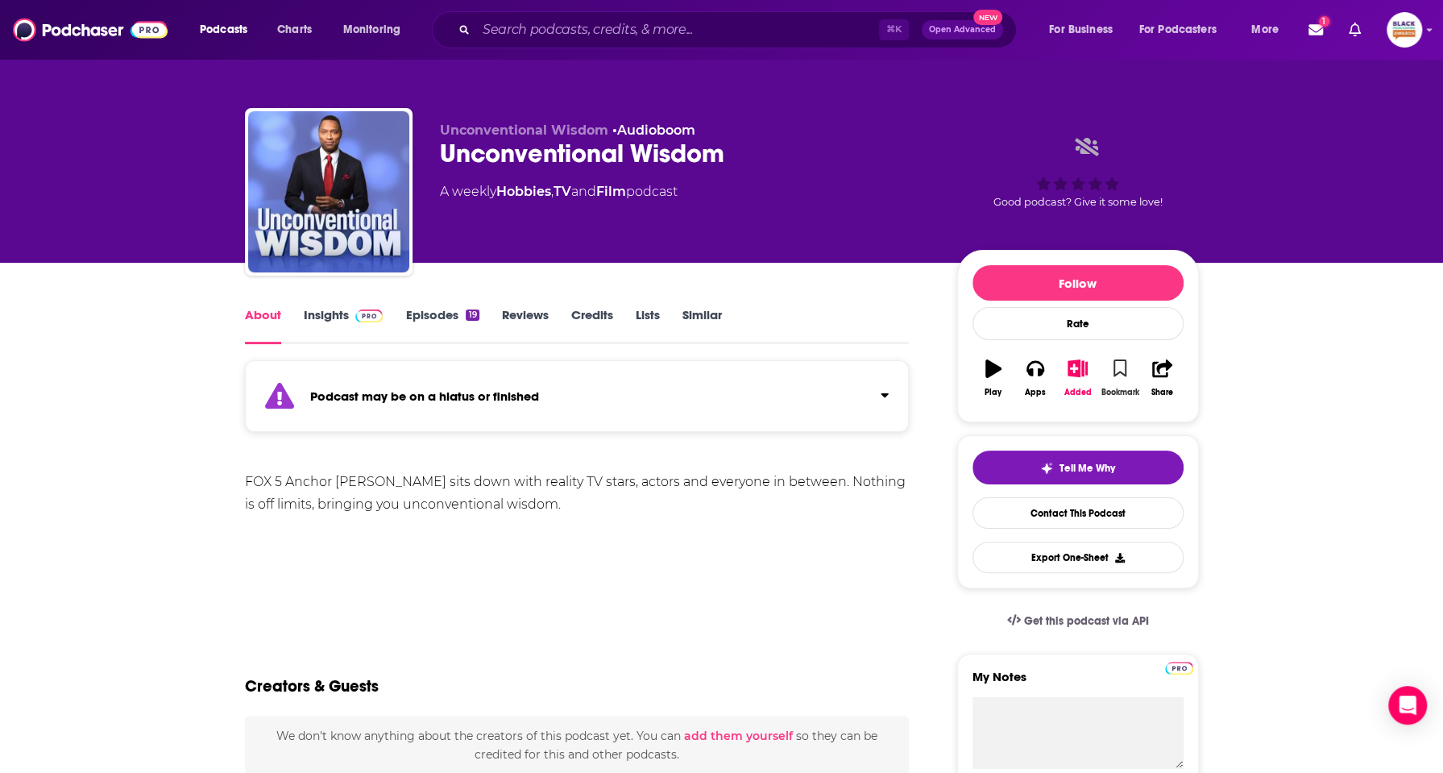
click at [1113, 372] on button "Bookmark" at bounding box center [1120, 378] width 42 height 58
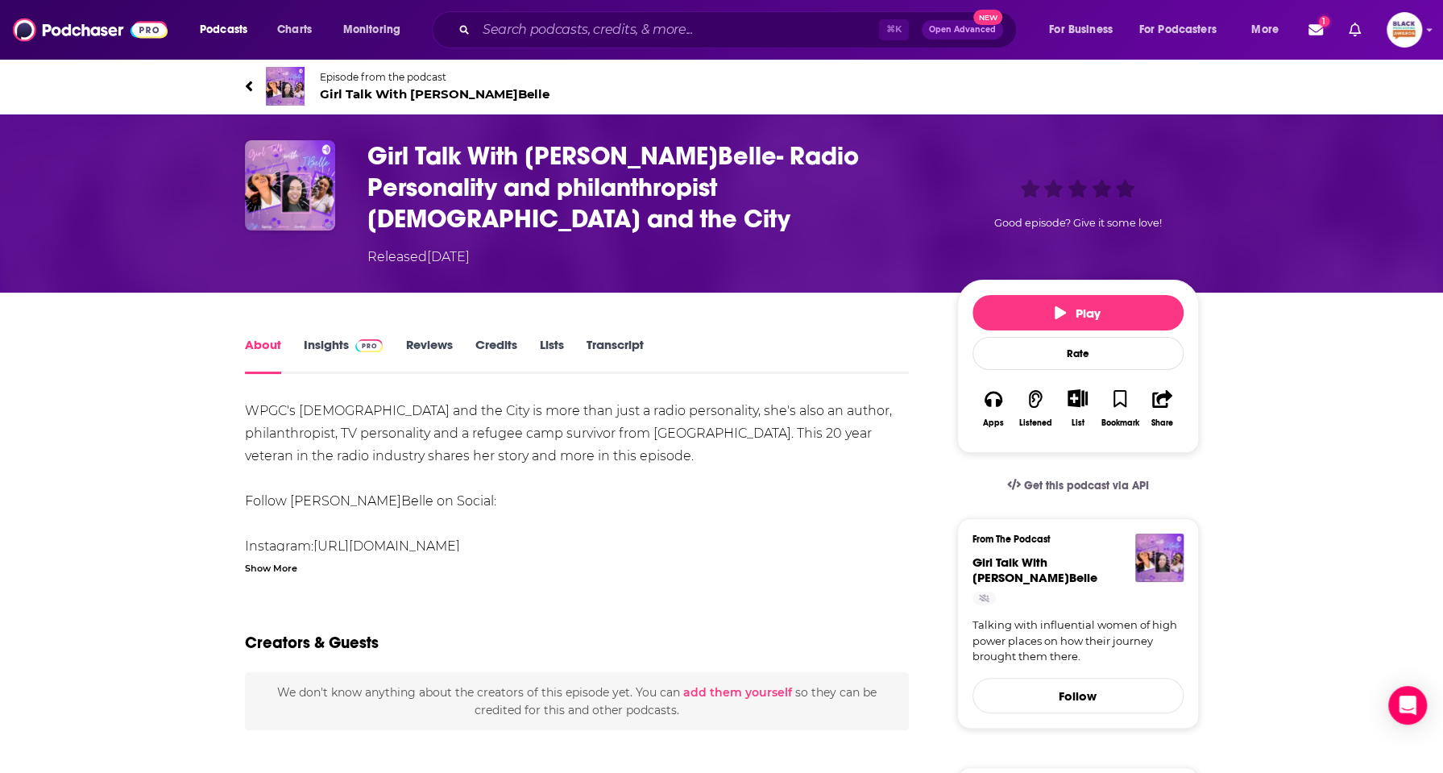
click at [292, 89] on img at bounding box center [285, 86] width 39 height 39
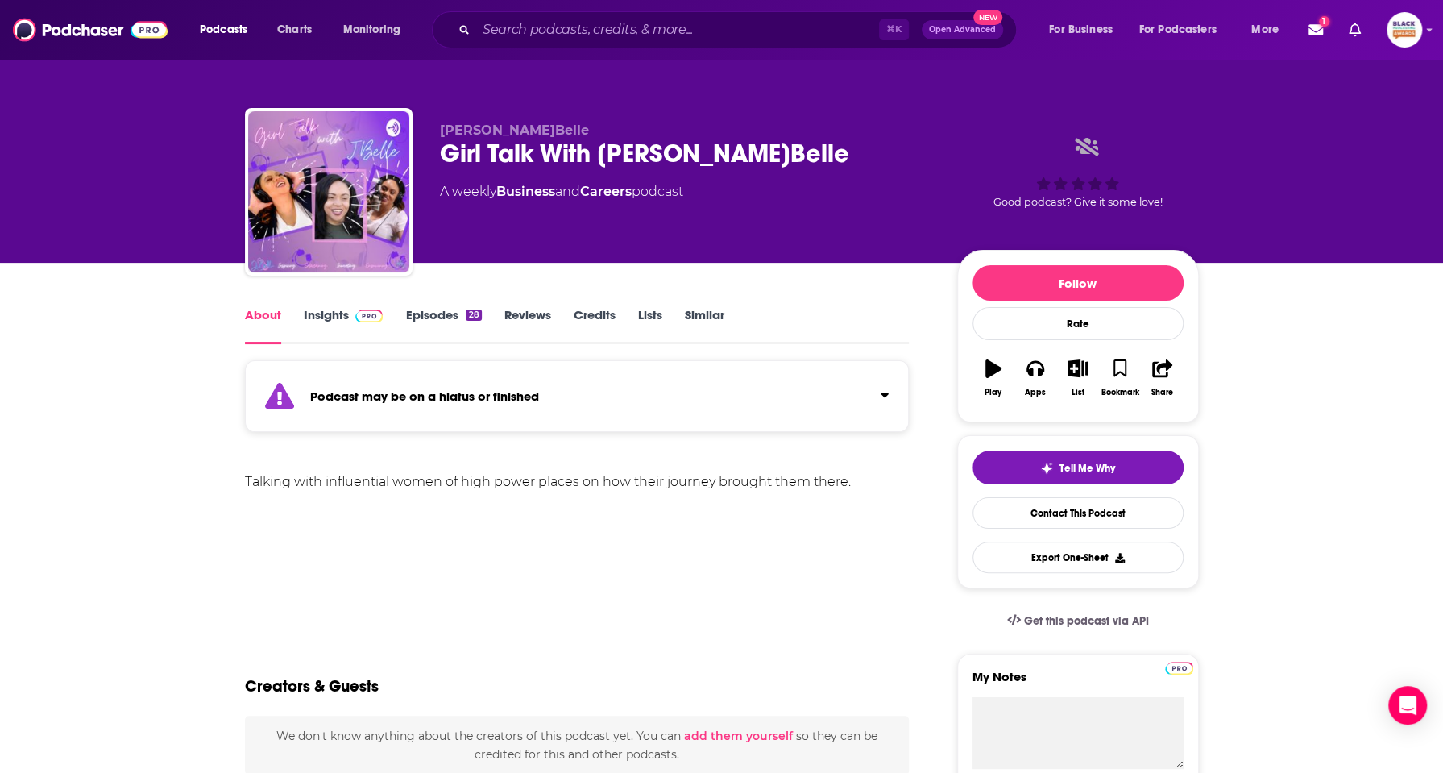
click at [862, 388] on div "Podcast may be on a hiatus or finished" at bounding box center [577, 396] width 665 height 72
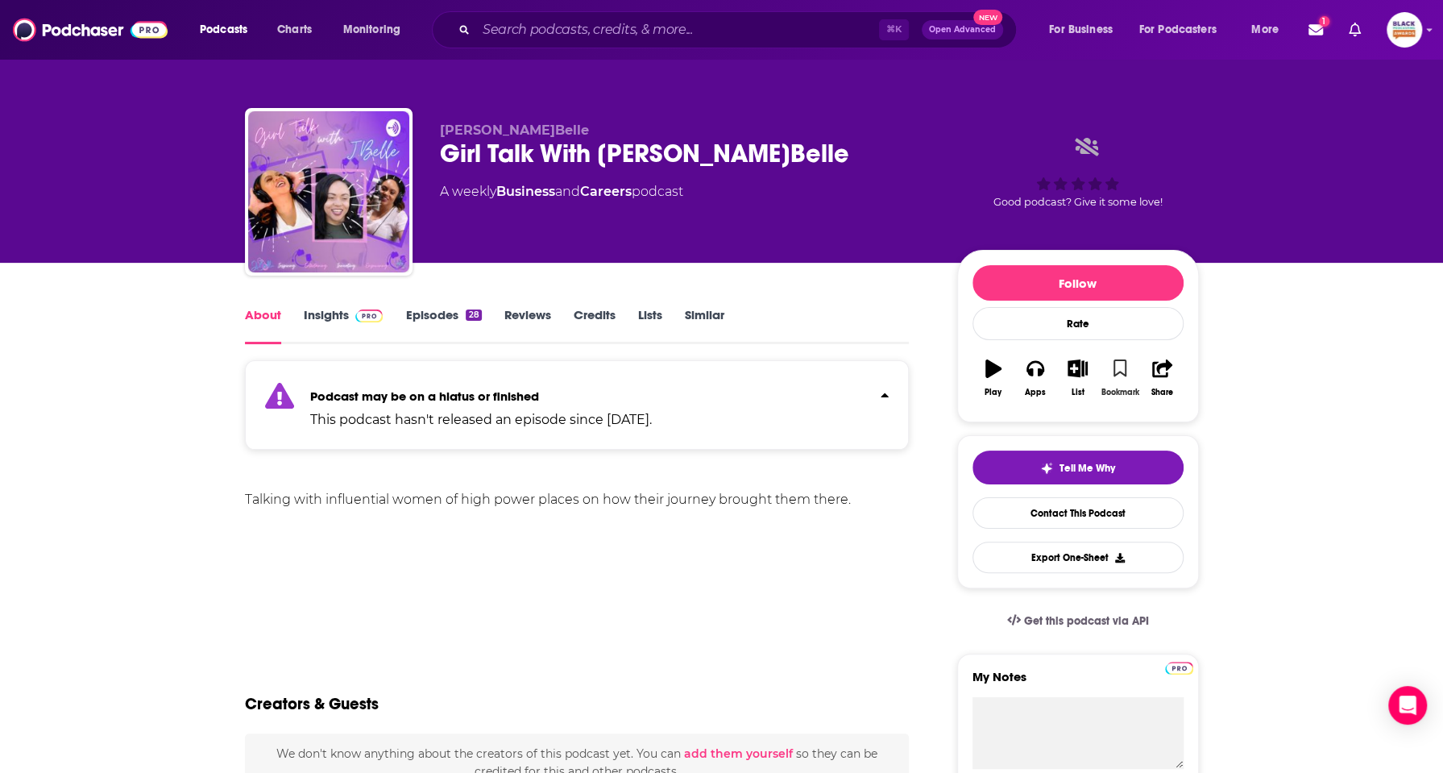
drag, startPoint x: 1121, startPoint y: 375, endPoint x: 1105, endPoint y: 375, distance: 16.1
click at [1119, 375] on icon "button" at bounding box center [1120, 368] width 14 height 18
click at [1083, 371] on icon "button" at bounding box center [1078, 368] width 20 height 18
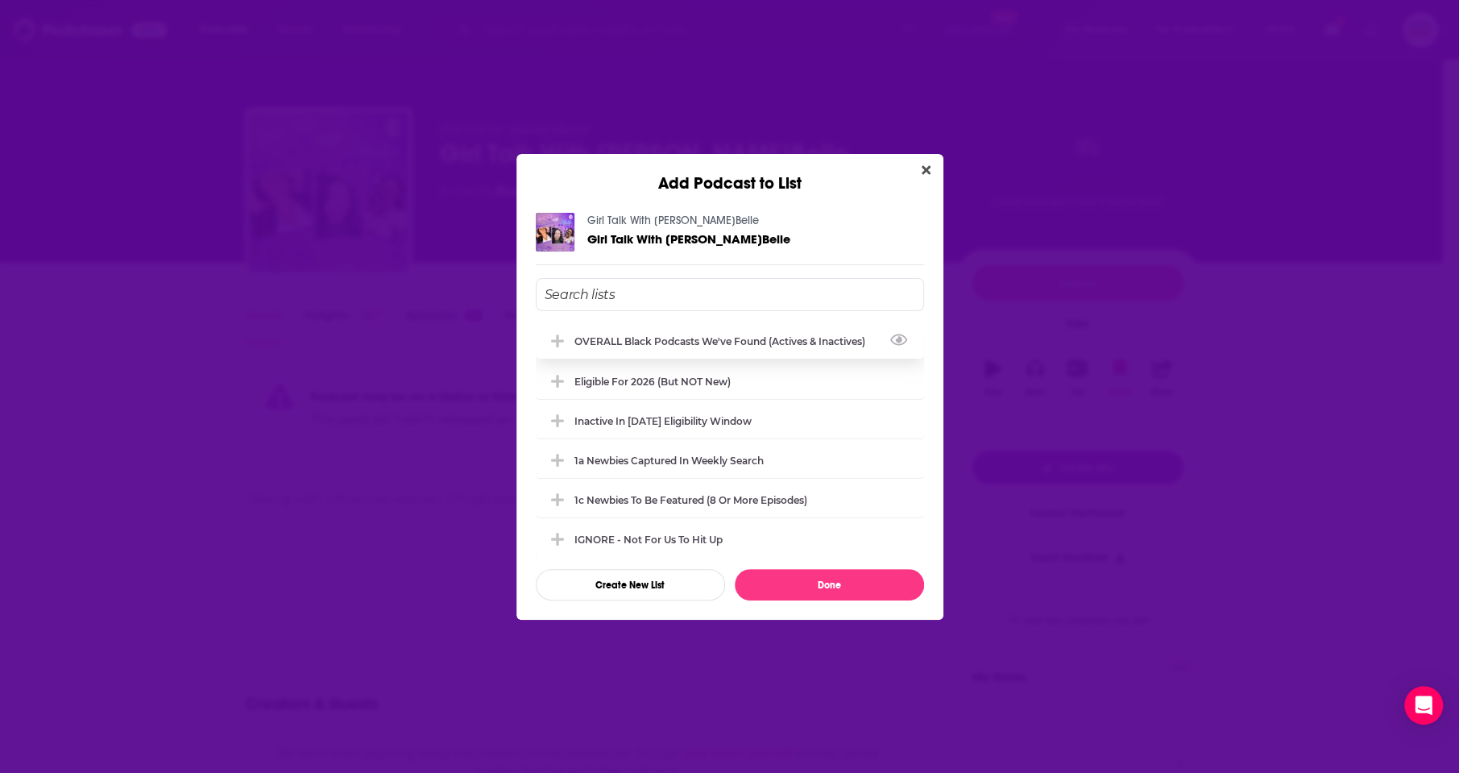
click at [670, 346] on div "OVERALL Black podcasts we've found (actives & inactives)" at bounding box center [730, 340] width 388 height 35
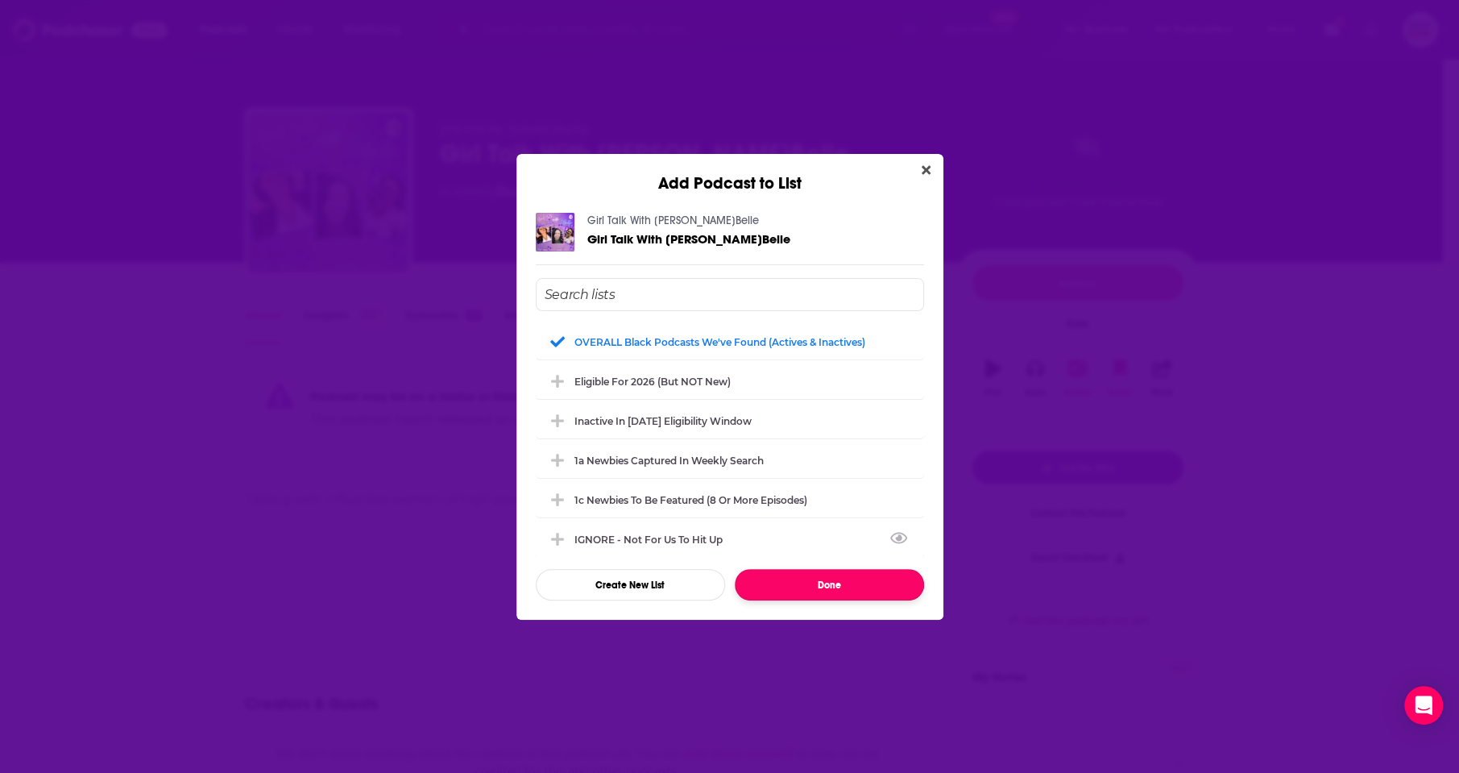
click at [831, 578] on button "Done" at bounding box center [829, 584] width 189 height 31
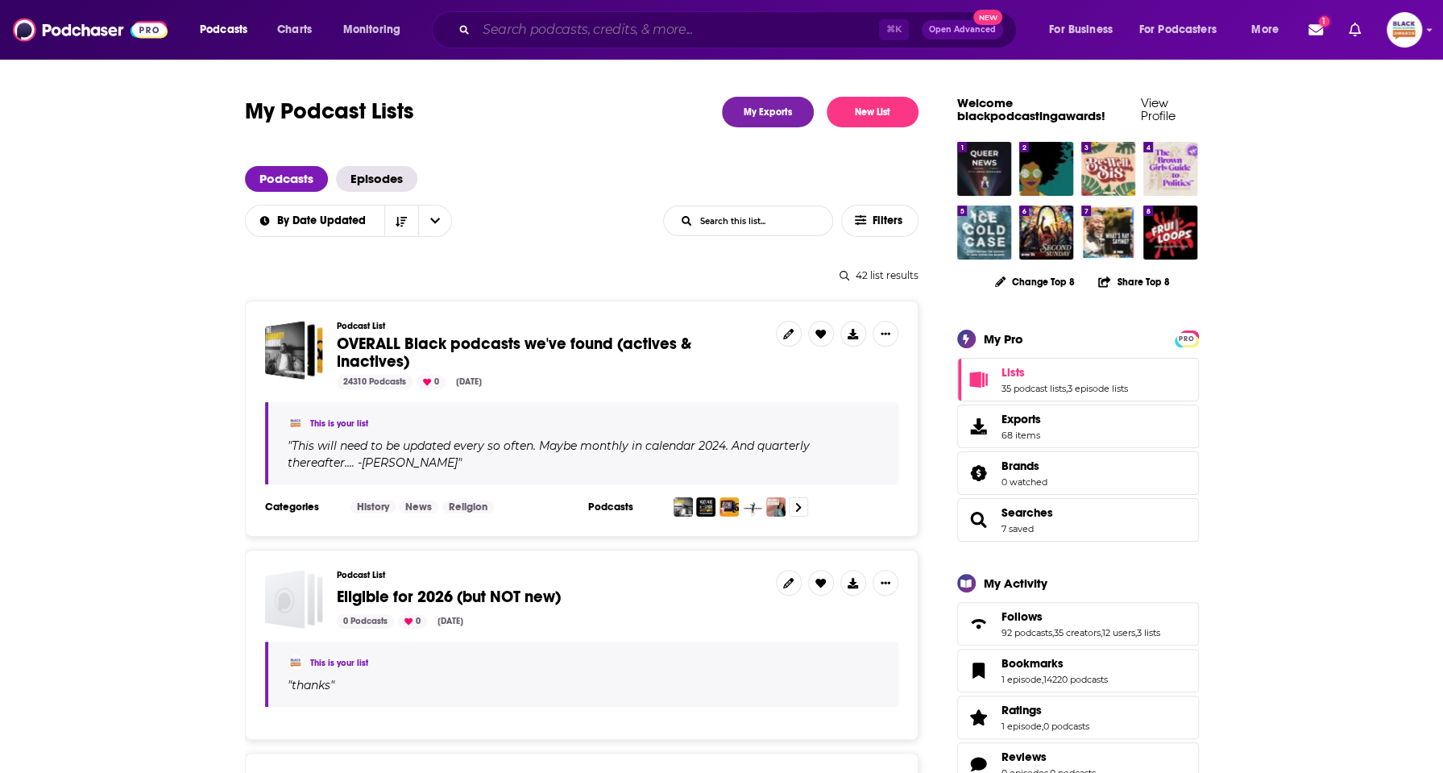
click at [670, 39] on input "Search podcasts, credits, & more..." at bounding box center [677, 30] width 403 height 26
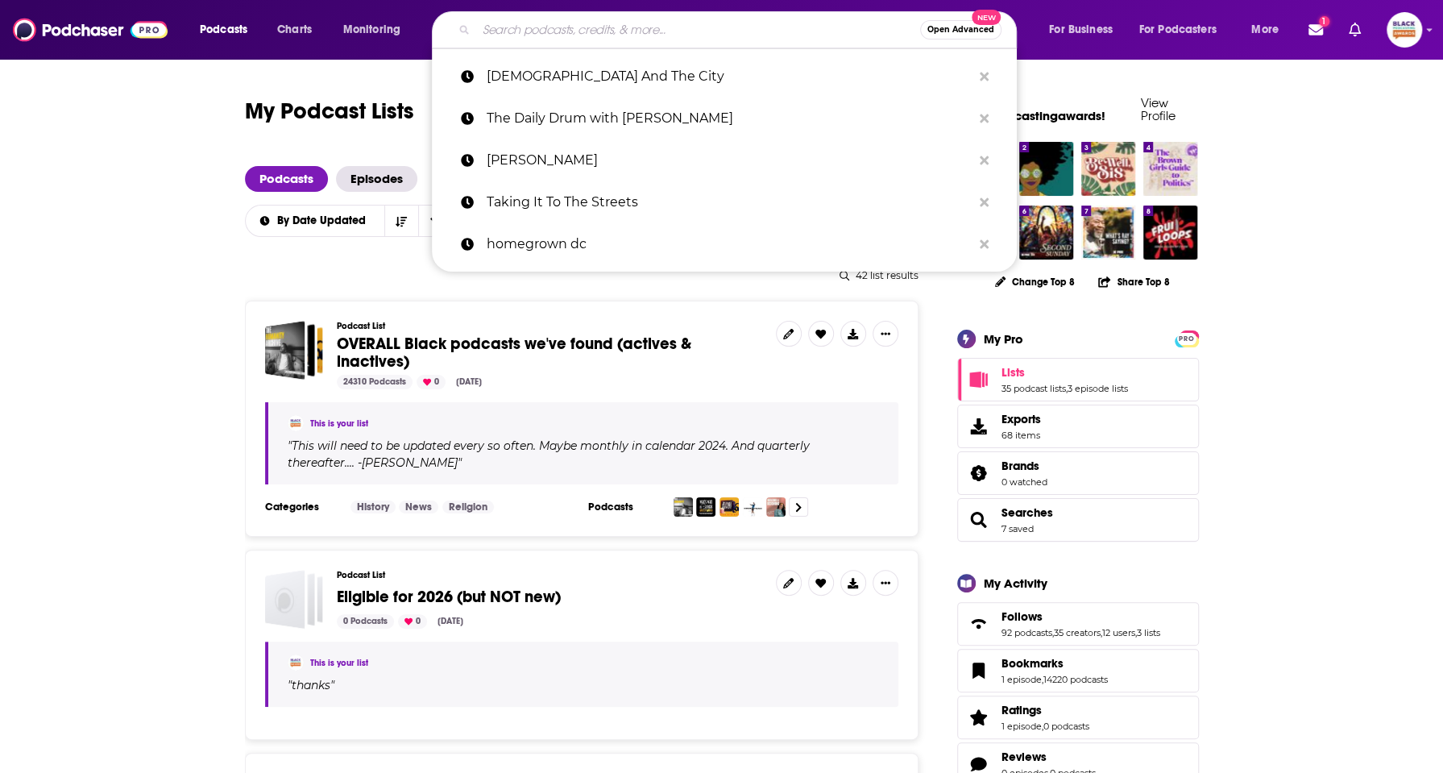
paste input "[PERSON_NAME]"
type input "[PERSON_NAME]"
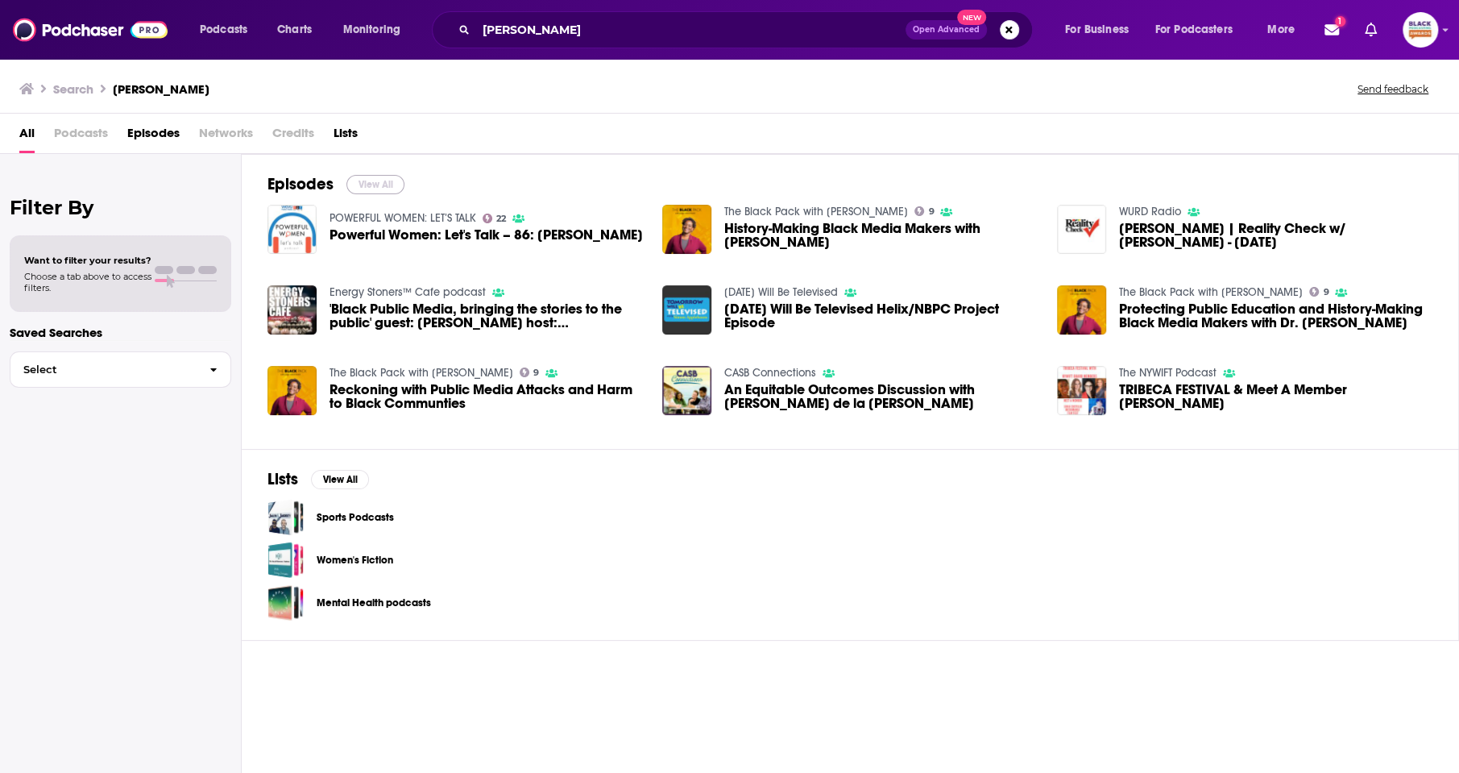
click at [376, 176] on button "View All" at bounding box center [375, 184] width 58 height 19
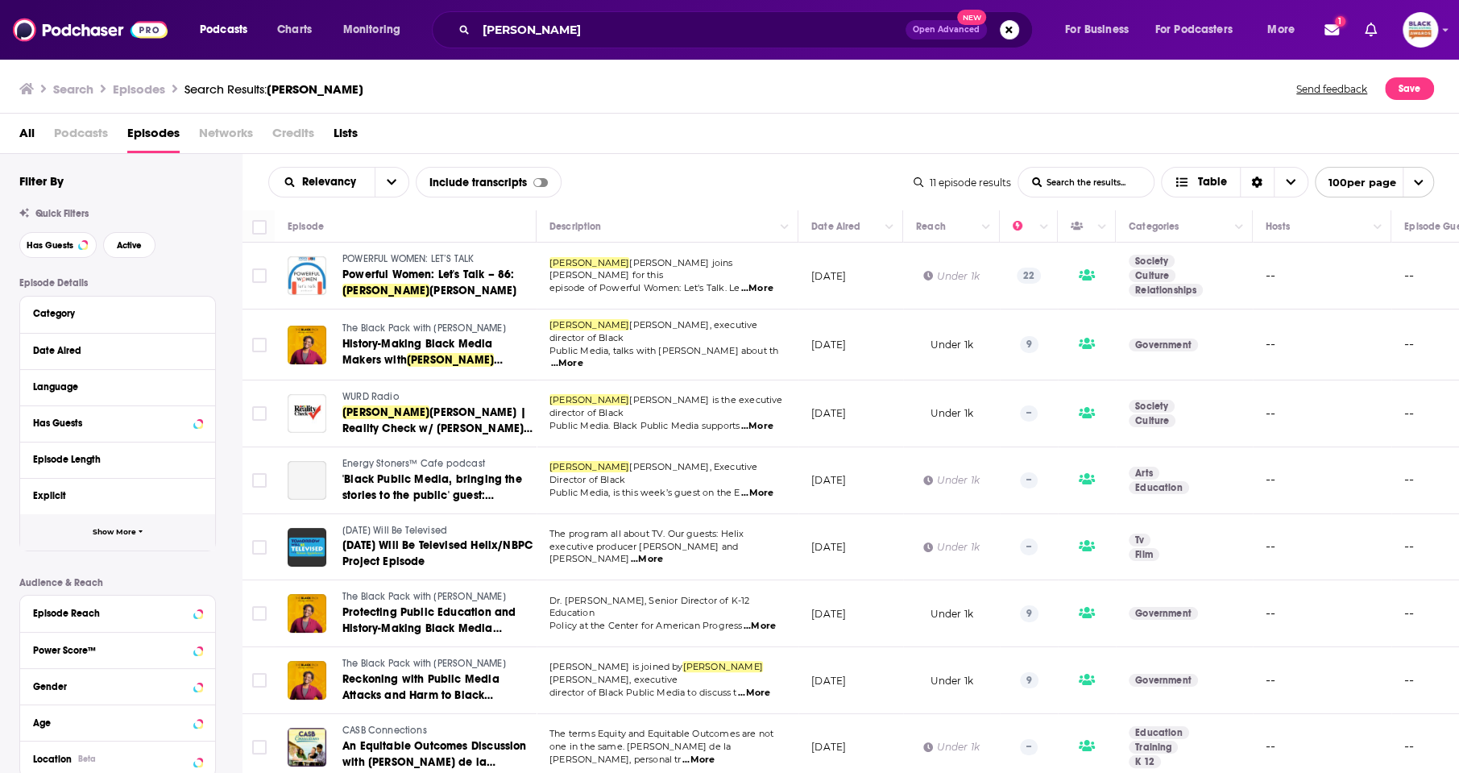
click at [137, 528] on button "Show More" at bounding box center [117, 532] width 195 height 36
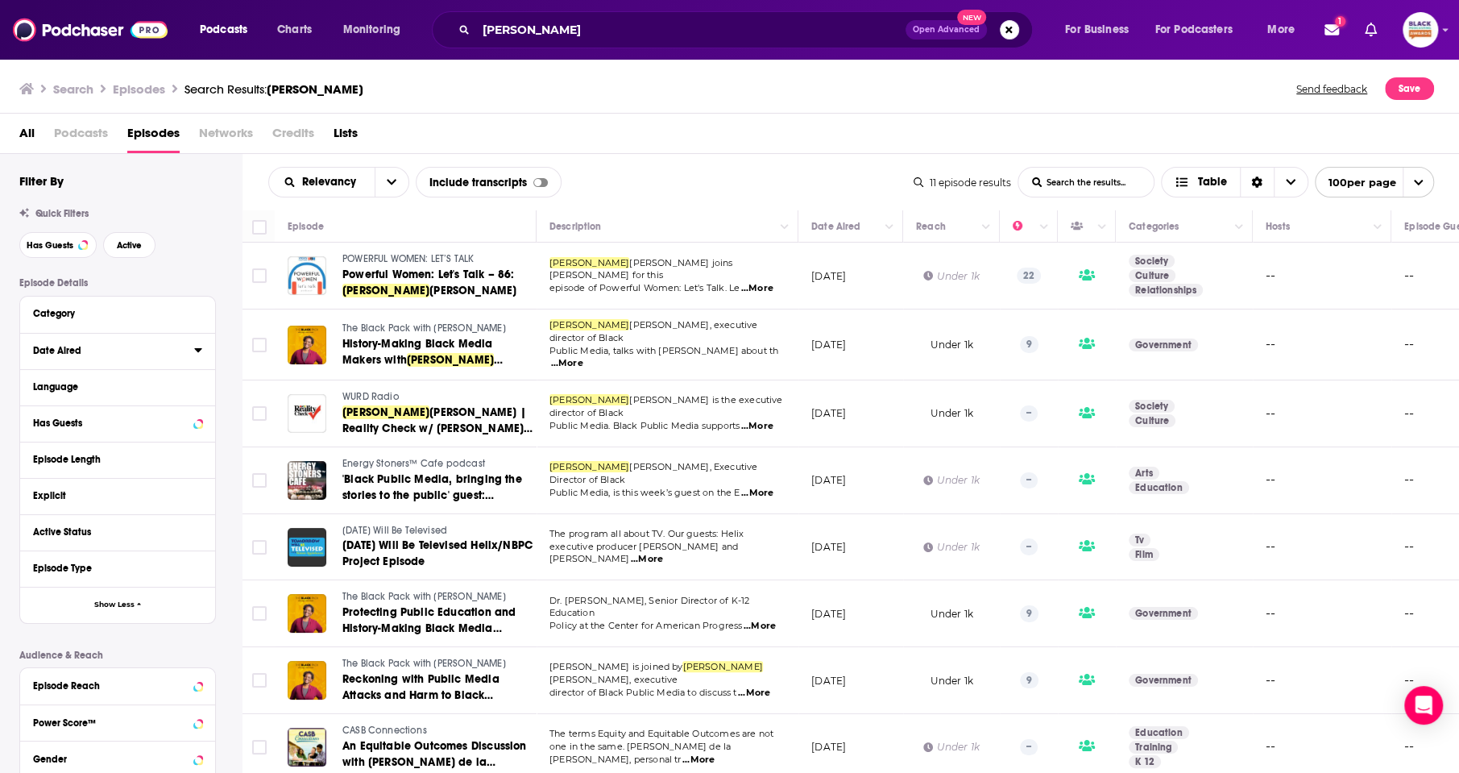
click at [128, 354] on div "Date Aired" at bounding box center [108, 350] width 151 height 11
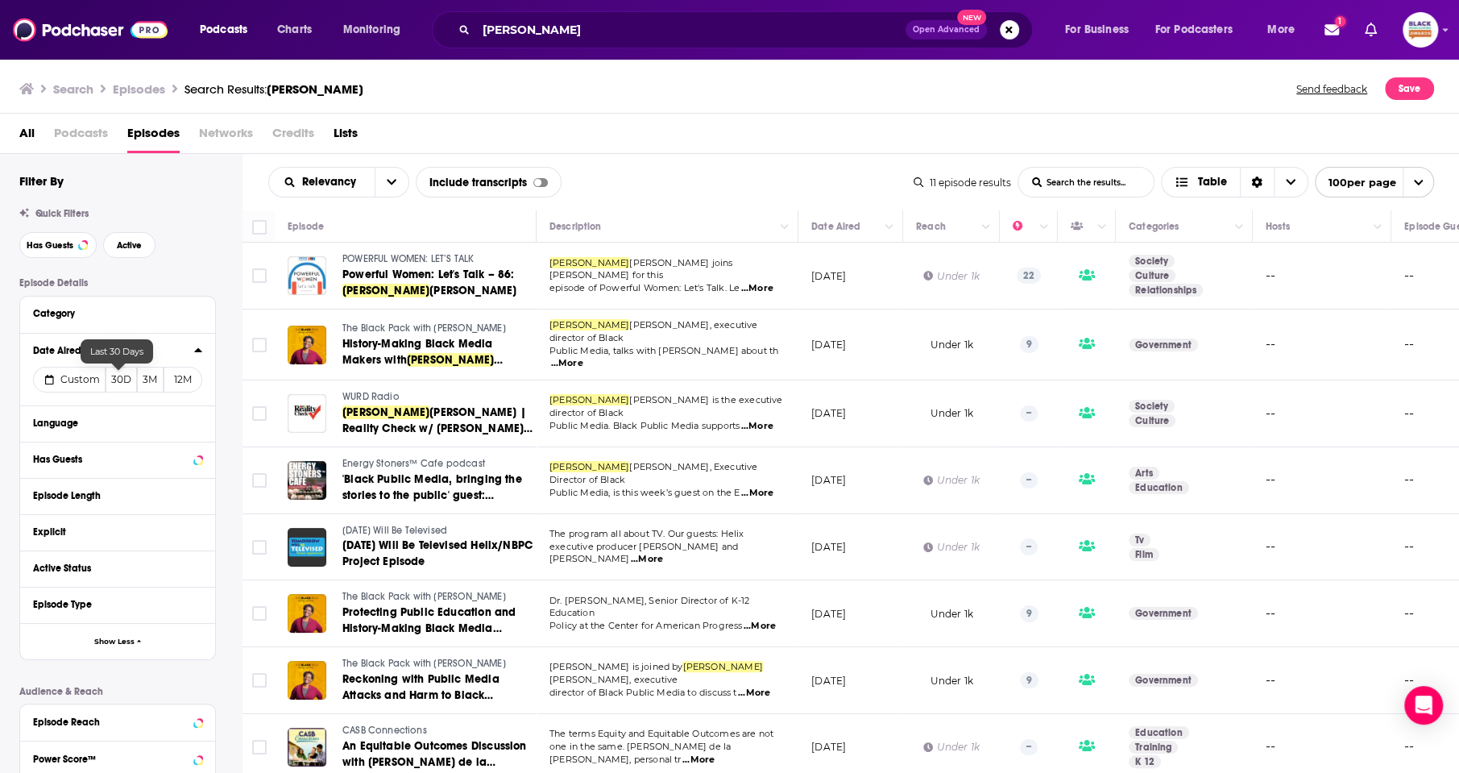
click at [118, 375] on button "30D" at bounding box center [121, 380] width 31 height 26
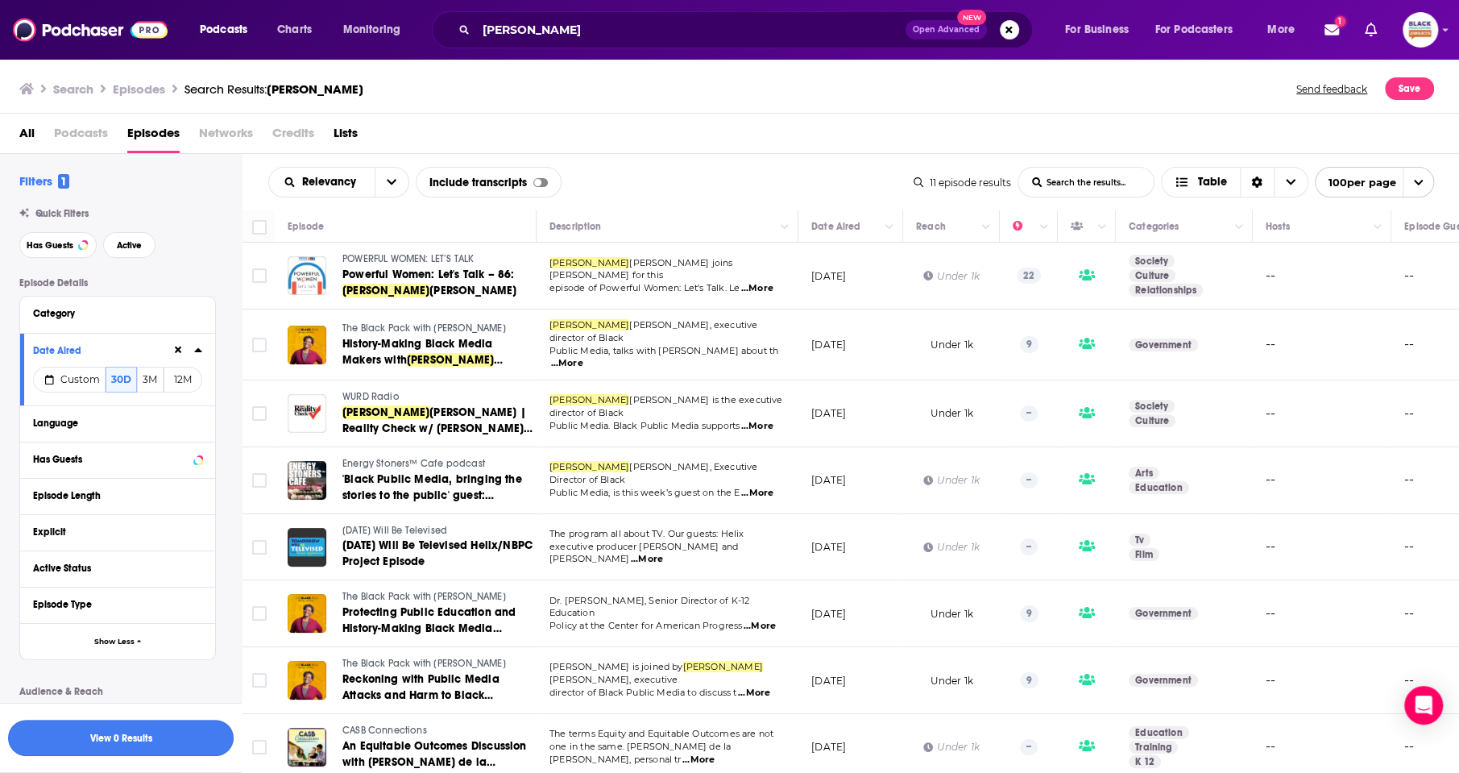
click at [164, 731] on button "View 0 Results" at bounding box center [121, 737] width 226 height 36
